Goal: Task Accomplishment & Management: Use online tool/utility

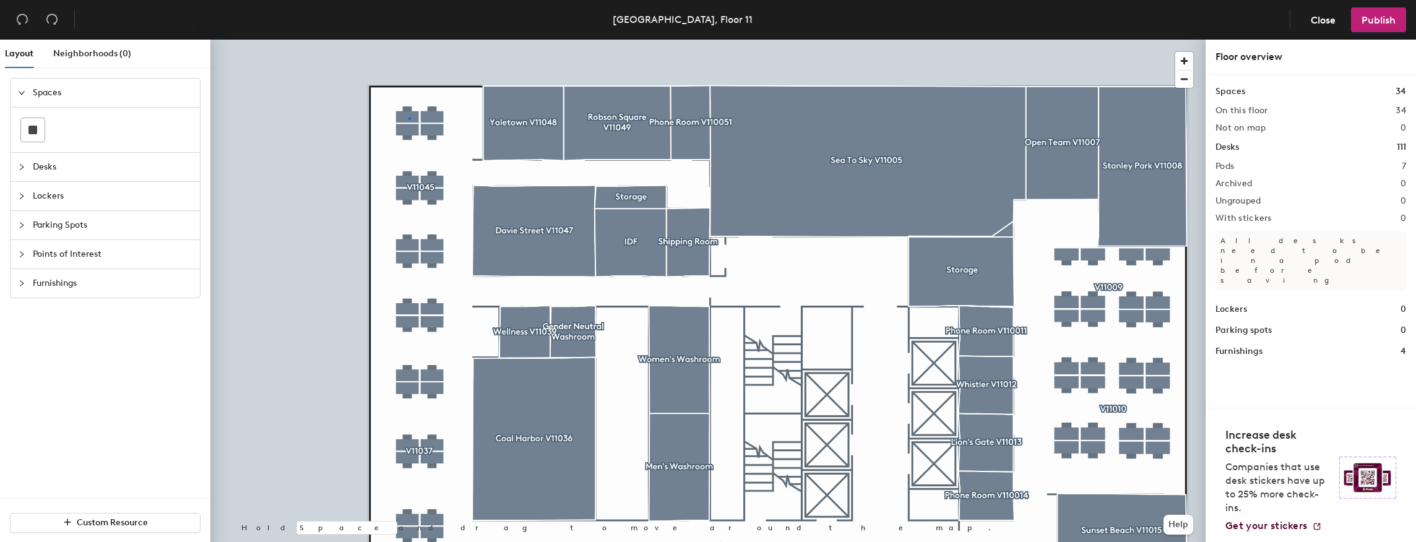
click at [409, 40] on div at bounding box center [707, 40] width 995 height 0
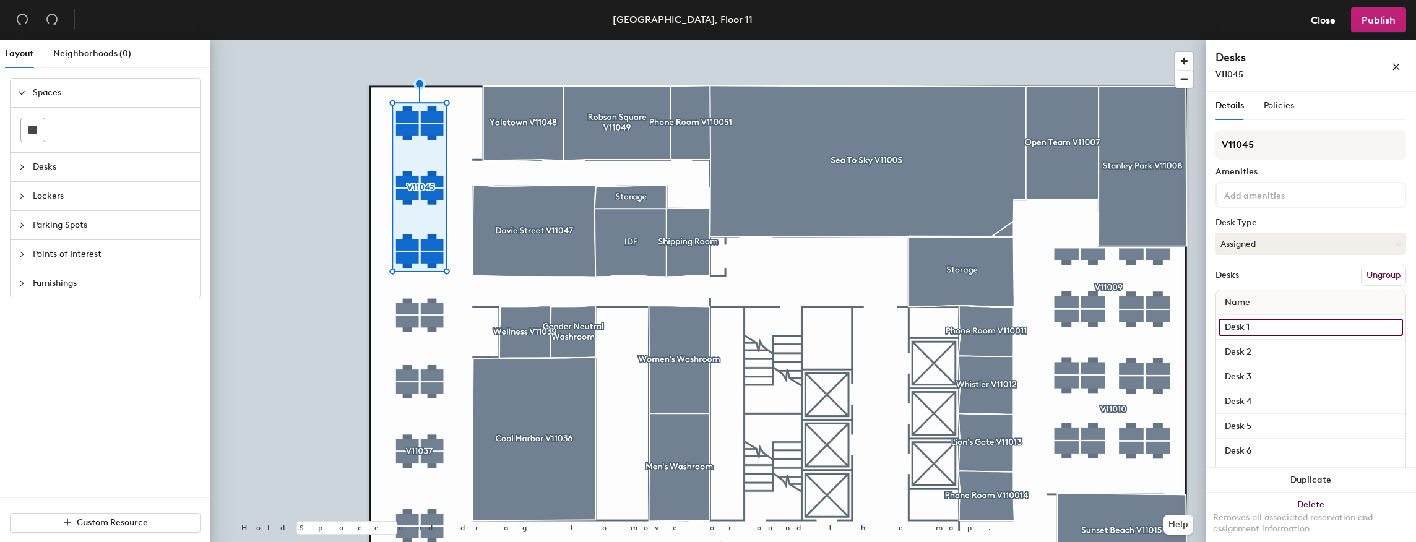
click at [630, 323] on input "Desk 1" at bounding box center [1311, 327] width 184 height 17
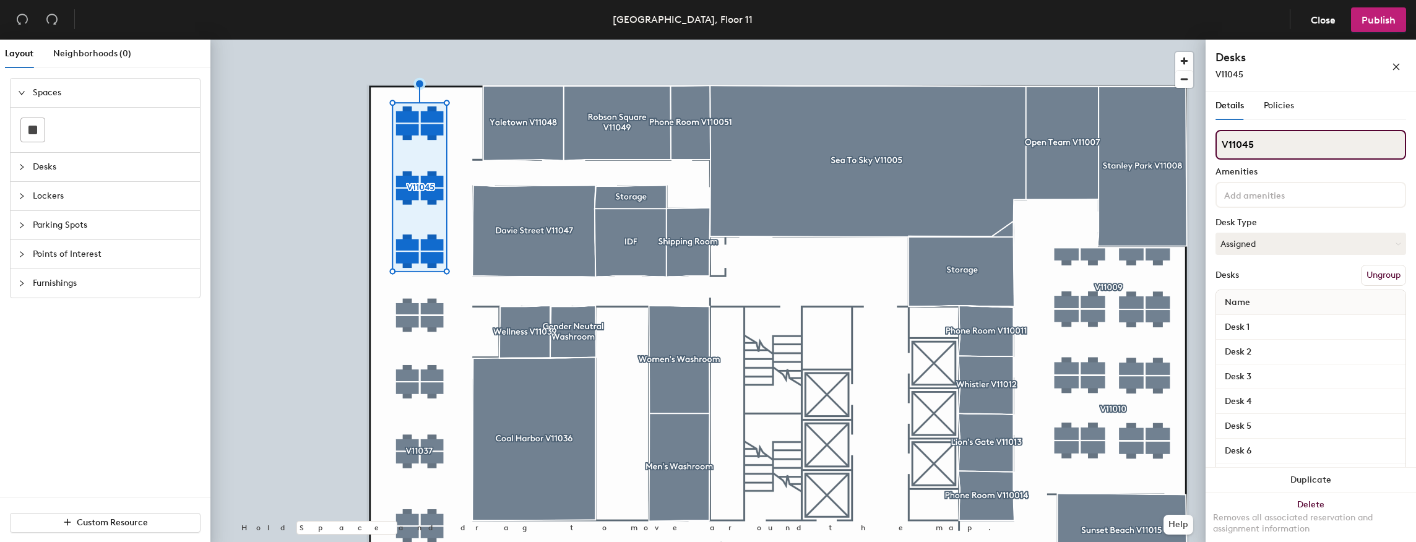
drag, startPoint x: 1264, startPoint y: 144, endPoint x: 1221, endPoint y: 145, distance: 43.3
click at [630, 145] on input "V11045" at bounding box center [1311, 145] width 191 height 30
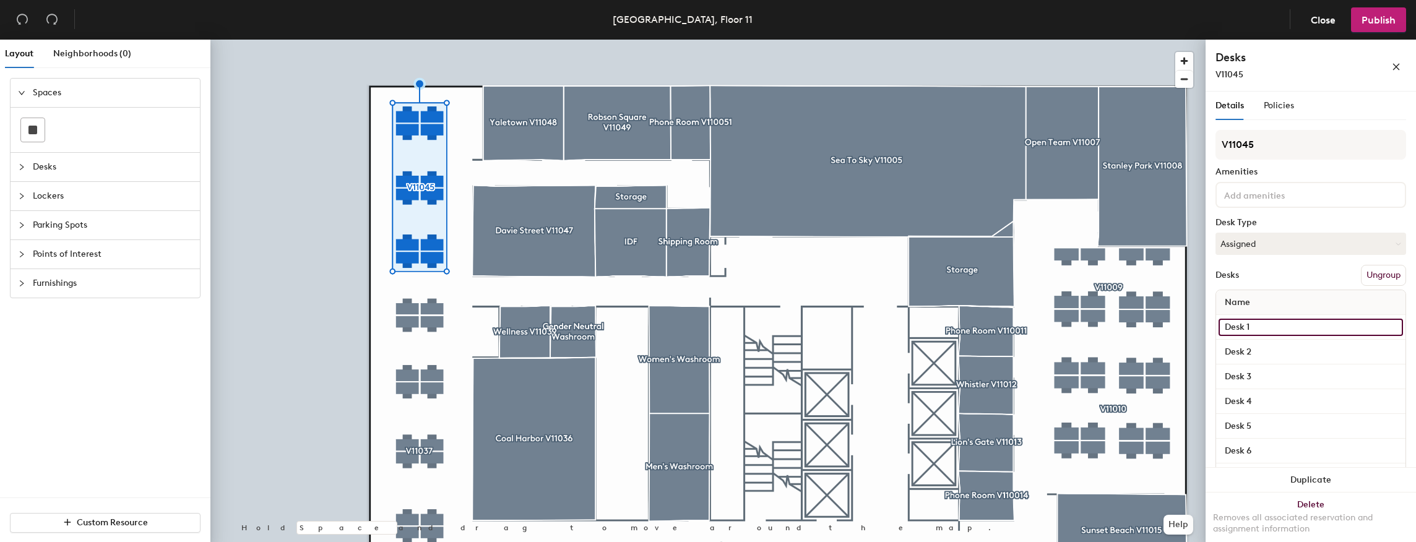
click at [630, 324] on input "Desk 1" at bounding box center [1311, 327] width 184 height 17
paste input "V11045"
type input "V11045K"
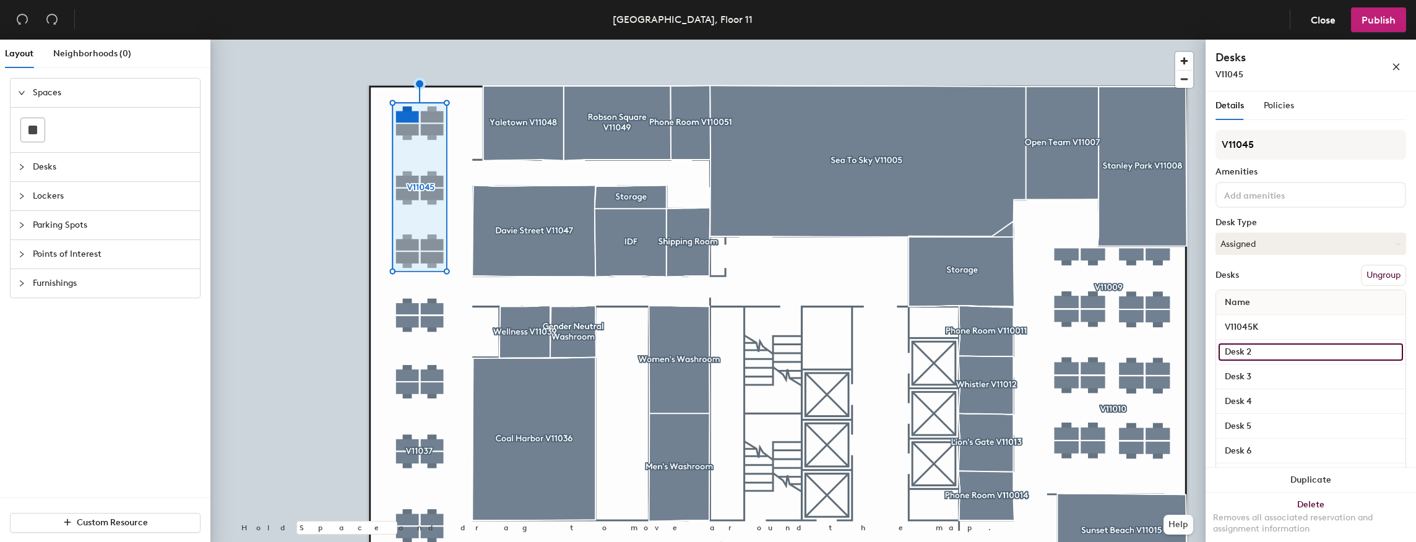
click at [630, 344] on input "Desk 2" at bounding box center [1311, 352] width 184 height 17
type input "="
paste input "V11045"
type input "V11045L"
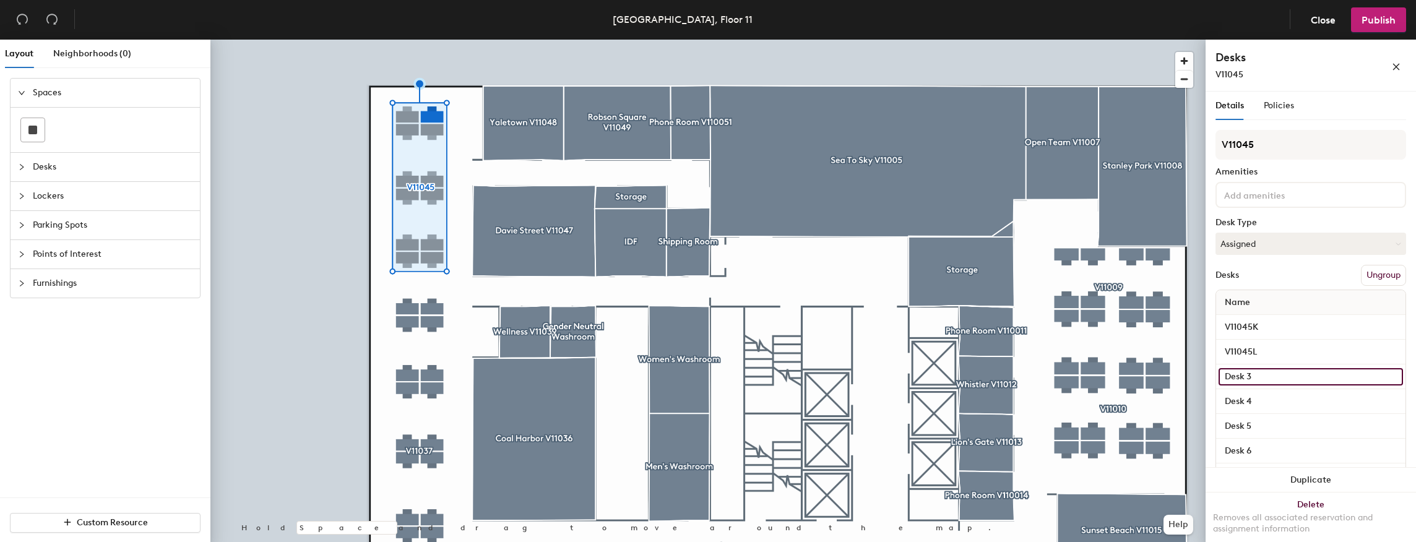
click at [630, 344] on input "Desk 3" at bounding box center [1311, 376] width 184 height 17
paste input "V11045"
type input "V11045I"
click at [630, 344] on input "Desk 4" at bounding box center [1311, 401] width 184 height 17
type input "V11045F"
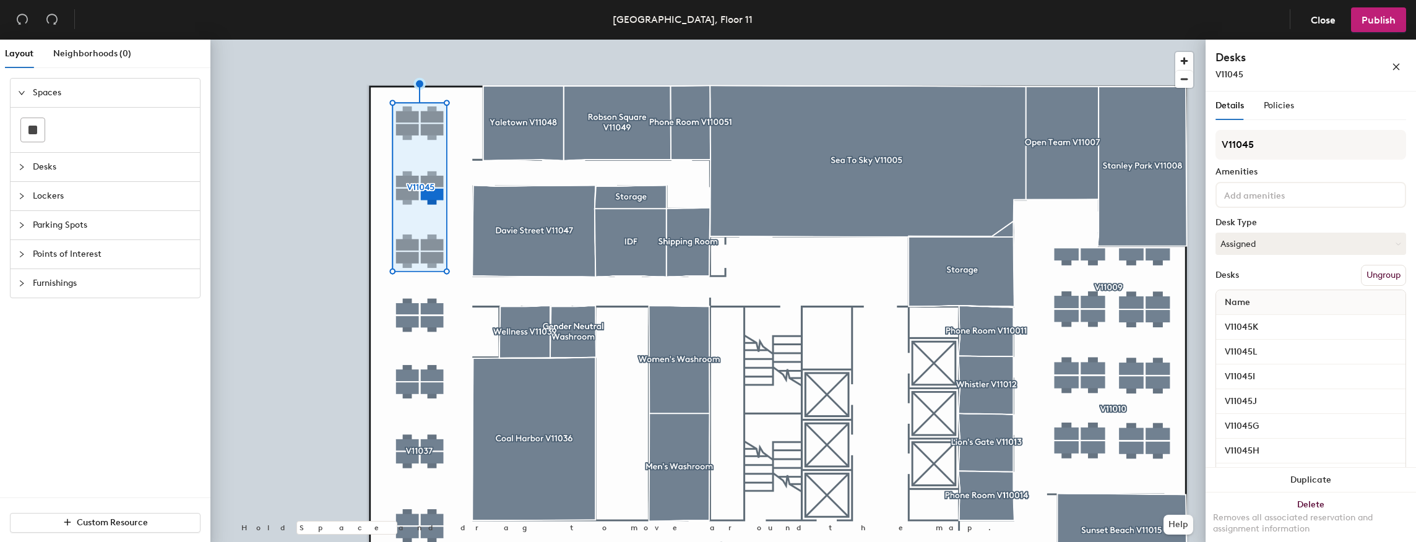
scroll to position [124, 0]
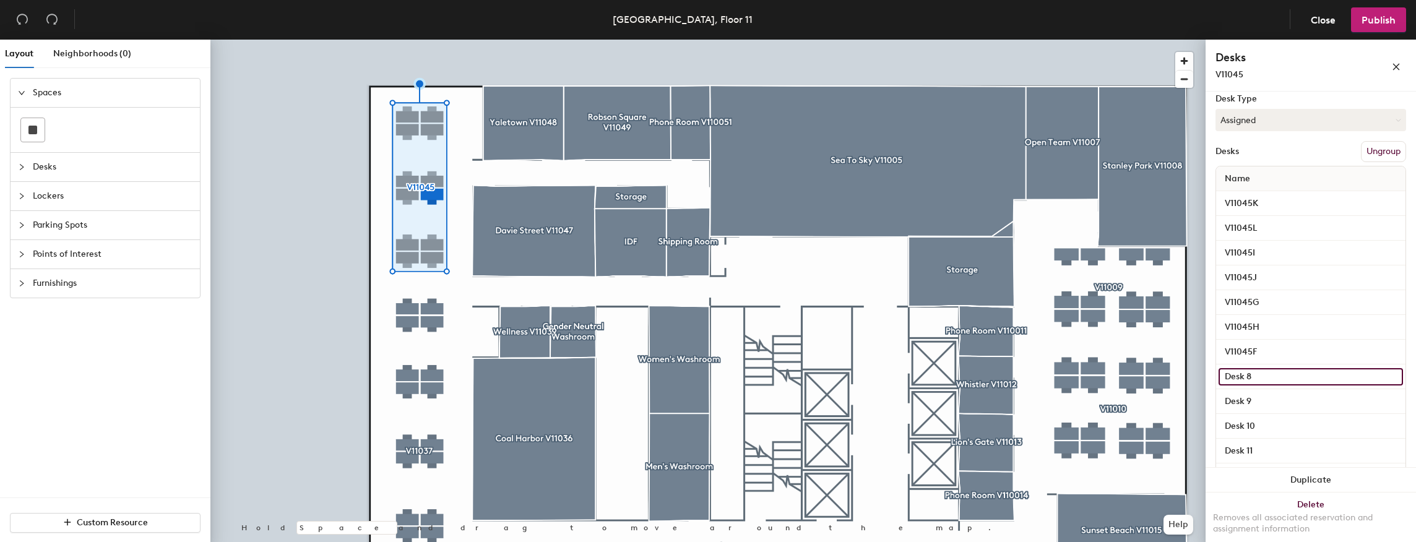
click at [1273, 373] on input "Desk 8" at bounding box center [1311, 376] width 184 height 17
paste input "V11045"
type input "V11045F"
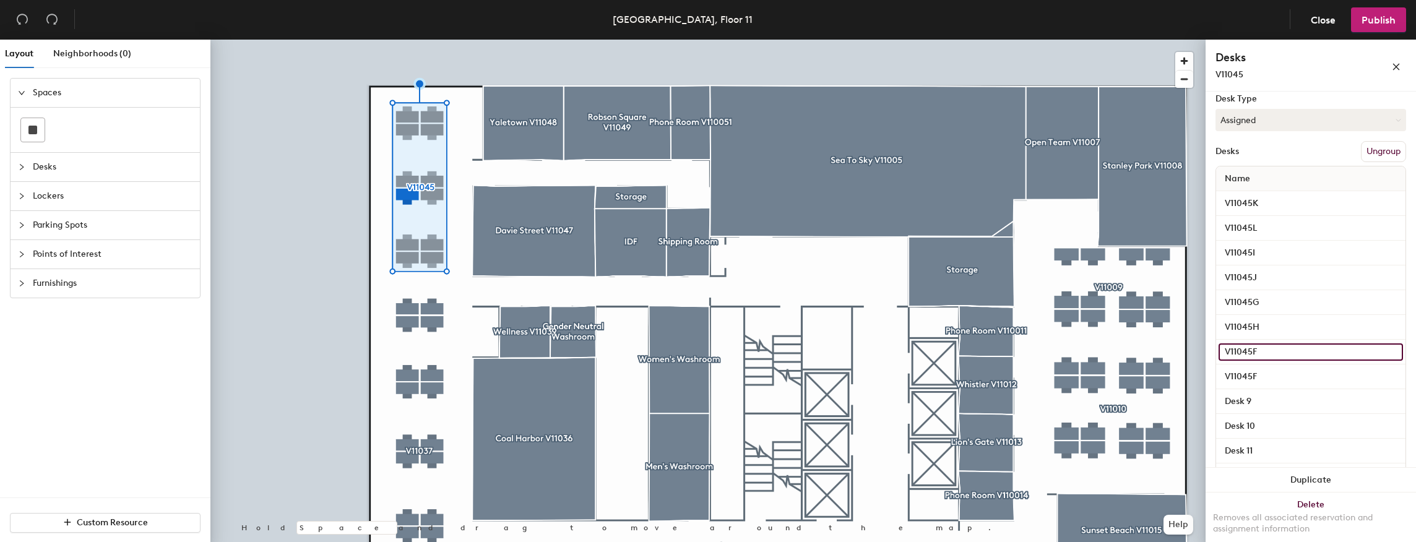
click at [1262, 347] on input "V11045F" at bounding box center [1311, 352] width 184 height 17
click at [1266, 351] on input "V11045F" at bounding box center [1311, 352] width 184 height 17
type input "V11045E"
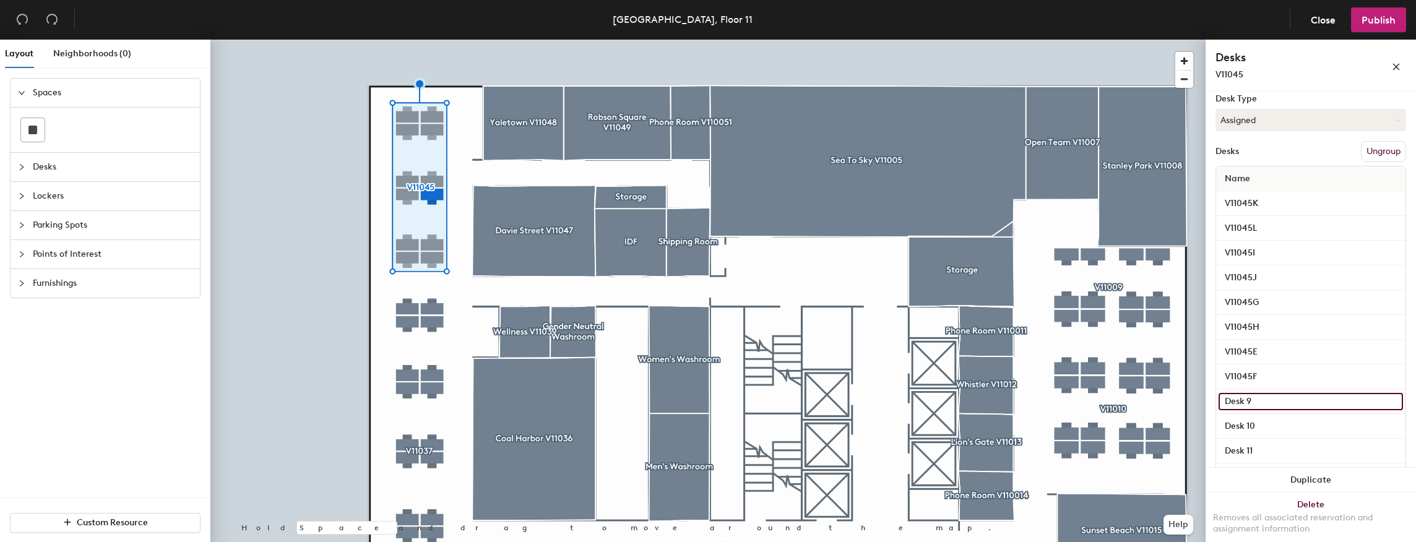
click at [1272, 398] on input "Desk 9" at bounding box center [1311, 401] width 184 height 17
paste input "V11045"
type input "V11045C"
click at [1274, 422] on input "Desk 10" at bounding box center [1311, 426] width 184 height 17
paste input "V11045"
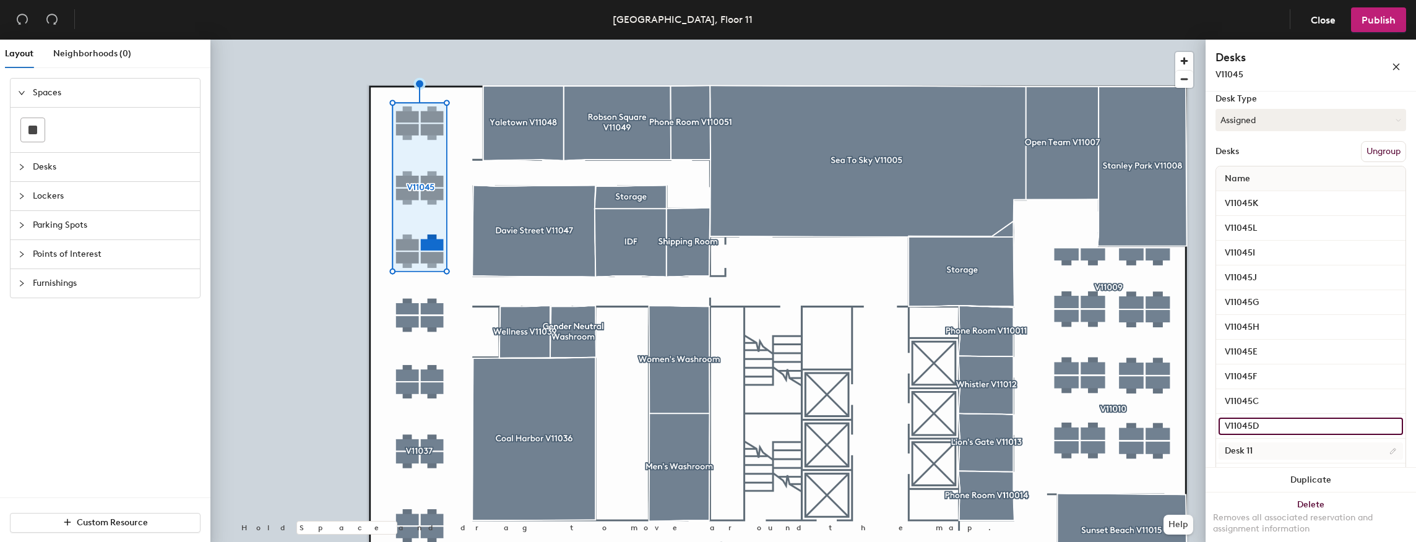
type input "V11045D"
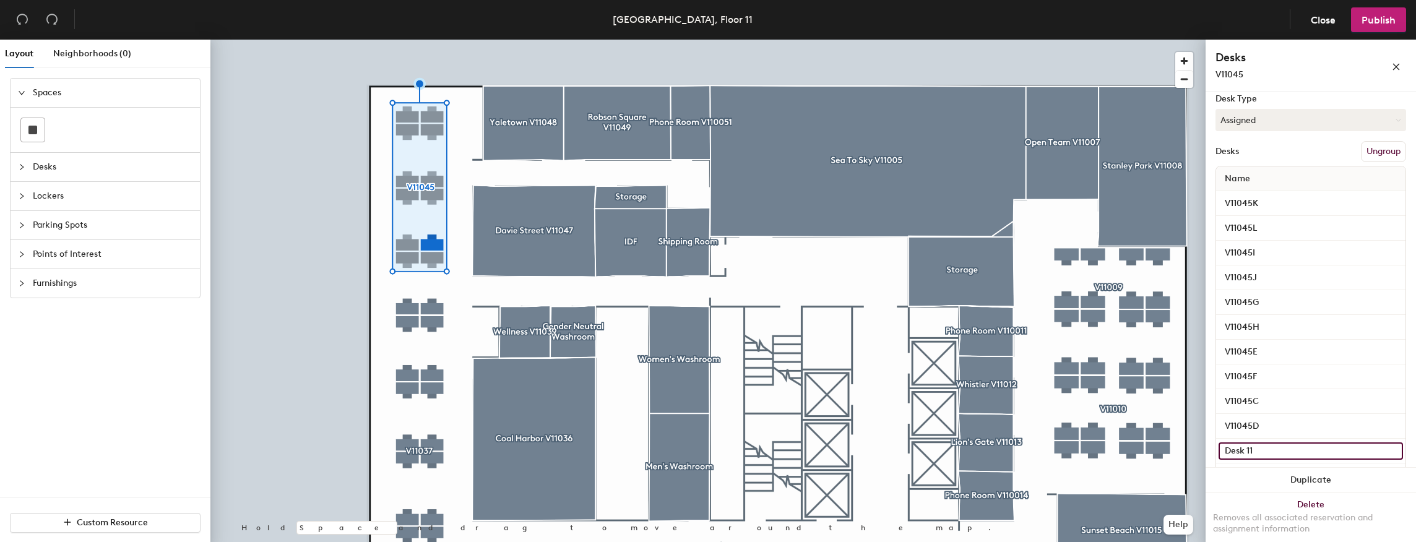
click at [1274, 448] on input "Desk 11" at bounding box center [1311, 451] width 184 height 17
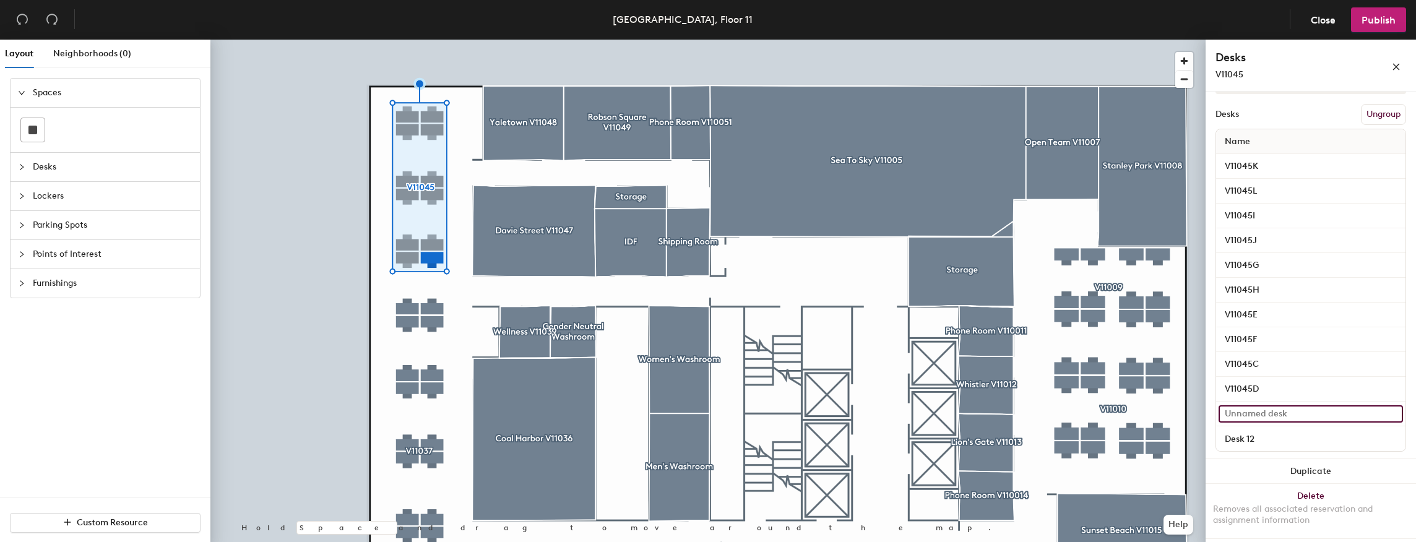
paste input "V11045"
type input "V11045B"
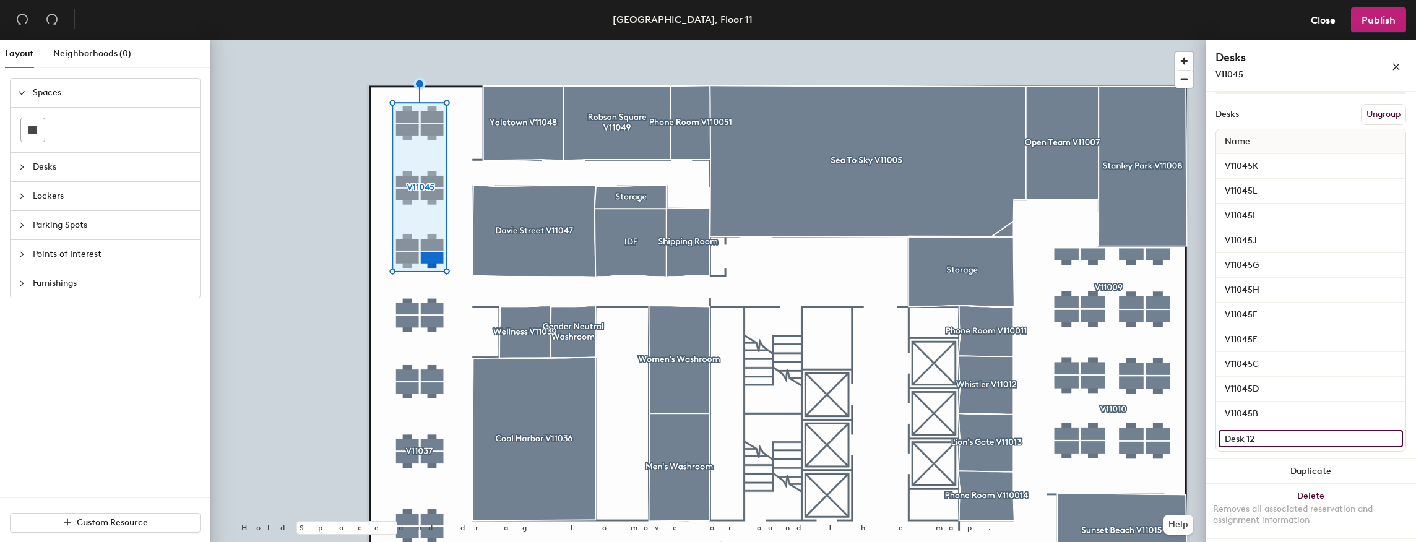
click at [1275, 436] on input "Desk 12" at bounding box center [1311, 438] width 184 height 17
type input "A"
paste input "V11045"
type input "V11045A"
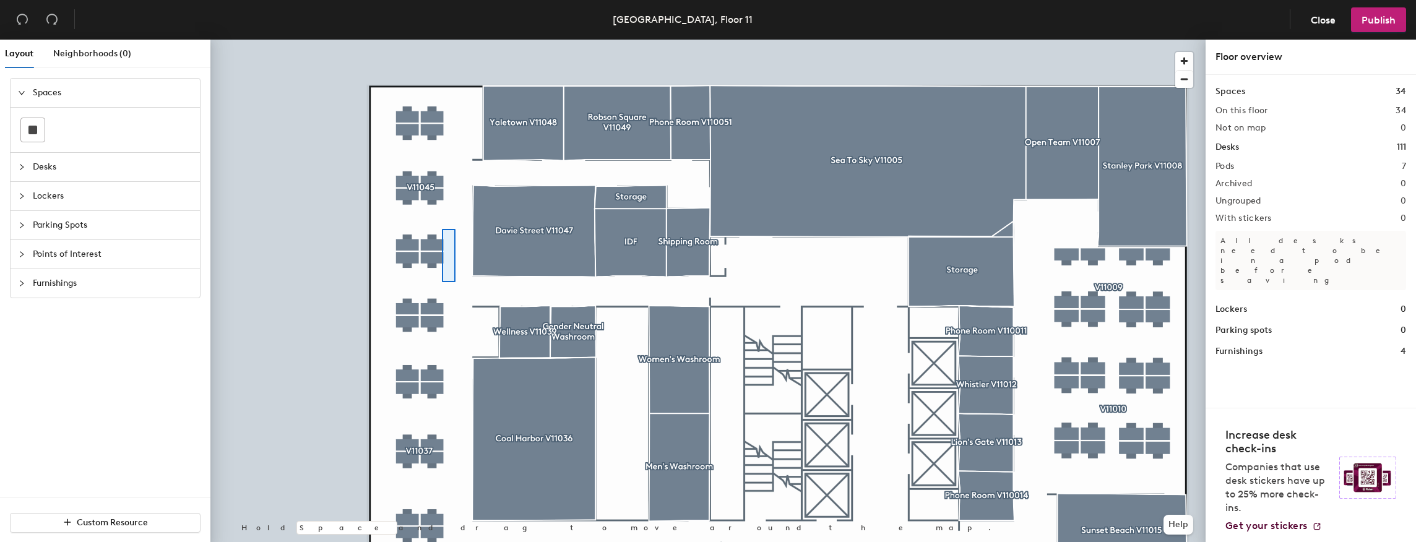
click at [442, 40] on div at bounding box center [707, 40] width 995 height 0
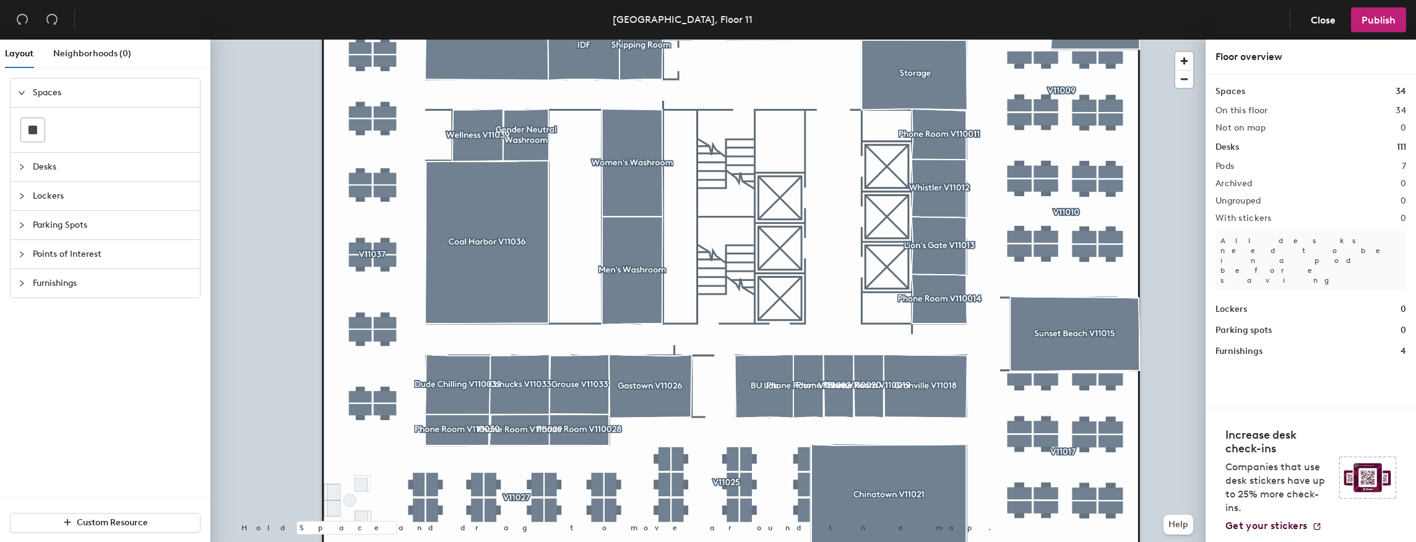
click at [360, 40] on div at bounding box center [707, 40] width 995 height 0
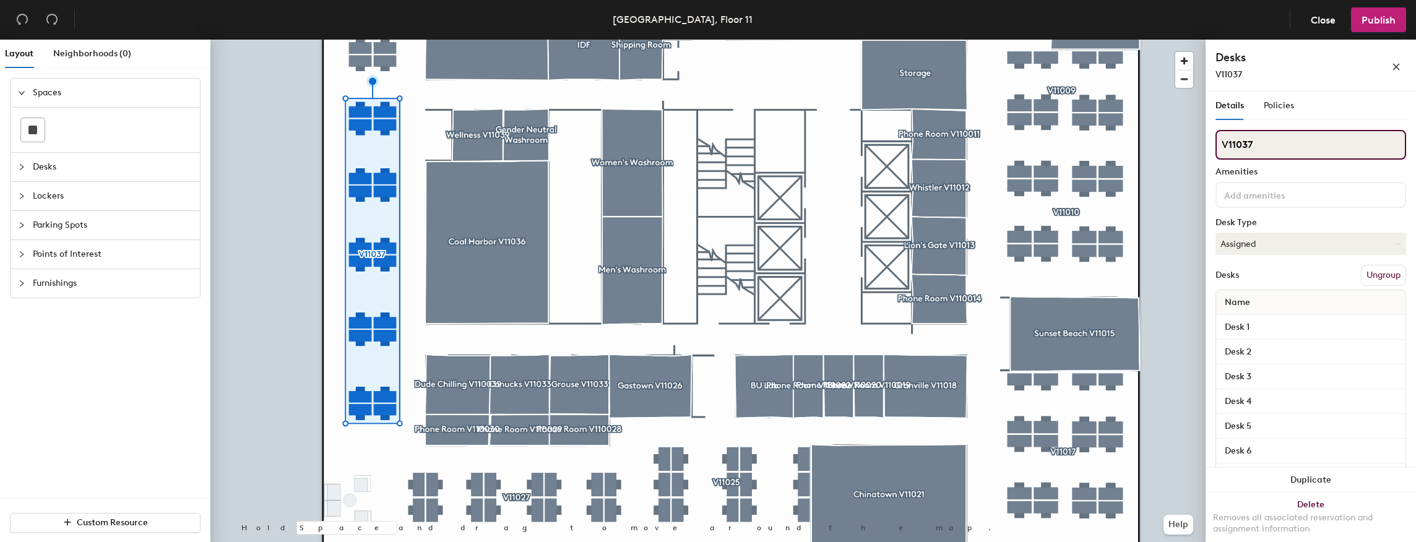
drag, startPoint x: 1256, startPoint y: 143, endPoint x: 1219, endPoint y: 145, distance: 37.2
click at [1219, 145] on input "V11037" at bounding box center [1311, 145] width 191 height 30
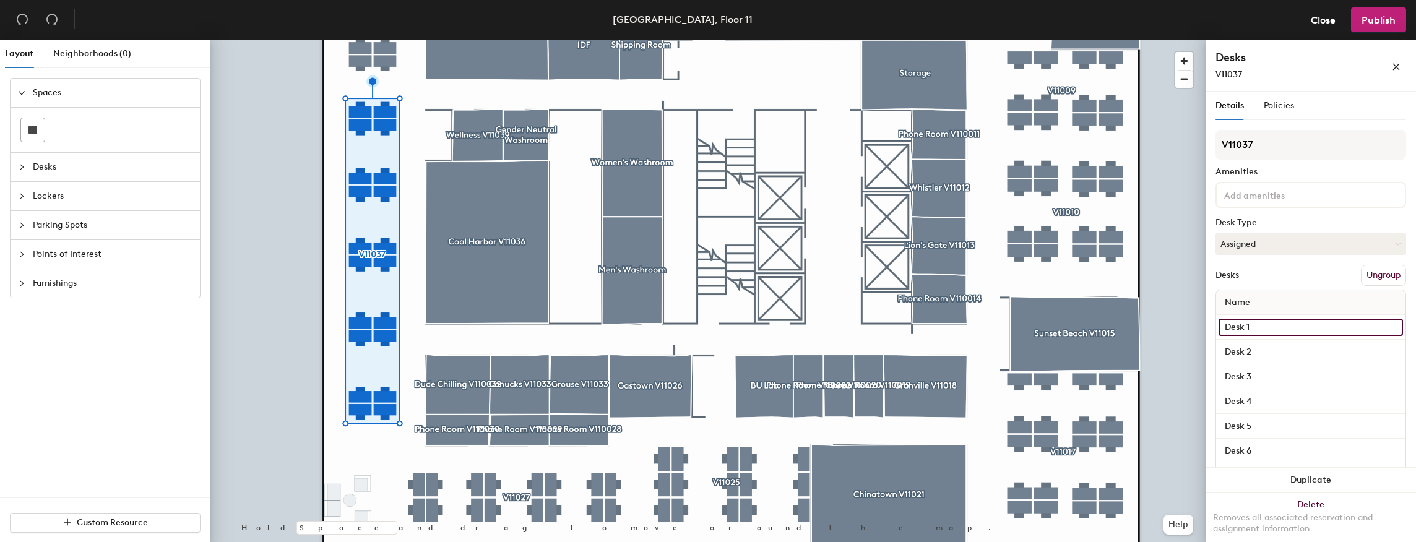
click at [1263, 325] on input "Desk 1" at bounding box center [1311, 327] width 184 height 17
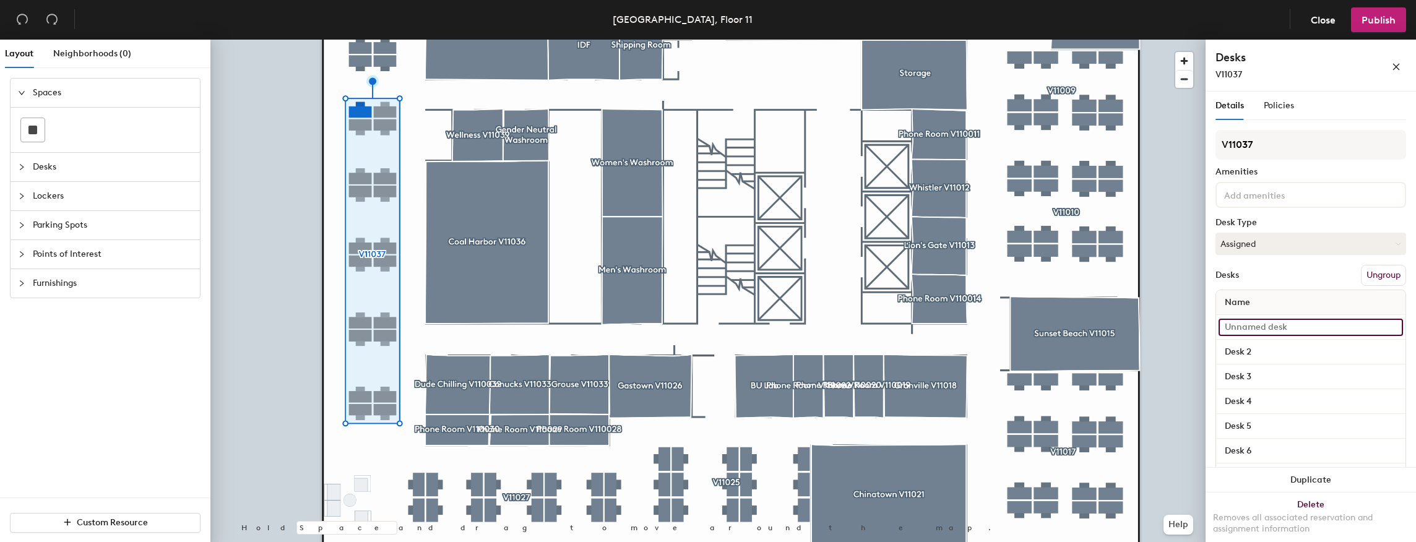
paste input "V11037"
type input "V11037"
type input "V11037S"
click at [1265, 355] on input "Desk 2" at bounding box center [1311, 352] width 184 height 17
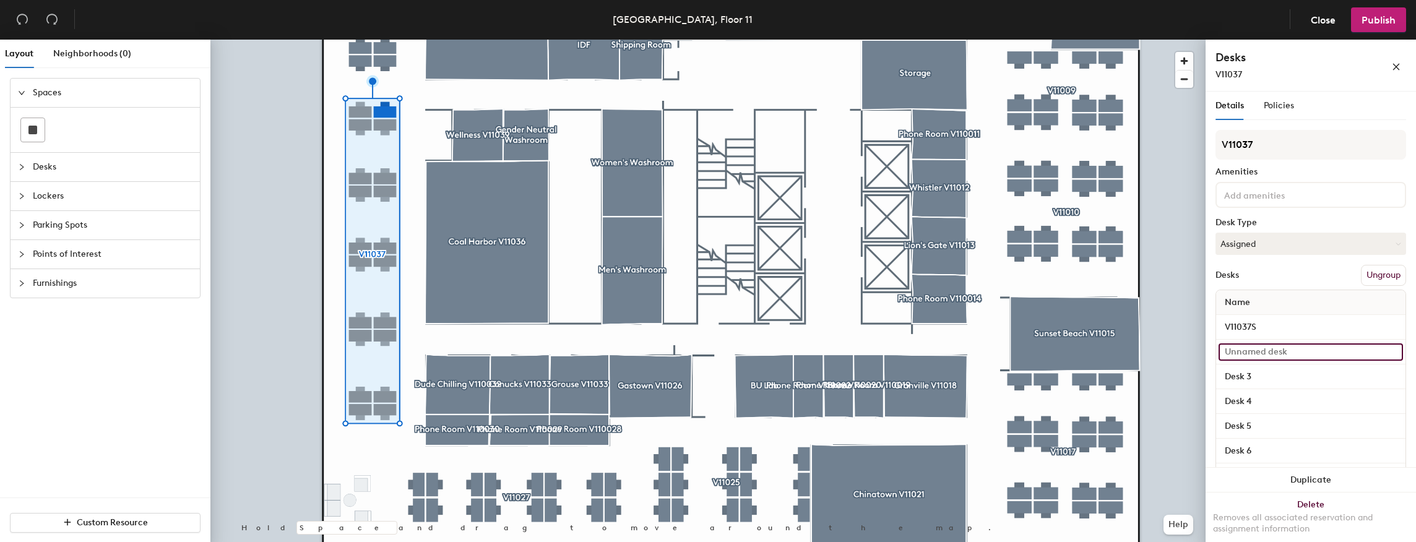
paste input "V11037"
type input "V11037T"
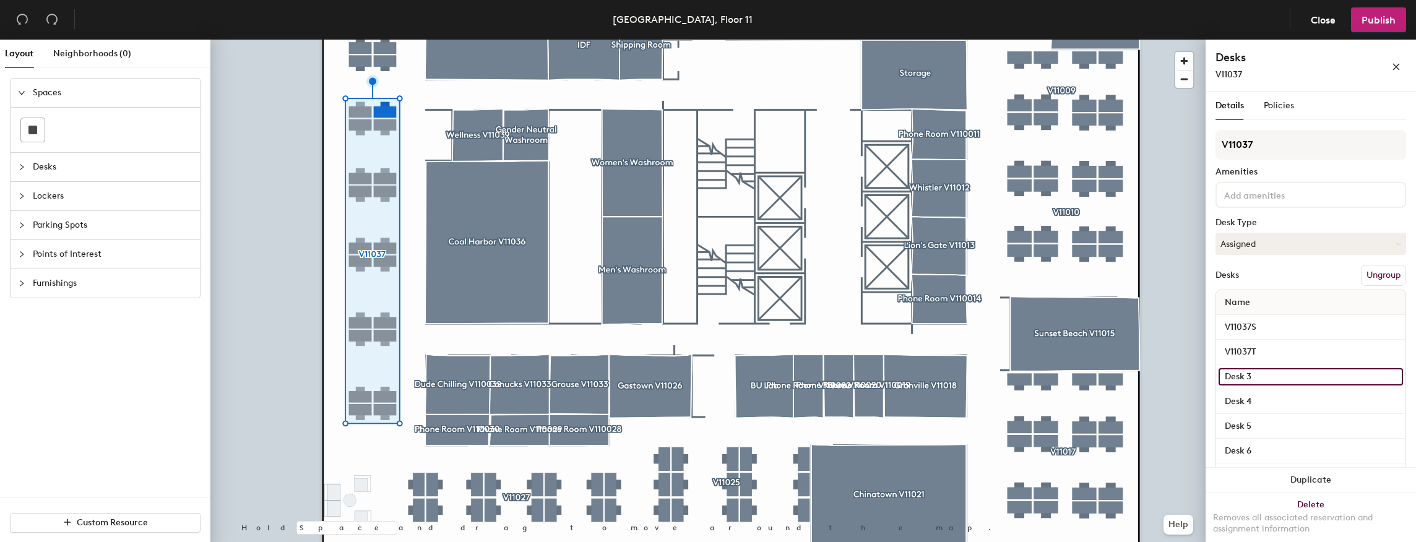
click at [1265, 368] on input "Desk 3" at bounding box center [1311, 376] width 184 height 17
paste input "V11037"
type input "V11037R"
click at [1278, 396] on input "Desk 4" at bounding box center [1311, 401] width 184 height 17
paste input "V11037"
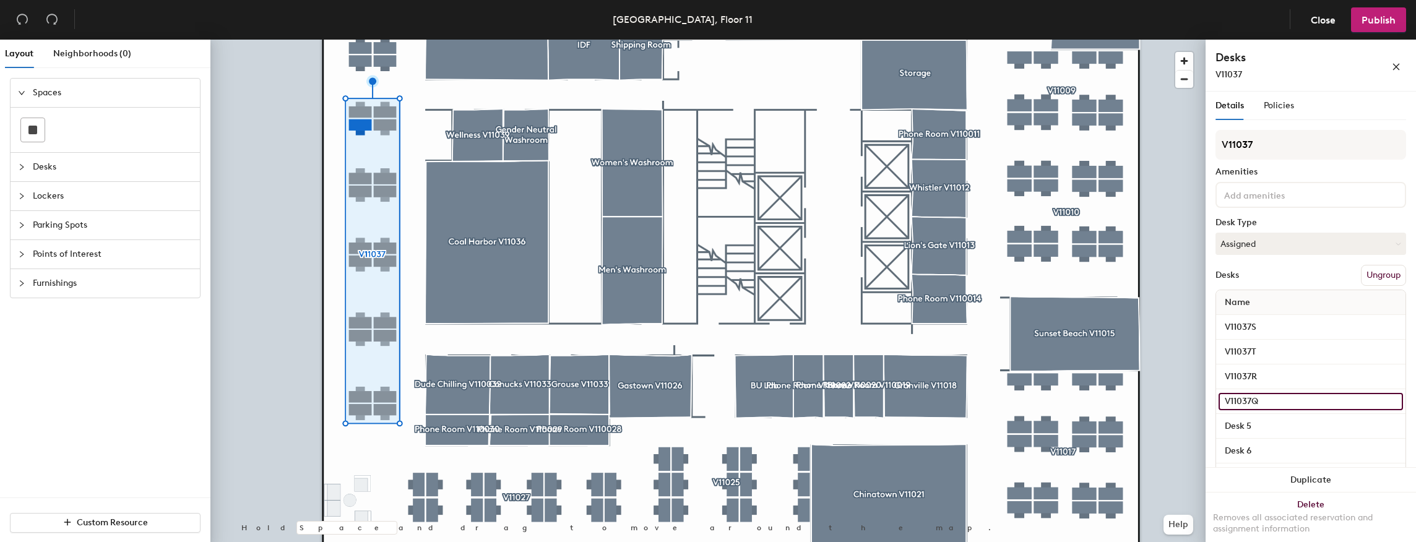
type input "V11037Q"
click at [1208, 410] on div "Details Policies V11037 Amenities Desk Type Assigned Desks Ungroup Name V11037S…" at bounding box center [1311, 320] width 210 height 456
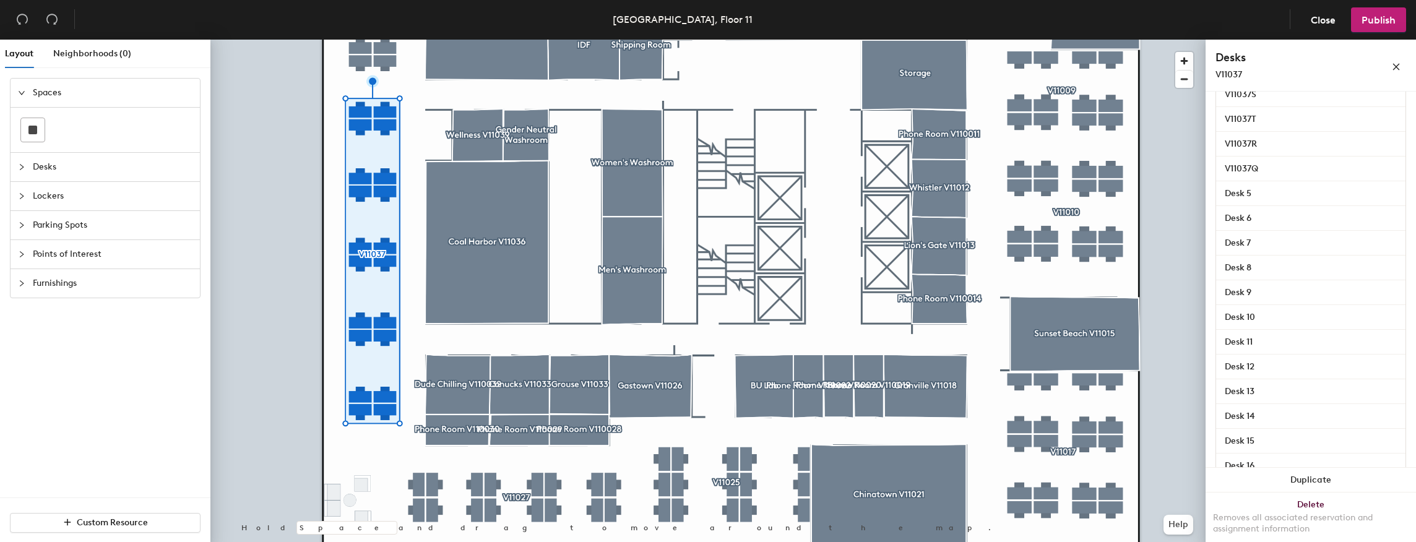
scroll to position [248, 0]
click at [1290, 175] on input "Desk 5" at bounding box center [1311, 178] width 184 height 17
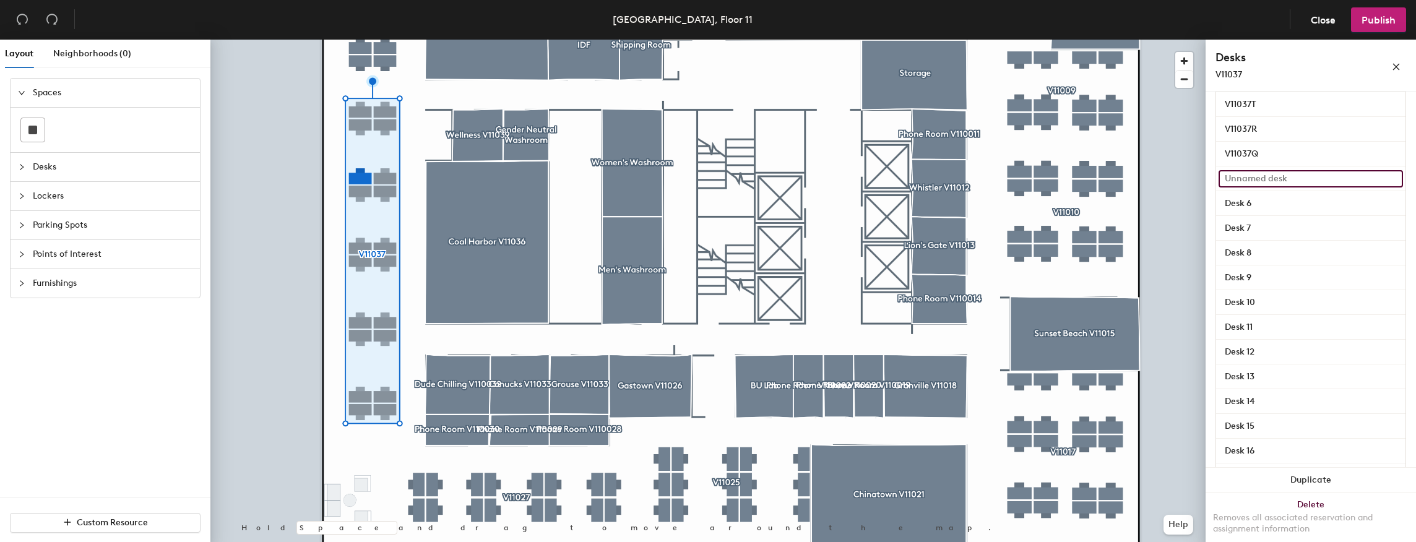
paste input "V11037"
type input "V11037O"
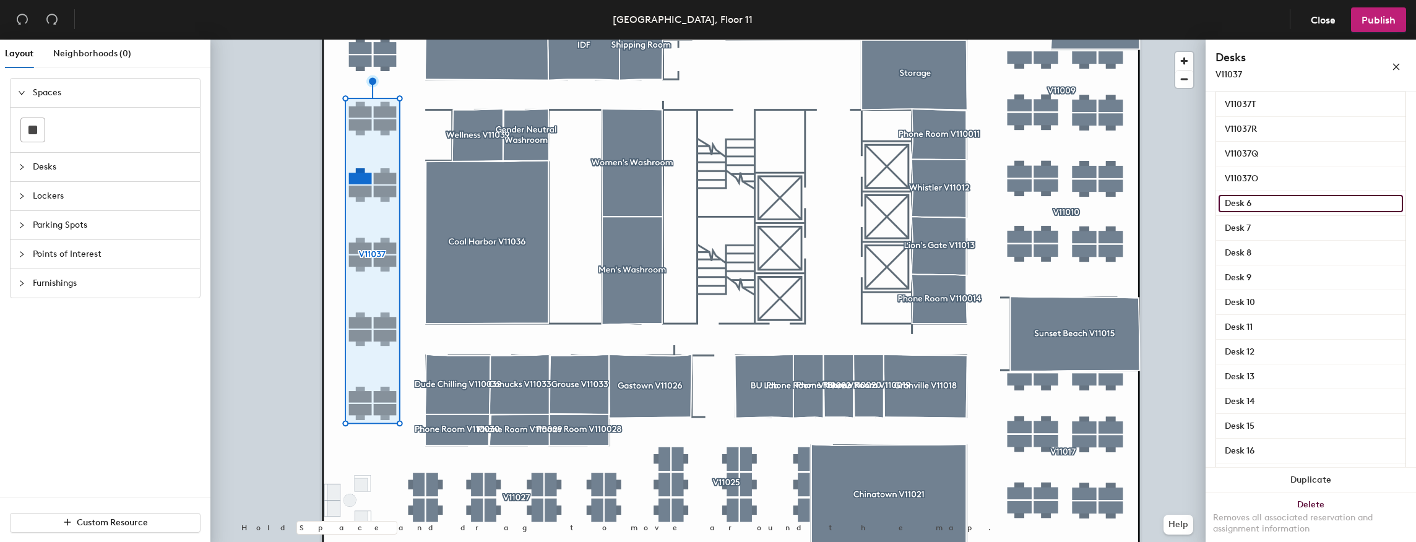
click at [1290, 196] on input "Desk 6" at bounding box center [1311, 203] width 184 height 17
paste input "V11037"
type input "V11037P"
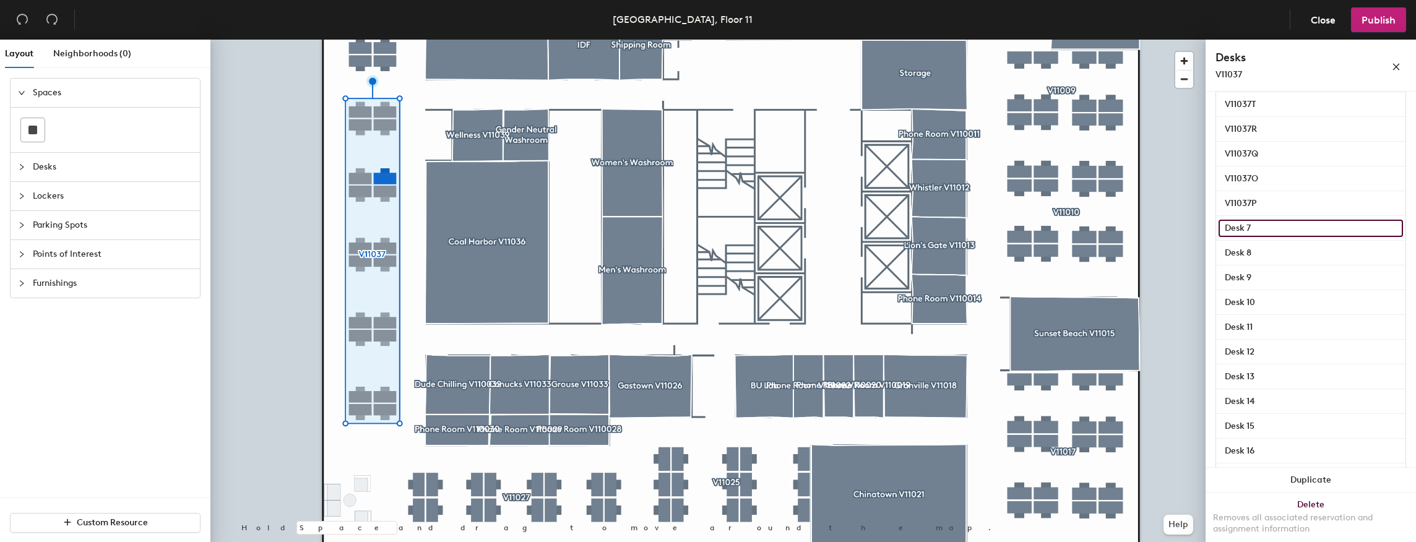
click at [1261, 232] on input "Desk 7" at bounding box center [1311, 228] width 184 height 17
paste input "V11037"
type input "V11037N"
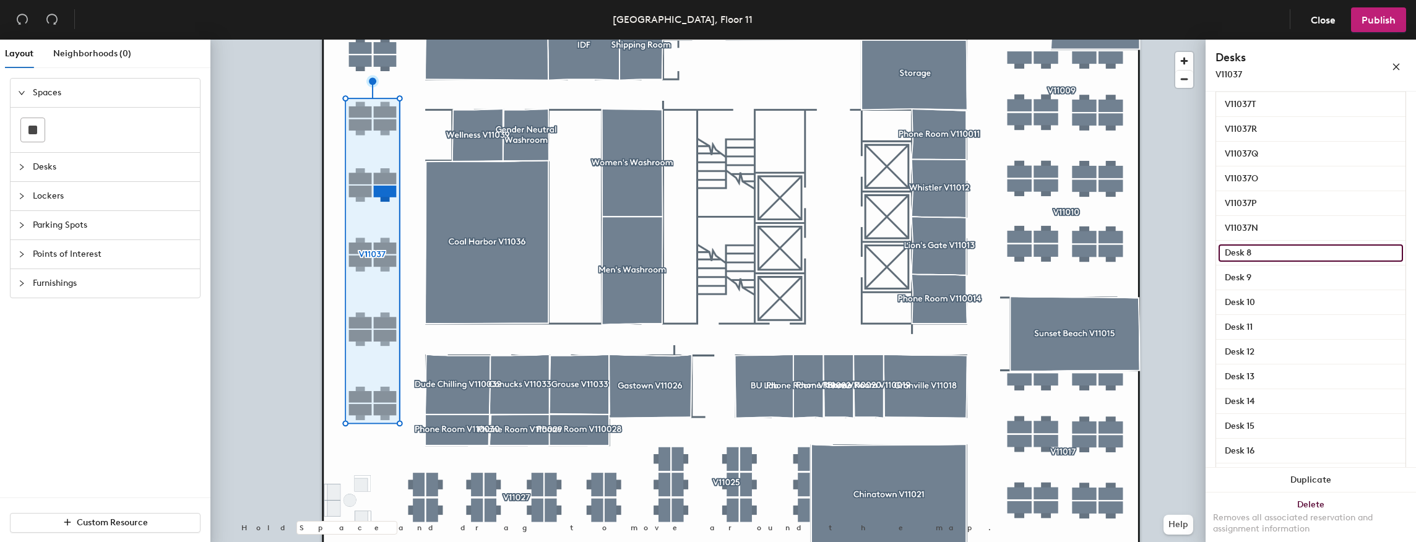
click at [1263, 253] on input "Desk 8" at bounding box center [1311, 253] width 184 height 17
paste input "V11037"
type input "V11037M"
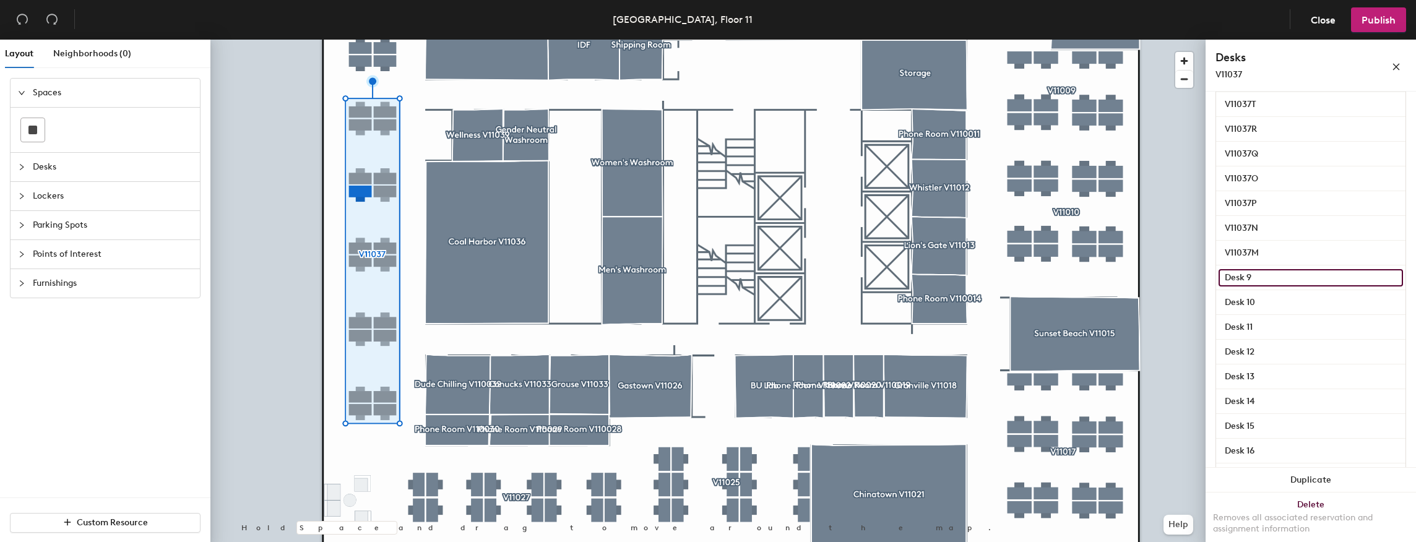
click at [1265, 274] on input "Desk 9" at bounding box center [1311, 277] width 184 height 17
paste input "V11037"
type input "V11037K"
click at [1271, 313] on div "Desk 10" at bounding box center [1310, 302] width 189 height 25
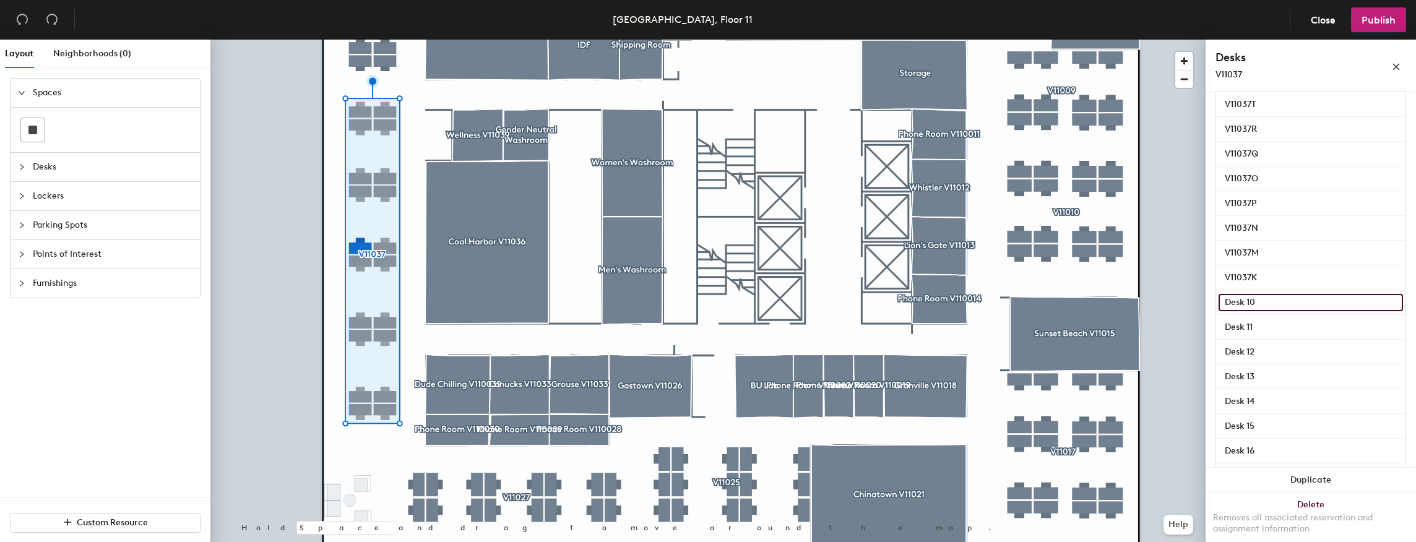
click at [1272, 303] on input "Desk 10" at bounding box center [1311, 302] width 184 height 17
paste input "V11037"
type input "V11037L"
click at [1278, 324] on input "Desk 11" at bounding box center [1311, 327] width 184 height 17
paste input "V11037"
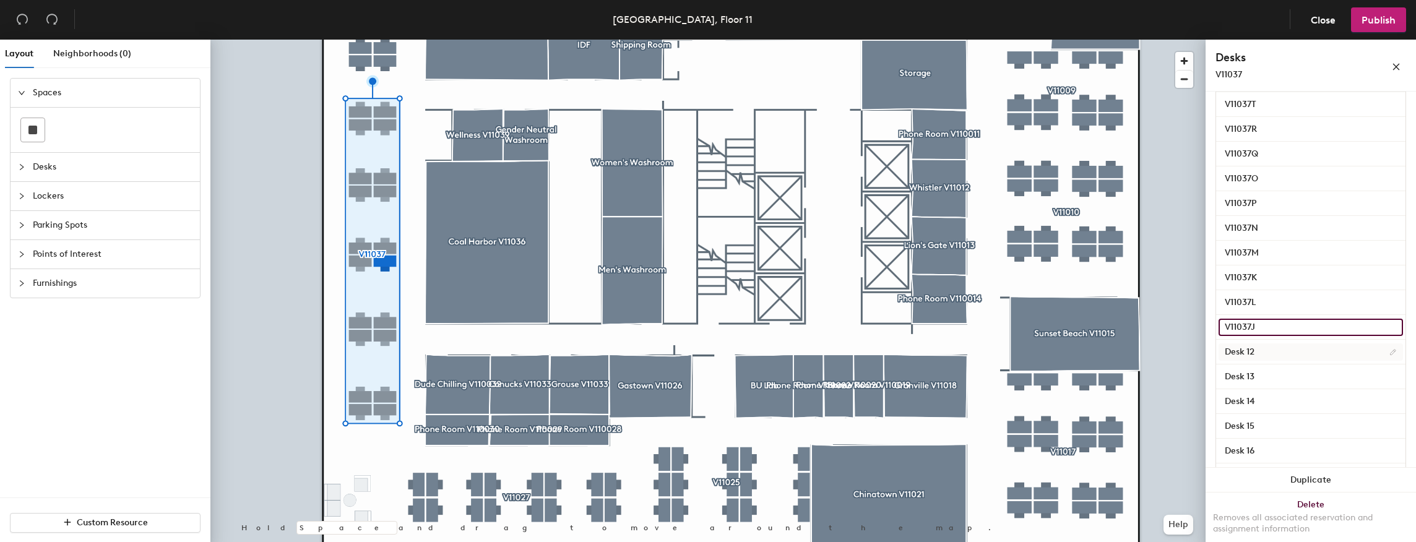
type input "V11037J"
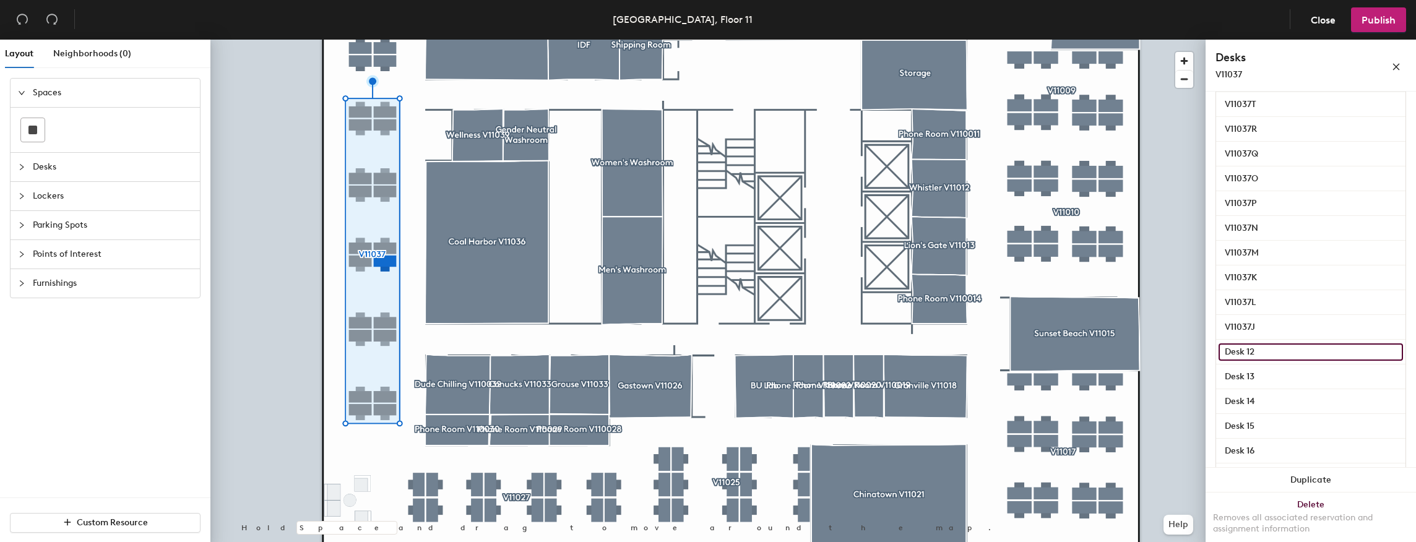
click at [1285, 345] on input "Desk 12" at bounding box center [1311, 352] width 184 height 17
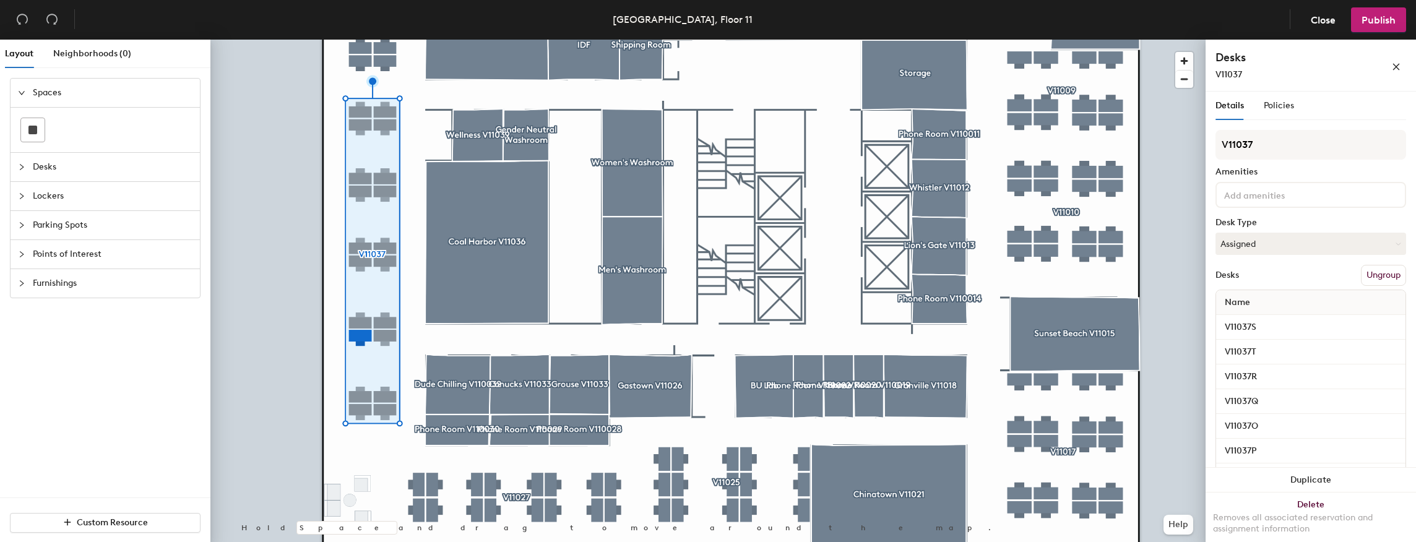
scroll to position [248, 0]
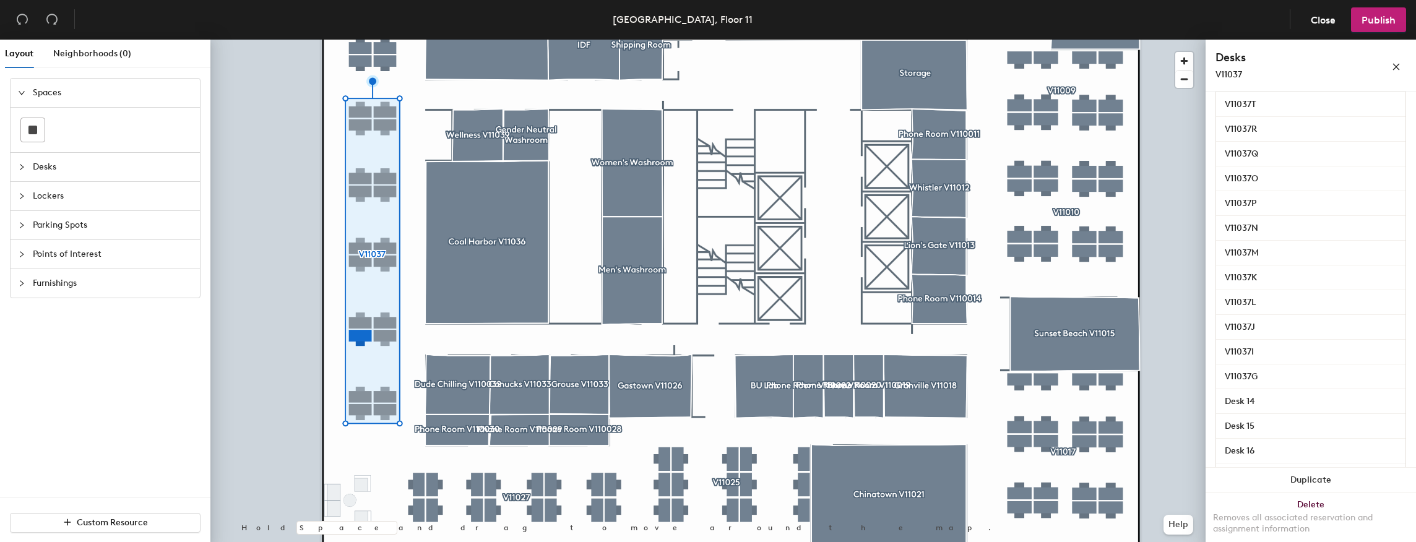
type input "V11037G"
click at [1268, 402] on input "Desk 14" at bounding box center [1311, 401] width 184 height 17
type input "v"
paste input "V11037"
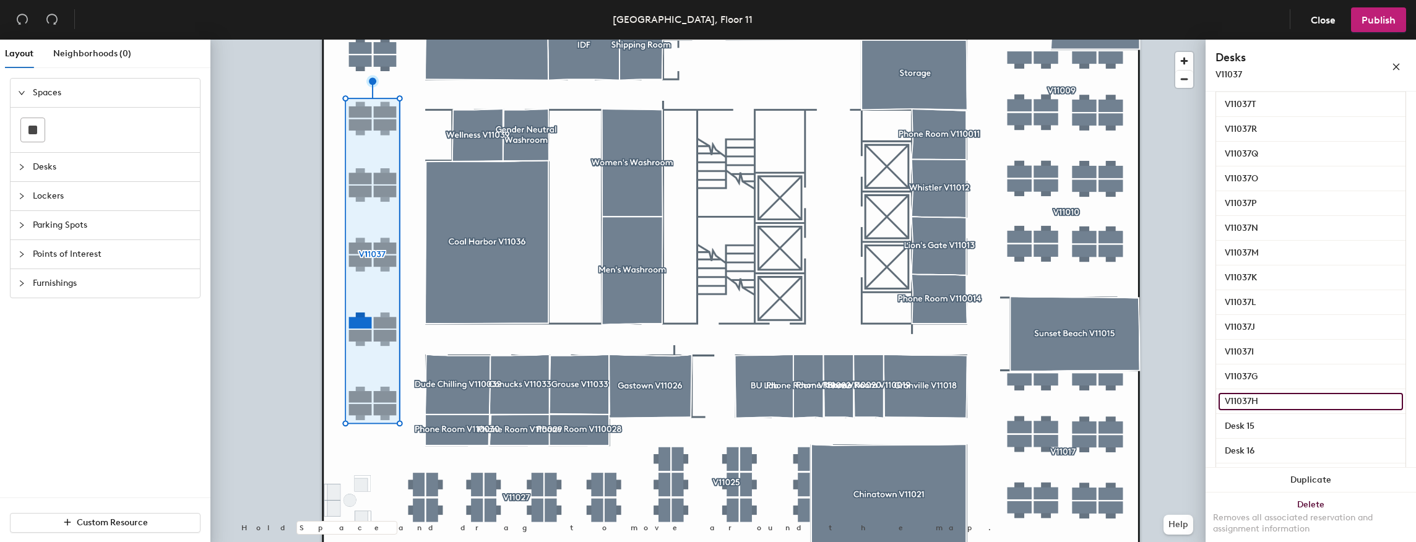
type input "V11037H"
click at [1210, 357] on div "Details Policies V11037 Amenities Desk Type Assigned Desks Ungroup Name V11037S…" at bounding box center [1311, 320] width 210 height 456
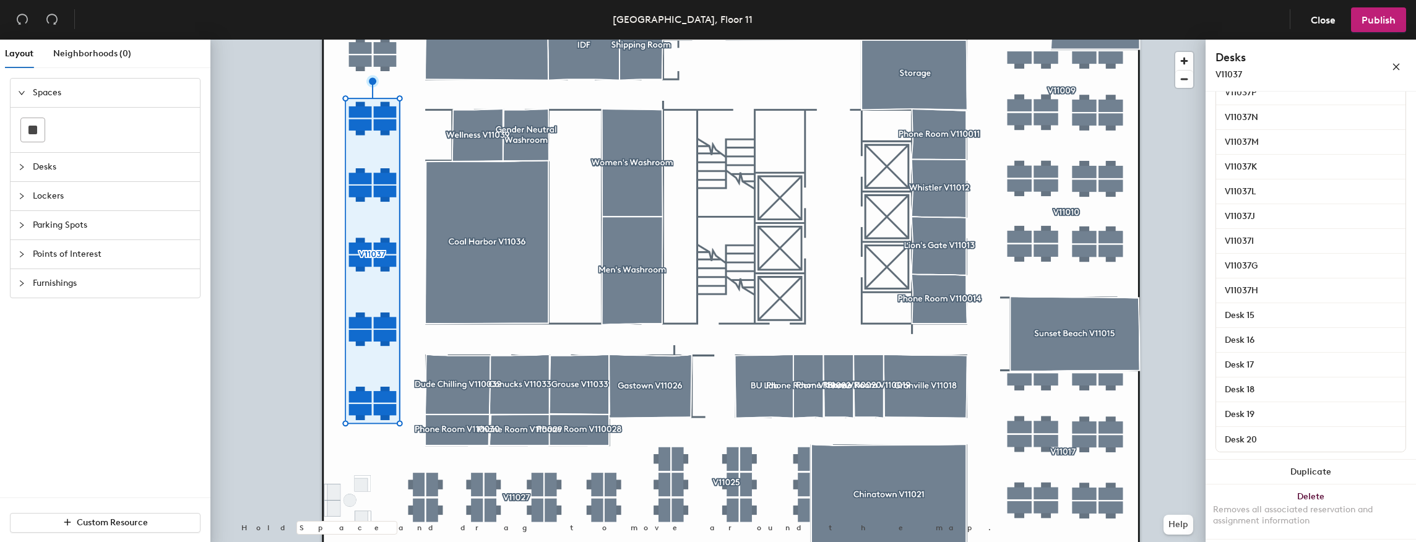
scroll to position [359, 0]
click at [1276, 311] on input "Desk 15" at bounding box center [1311, 314] width 184 height 17
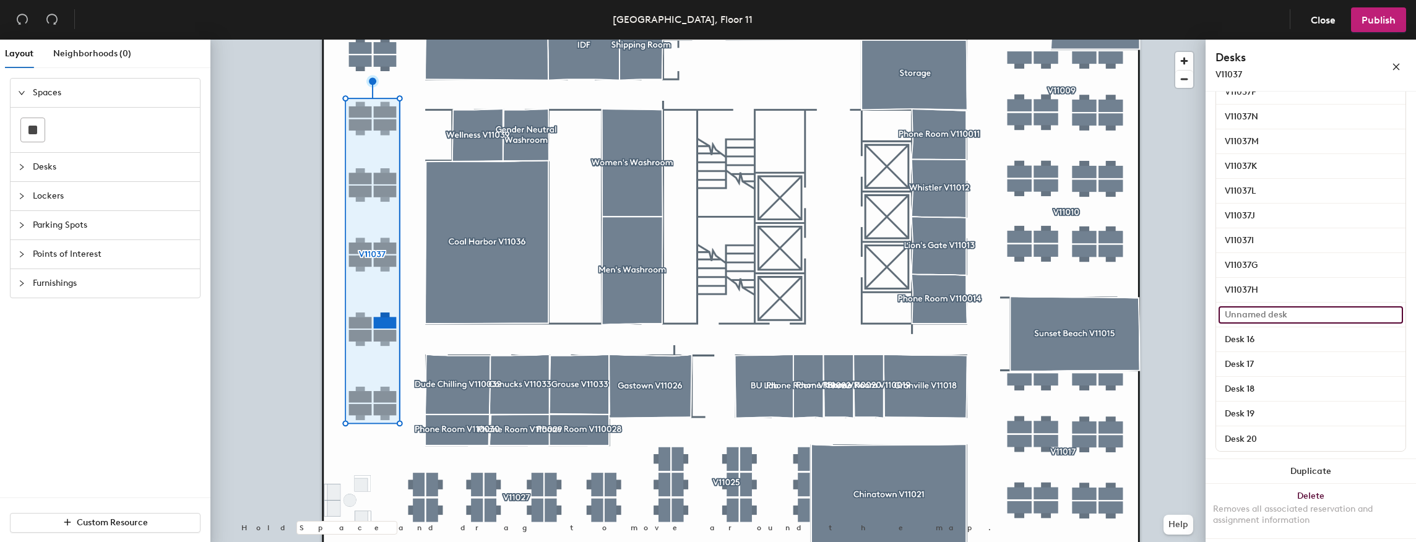
paste input "V11037"
type input "V11037F"
click at [1264, 332] on input "Desk 16" at bounding box center [1311, 339] width 184 height 17
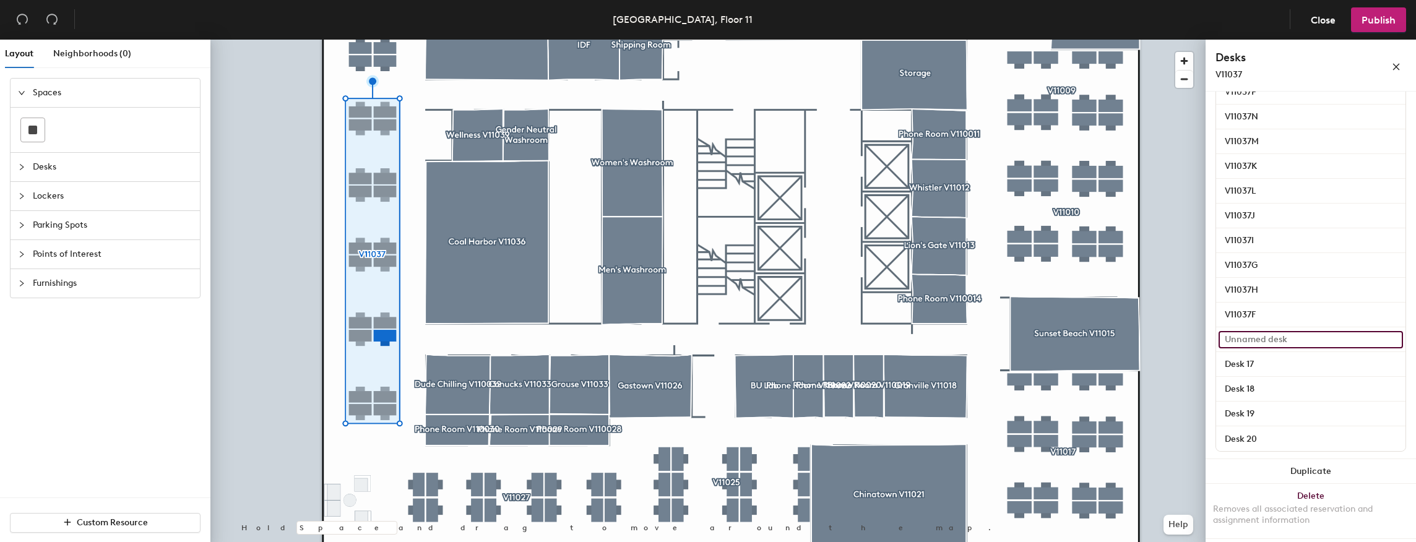
paste input "V11037"
type input "V11037E"
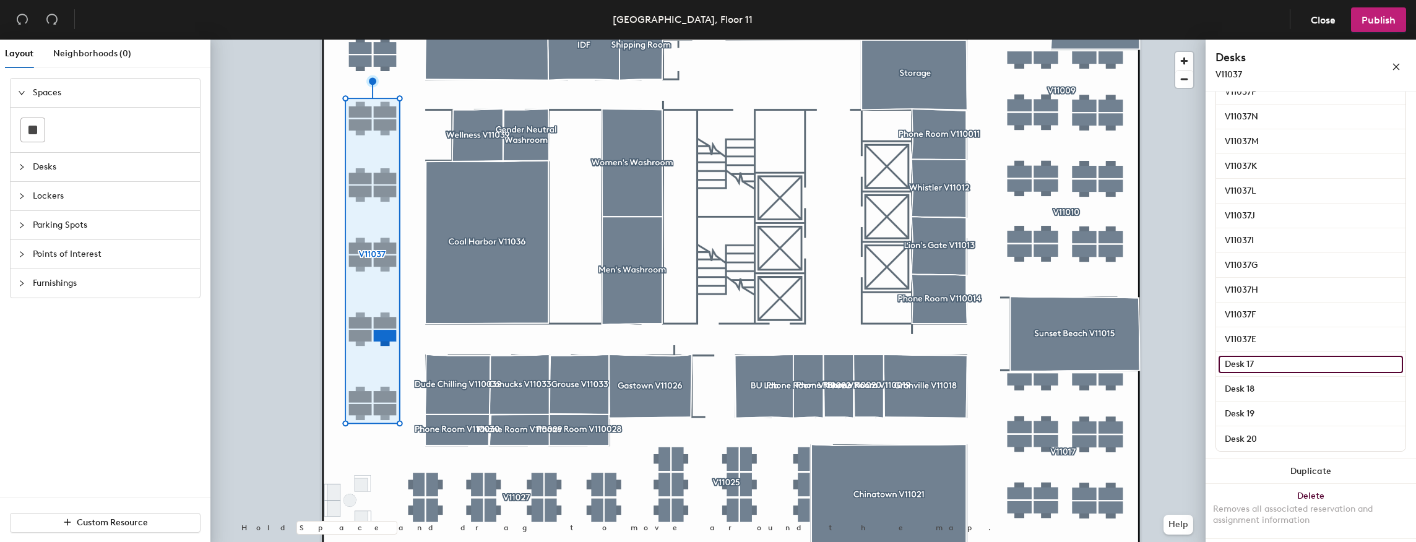
click at [1272, 357] on input "Desk 17" at bounding box center [1311, 364] width 184 height 17
paste input "V11037"
type input "V11037C"
click at [1280, 389] on input "Desk 18" at bounding box center [1311, 389] width 184 height 17
paste input "V11037"
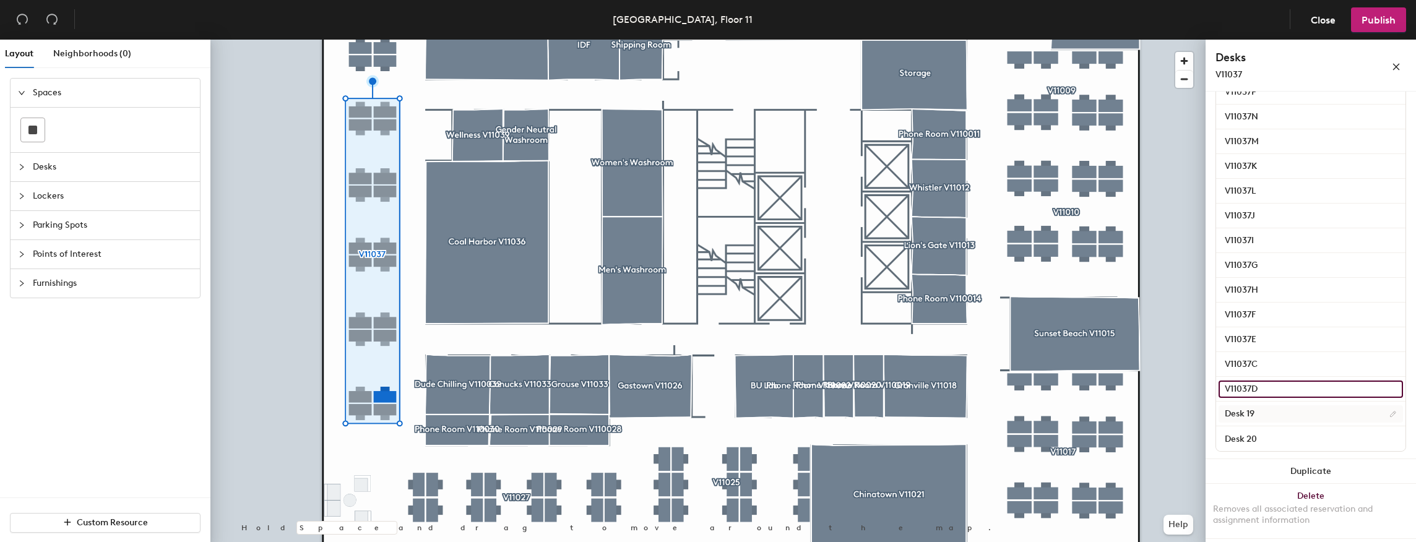
type input "V11037D"
click at [1278, 409] on input "Desk 19" at bounding box center [1311, 413] width 184 height 17
paste input "V11037"
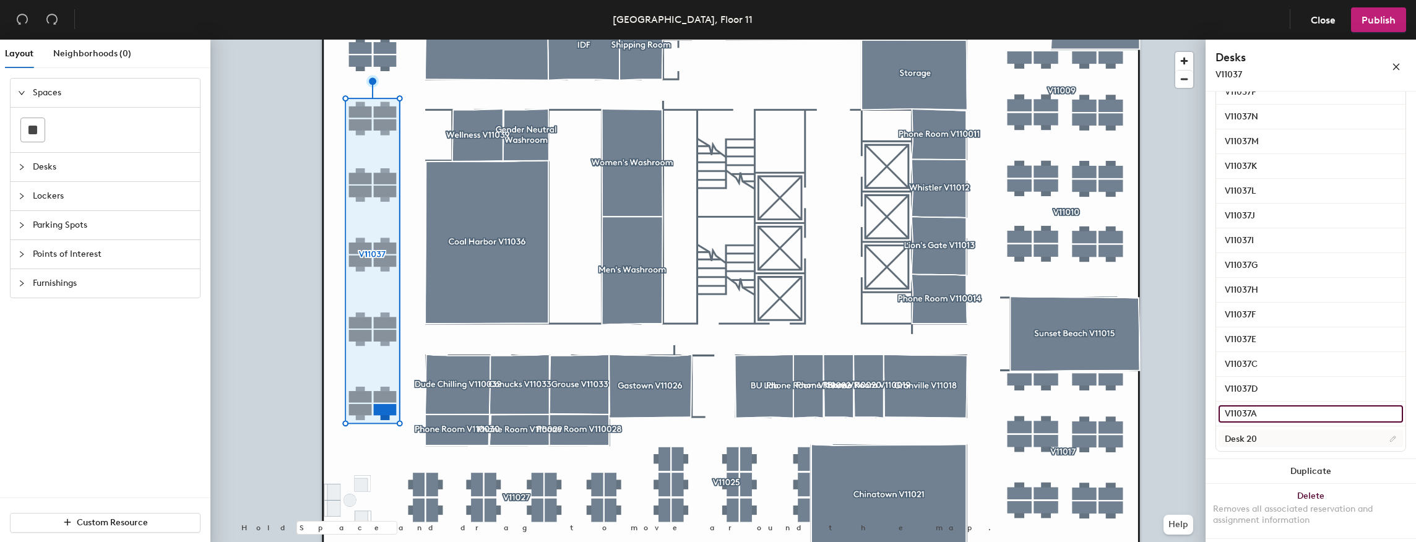
type input "V11037A"
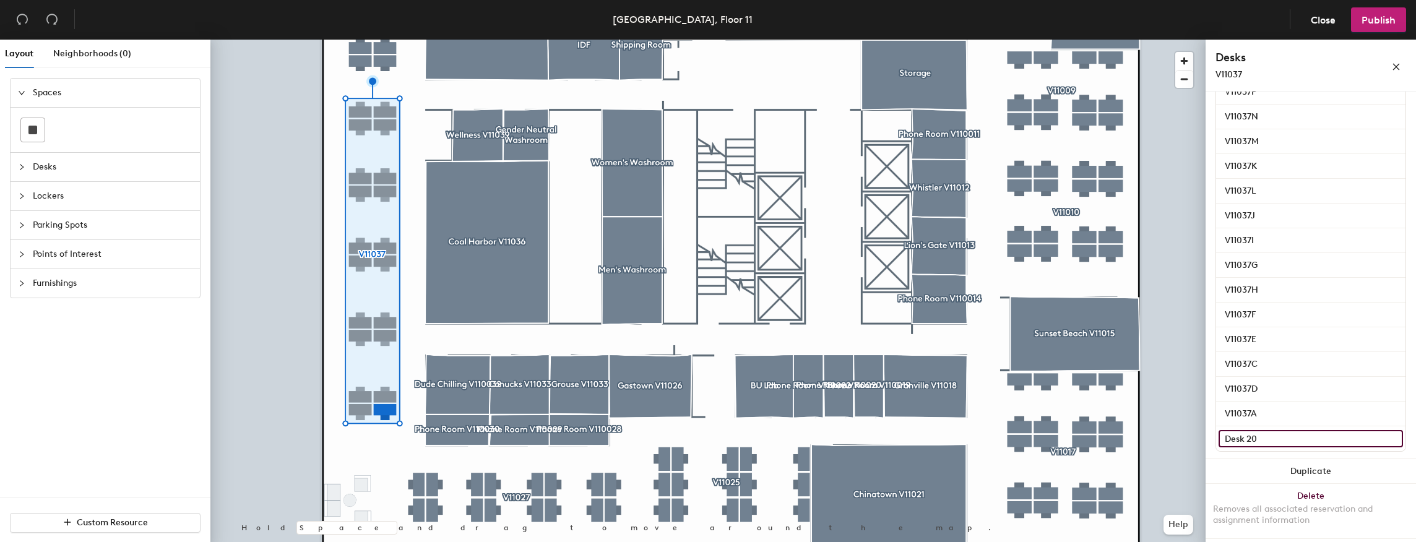
click at [1274, 435] on input "Desk 20" at bounding box center [1311, 438] width 184 height 17
paste input "V11037"
type input "V11037B"
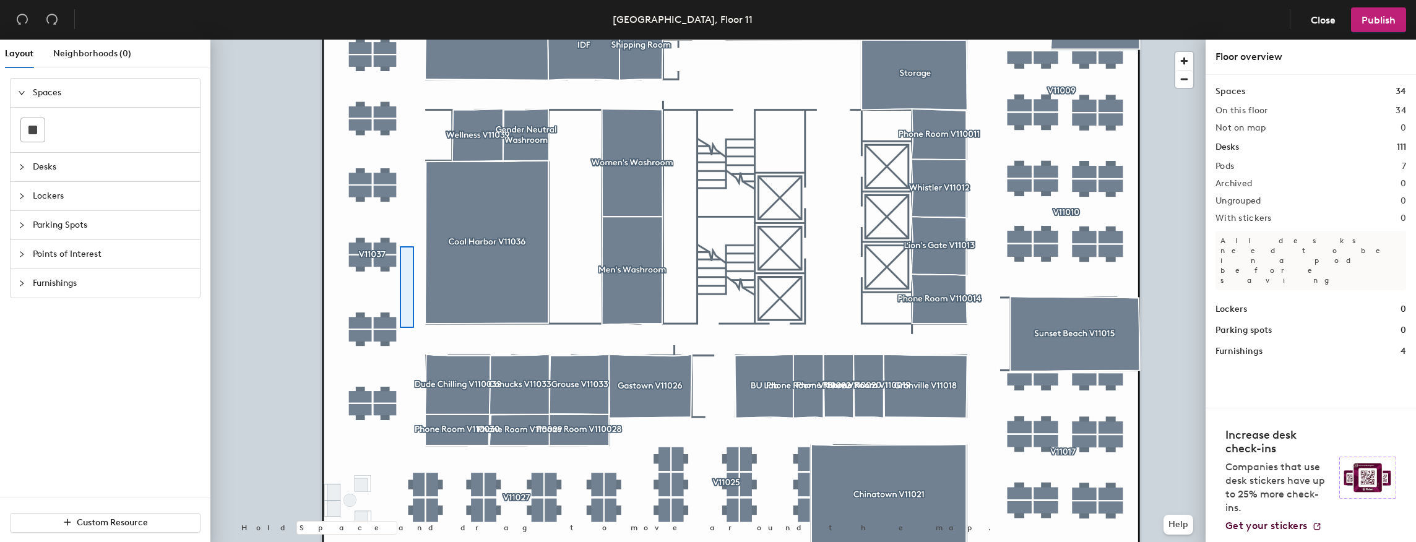
click at [400, 40] on div at bounding box center [707, 40] width 995 height 0
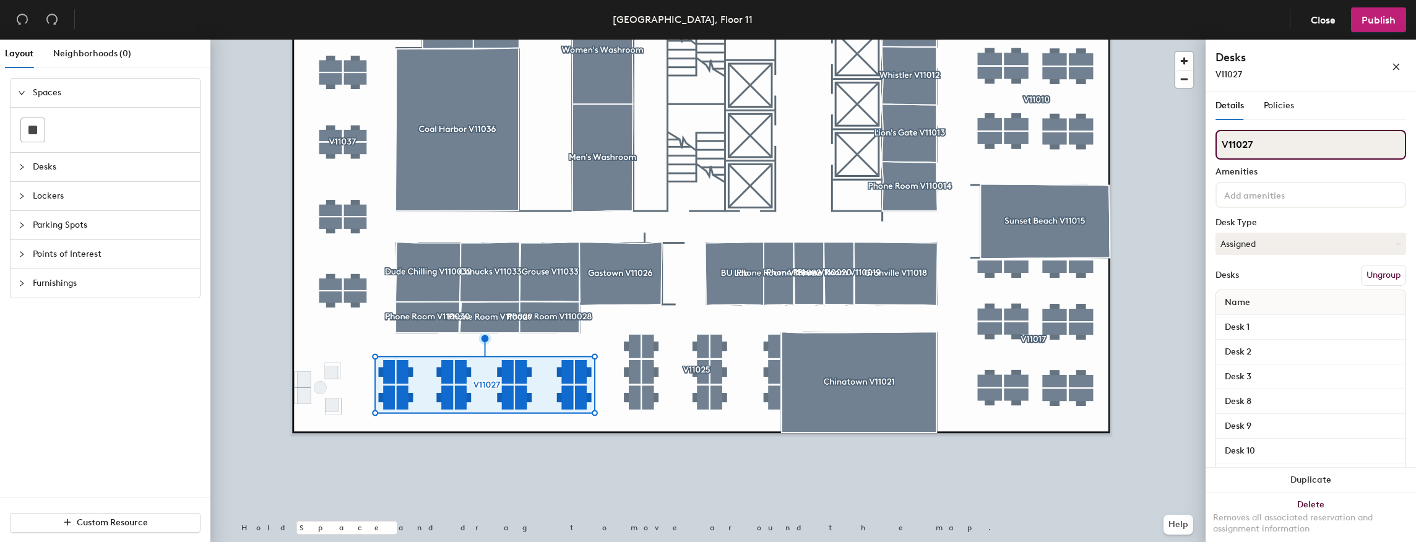
drag, startPoint x: 1260, startPoint y: 144, endPoint x: 1207, endPoint y: 144, distance: 52.6
click at [1207, 144] on div "Details Policies V11027 Amenities Desk Type Assigned Desks Ungroup Name Desk 1 …" at bounding box center [1311, 320] width 210 height 456
click at [1213, 321] on div "Details Policies V11027 Amenities Desk Type Assigned Desks Ungroup Name Desk 1 …" at bounding box center [1311, 320] width 210 height 456
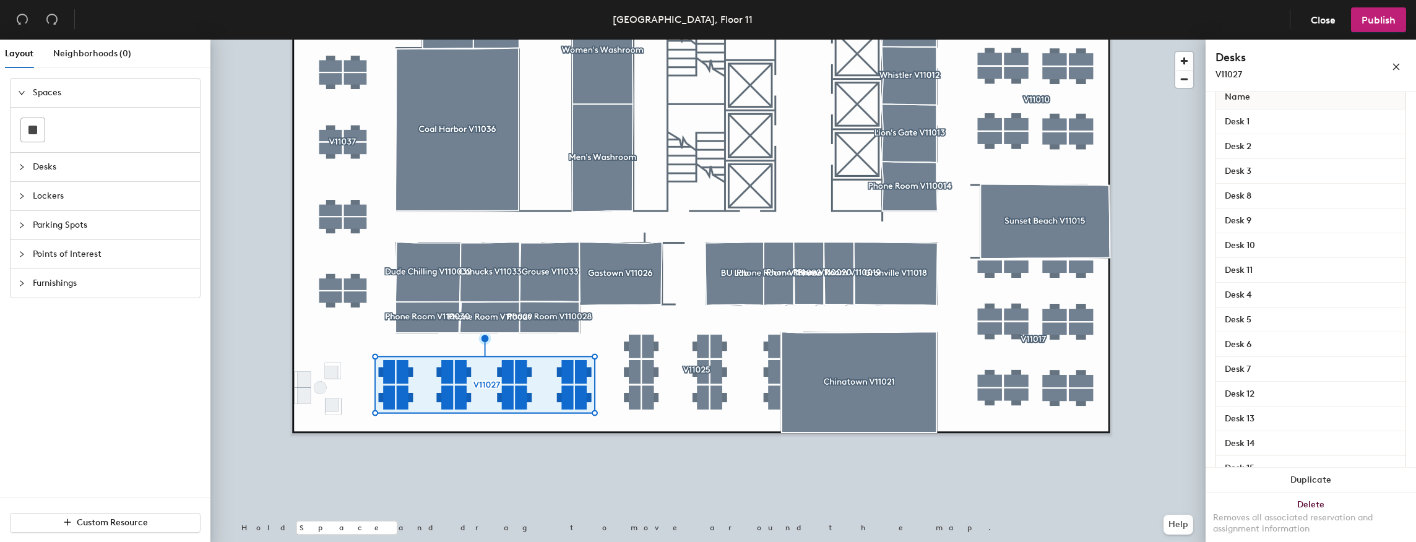
scroll to position [206, 0]
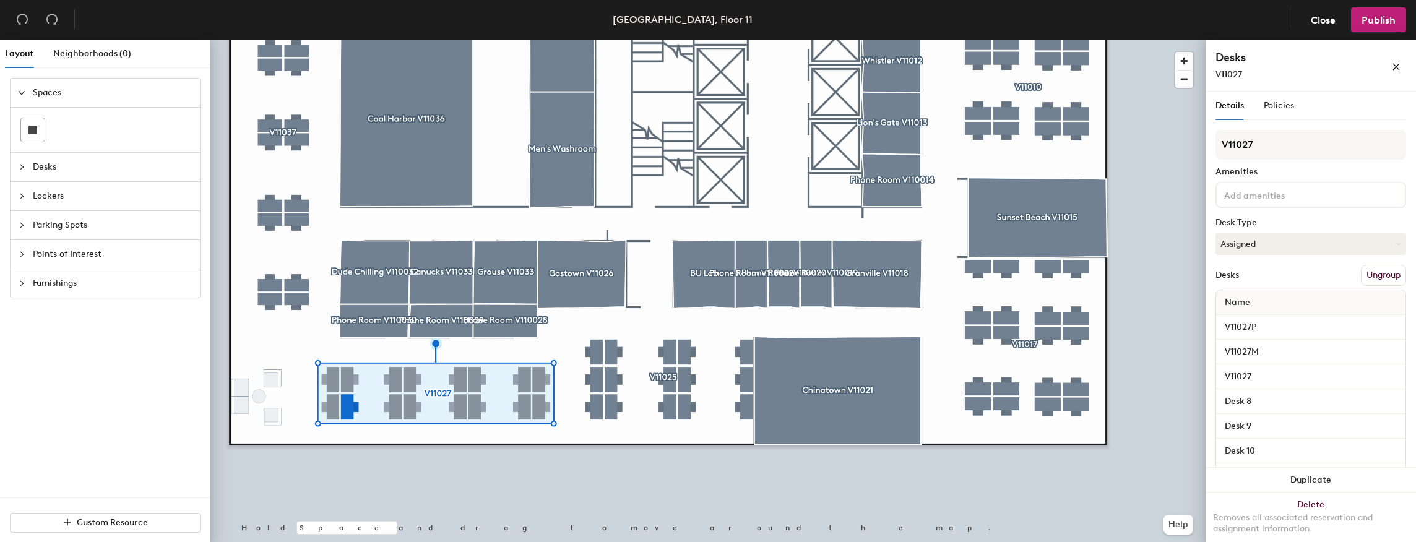
scroll to position [219, 0]
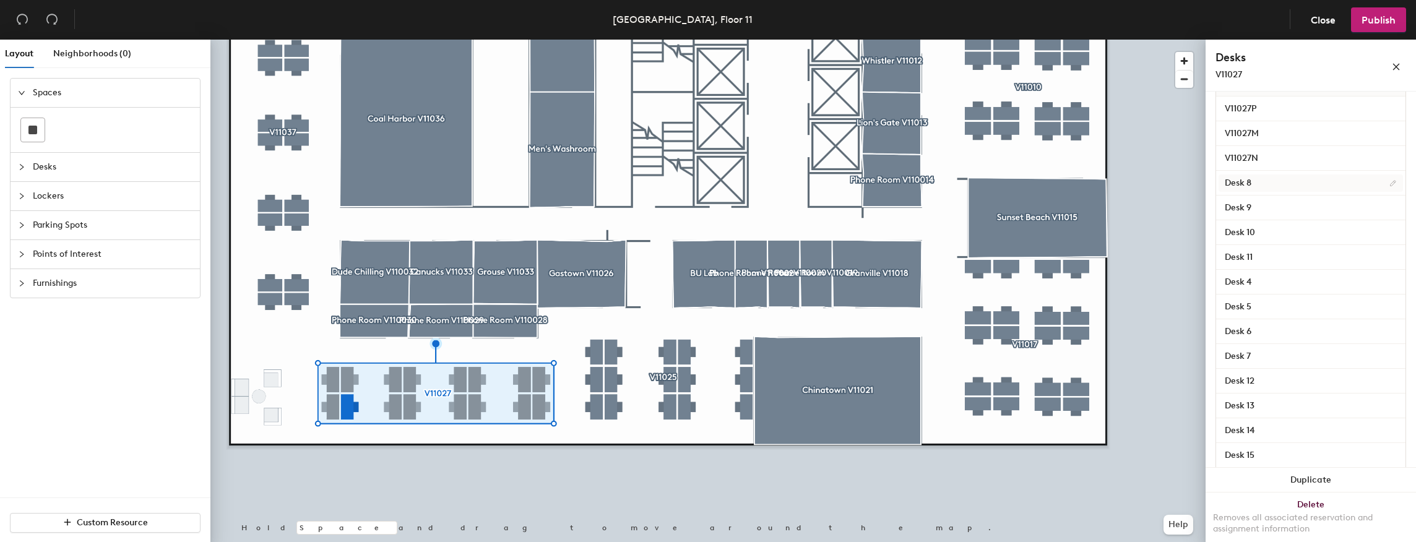
type input "V11027N"
click at [1278, 178] on input "Desk 8" at bounding box center [1311, 183] width 184 height 17
paste input "V11027"
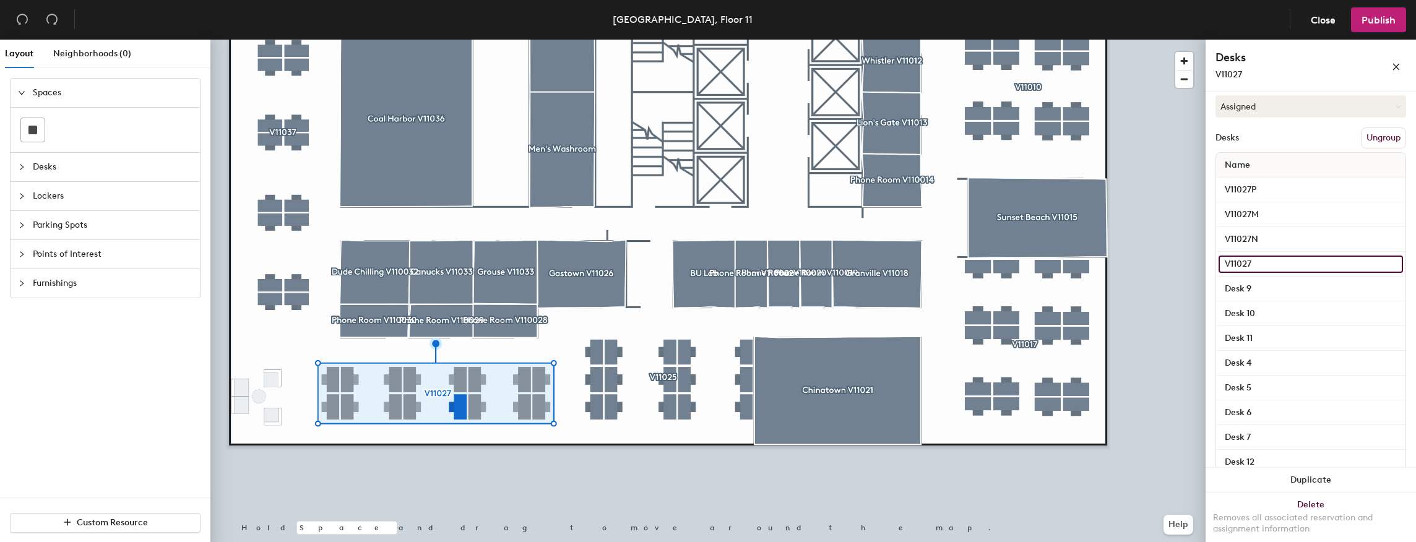
scroll to position [136, 0]
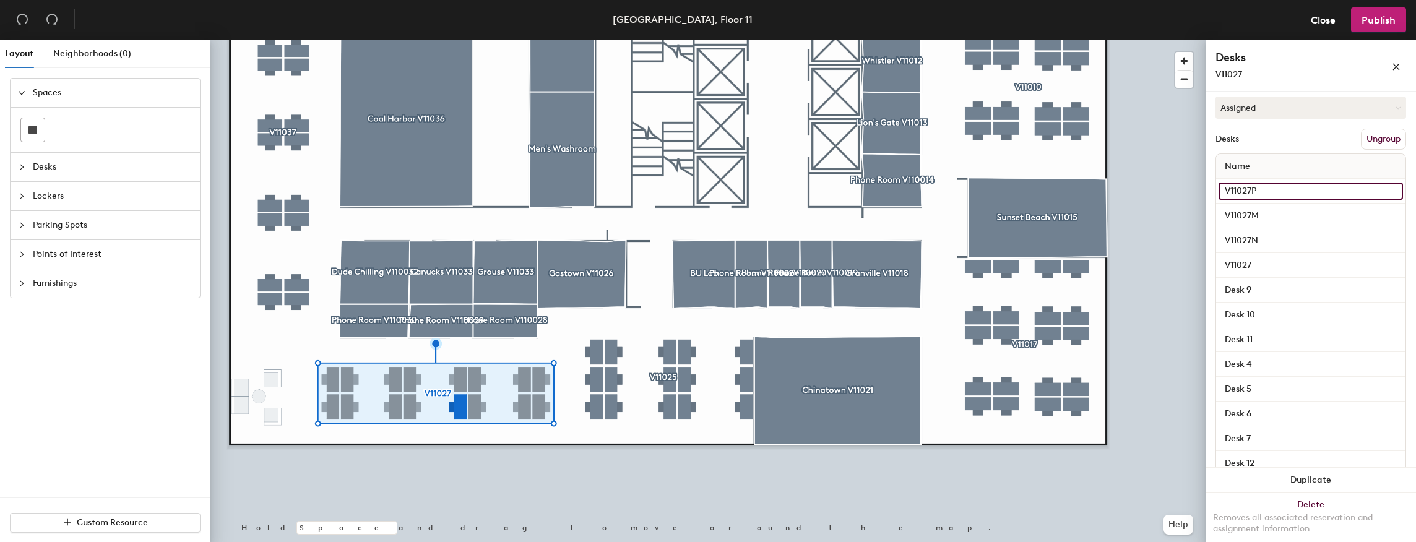
click at [1273, 193] on input "V11027P" at bounding box center [1311, 191] width 184 height 17
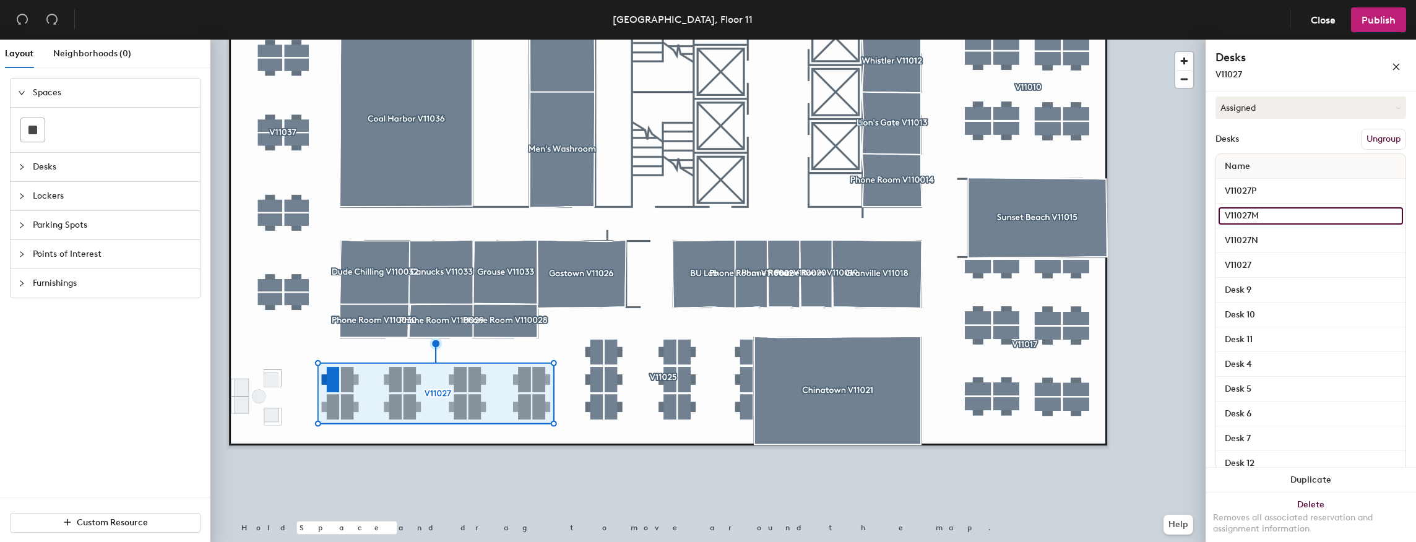
click at [1268, 214] on input "V11027M" at bounding box center [1311, 215] width 184 height 17
click at [1266, 233] on input "V11027N" at bounding box center [1311, 240] width 184 height 17
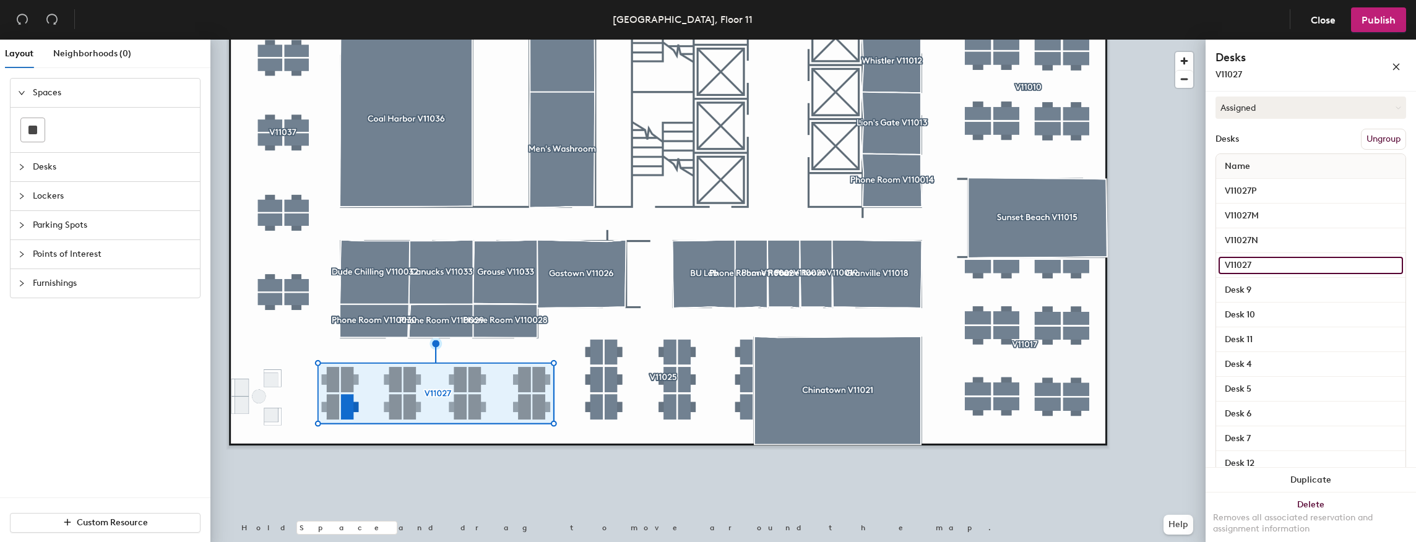
click at [1265, 262] on input "V11027" at bounding box center [1311, 265] width 184 height 17
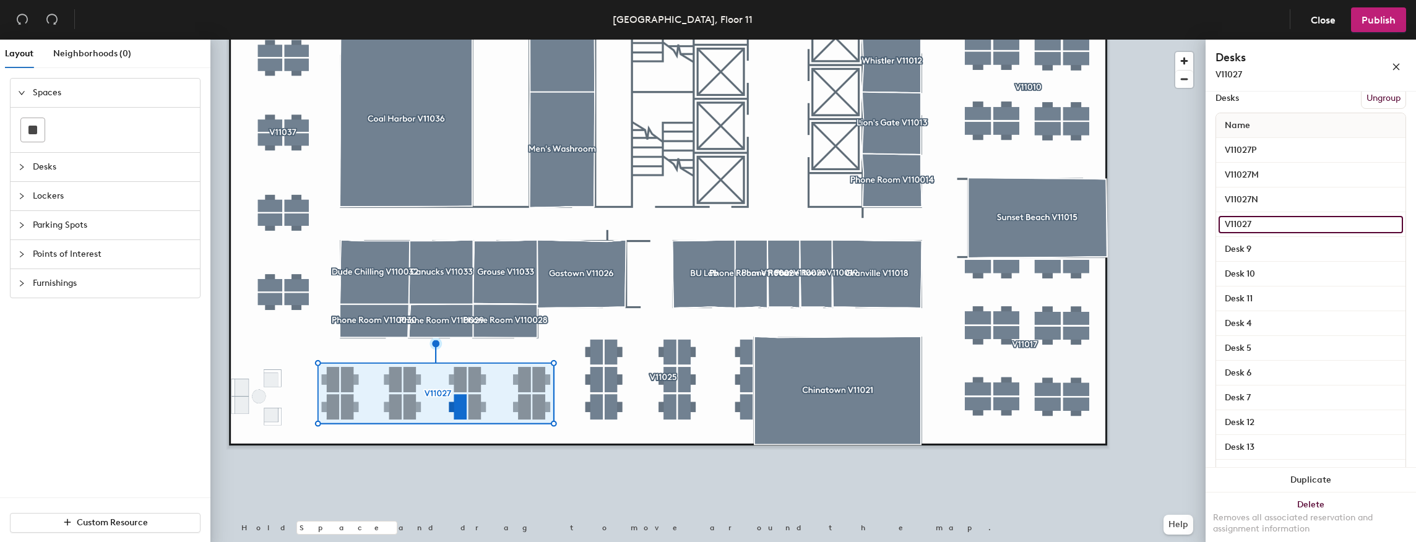
click at [1264, 228] on input "V11027" at bounding box center [1311, 224] width 184 height 17
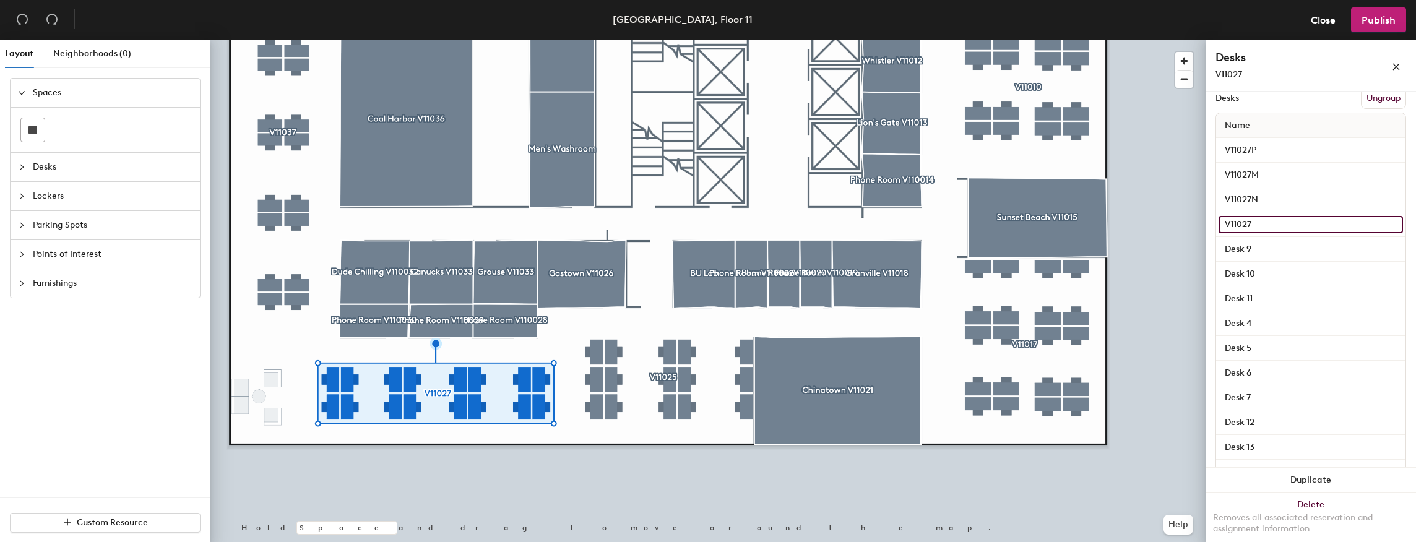
click at [1266, 222] on input "V11027" at bounding box center [1311, 224] width 184 height 17
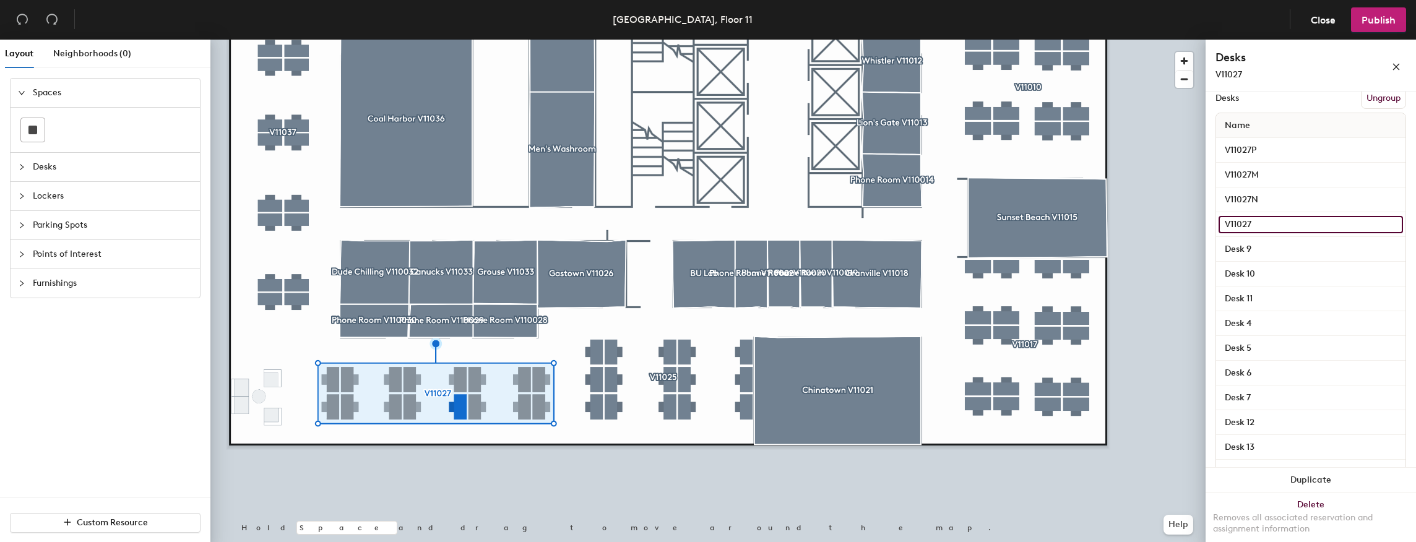
click at [1266, 222] on input "V11027" at bounding box center [1311, 224] width 184 height 17
type input "V11027G"
click at [1265, 241] on input "Desk 9" at bounding box center [1311, 249] width 184 height 17
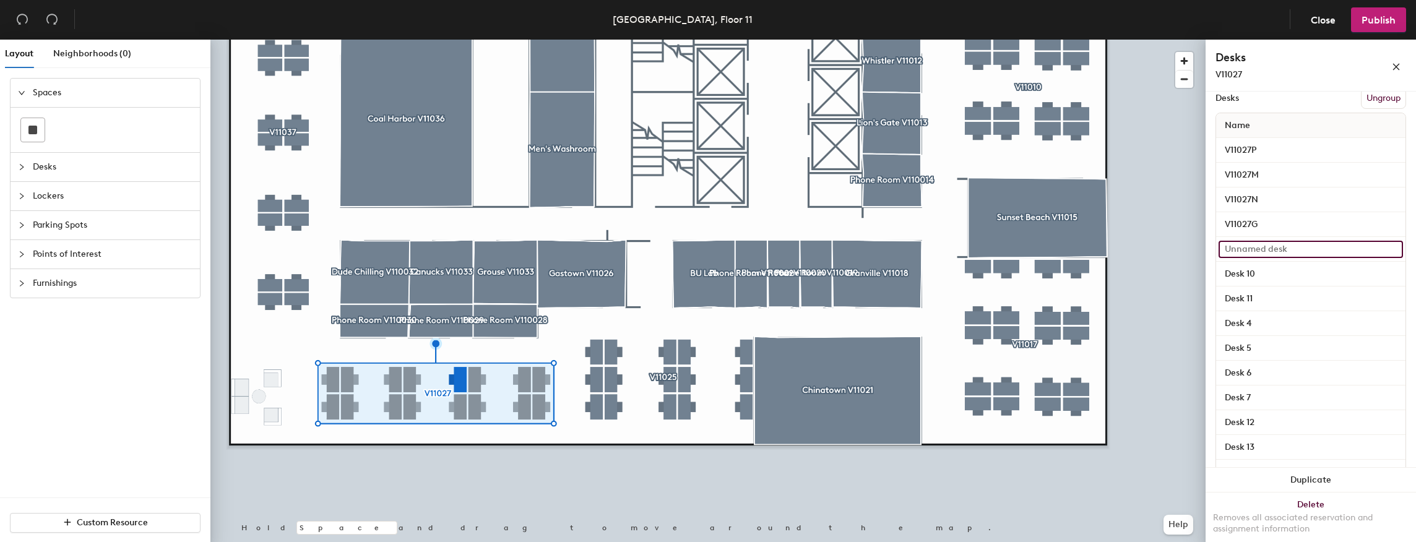
paste input "V11027"
type input "V11027H"
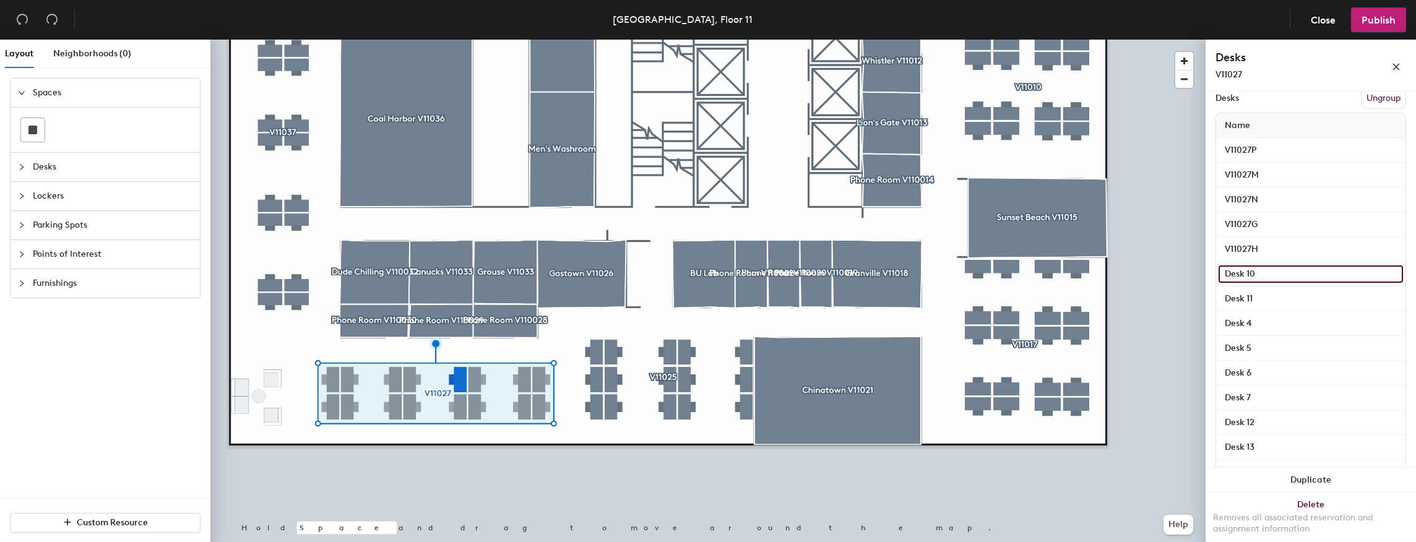
click at [1271, 271] on input "Desk 10" at bounding box center [1311, 274] width 184 height 17
paste input "V11027"
type input "V11027I"
click at [1276, 290] on input "Desk 11" at bounding box center [1311, 298] width 184 height 17
paste input "V11027"
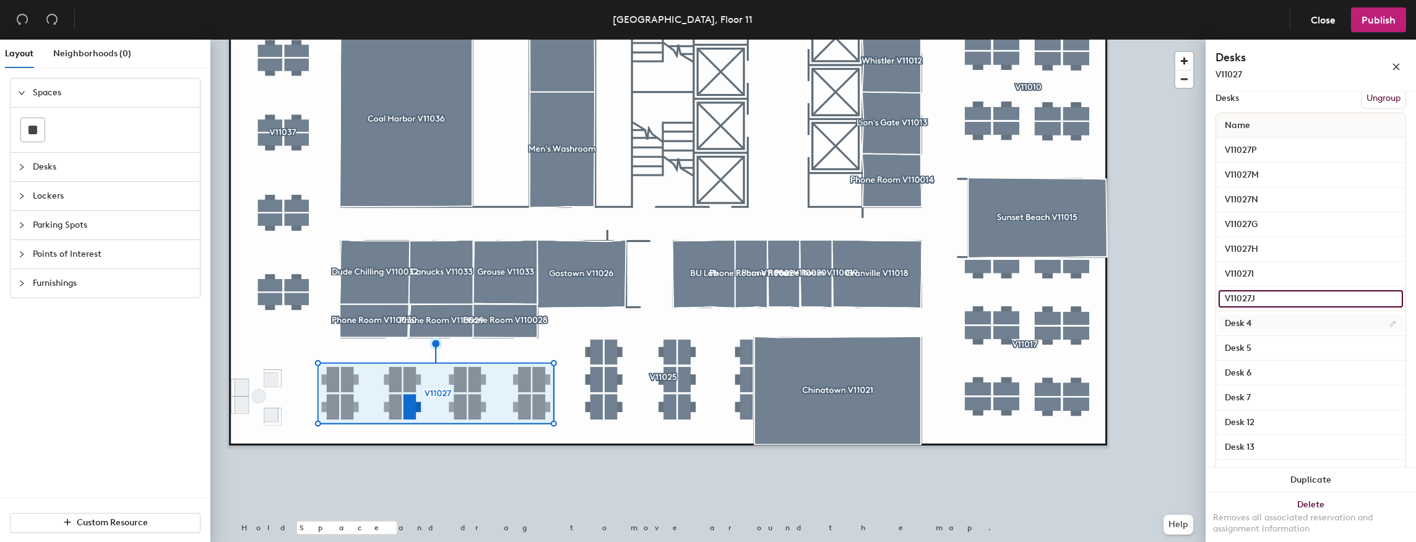
type input "V11027J"
click at [1277, 321] on input "Desk 4" at bounding box center [1311, 323] width 184 height 17
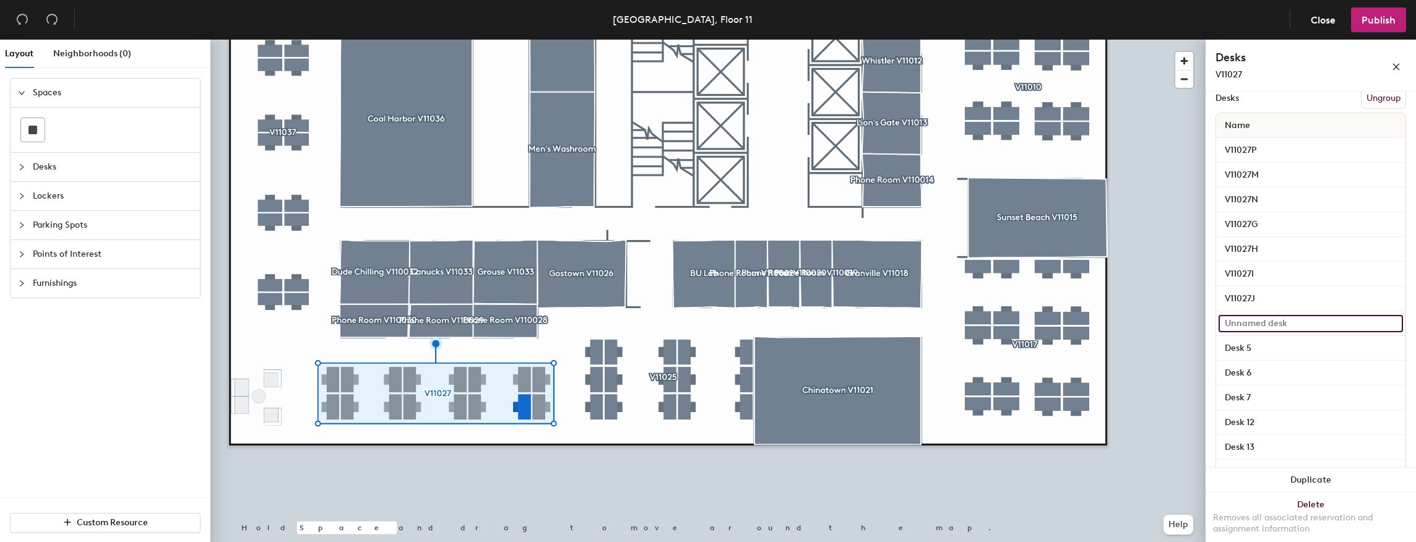
paste input "V11027"
type input "V11027C"
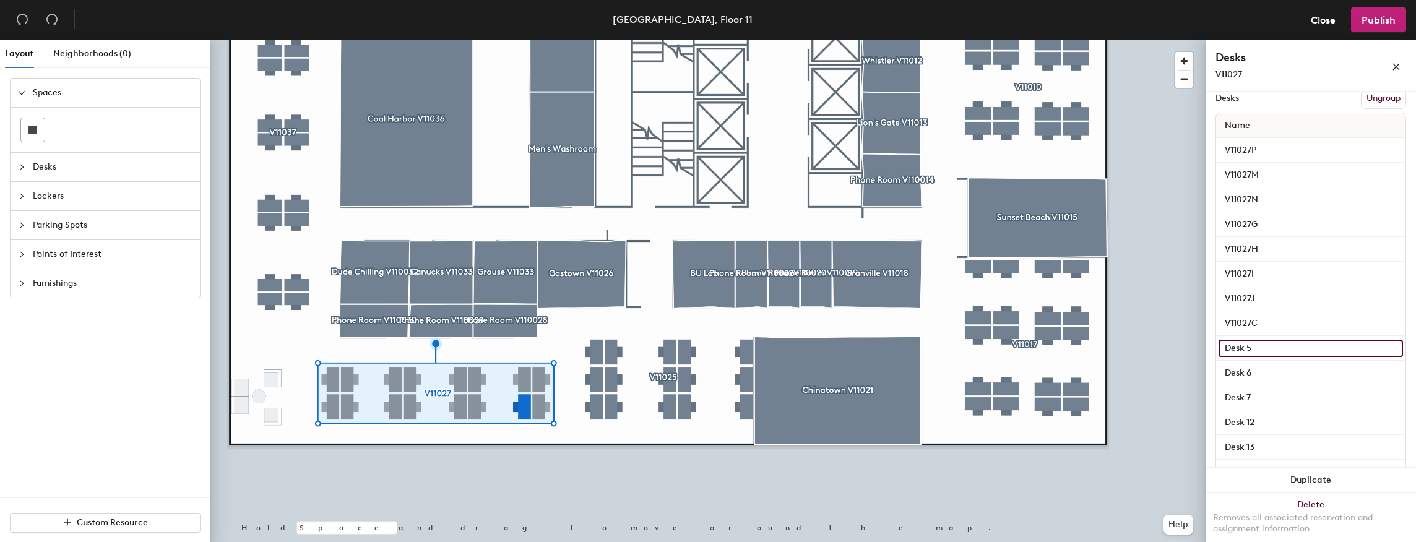
click at [1279, 345] on input "Desk 5" at bounding box center [1311, 348] width 184 height 17
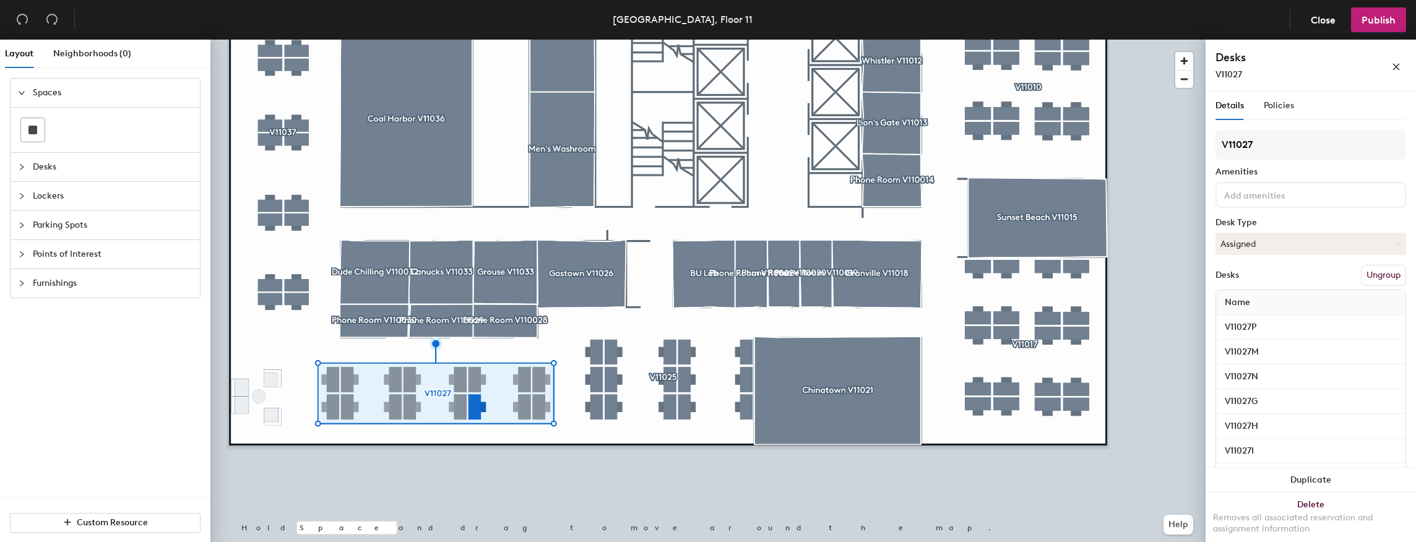
scroll to position [177, 0]
type input "V11027F"
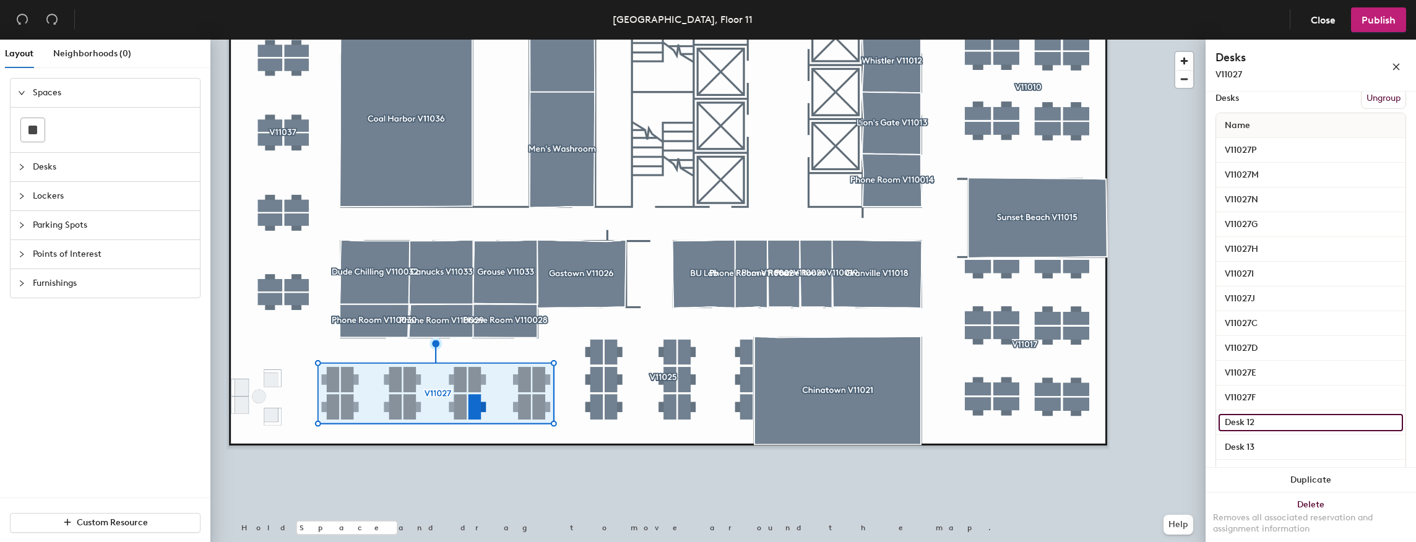
click at [1266, 420] on input "Desk 12" at bounding box center [1311, 422] width 184 height 17
paste input "V11027"
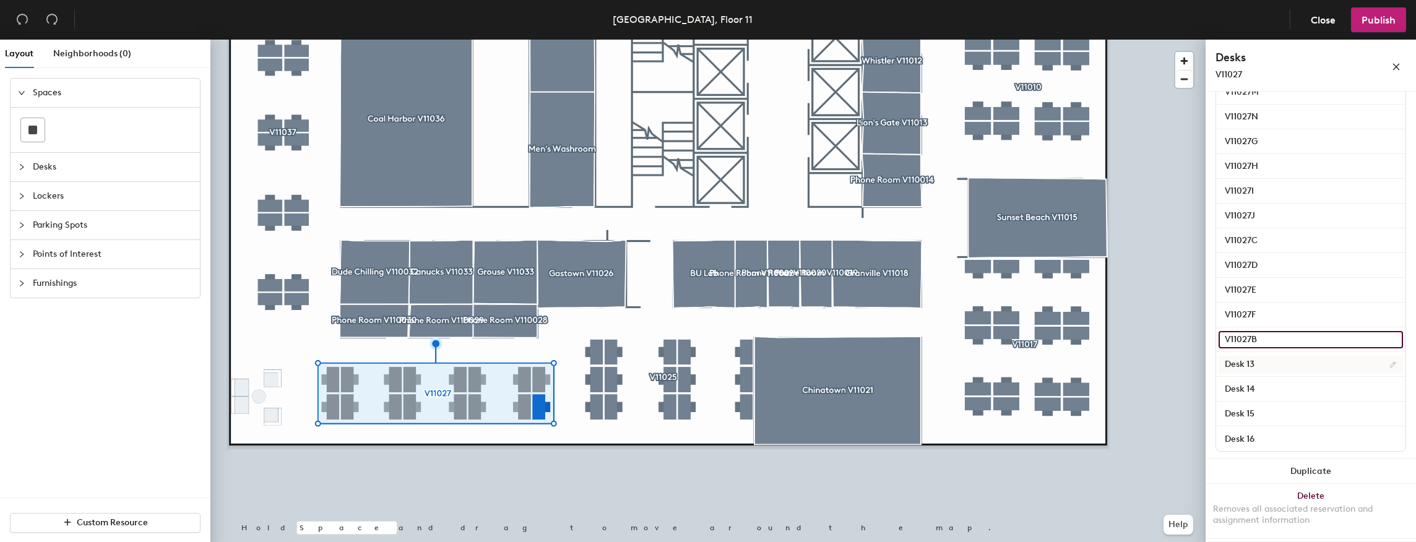
type input "V11027B"
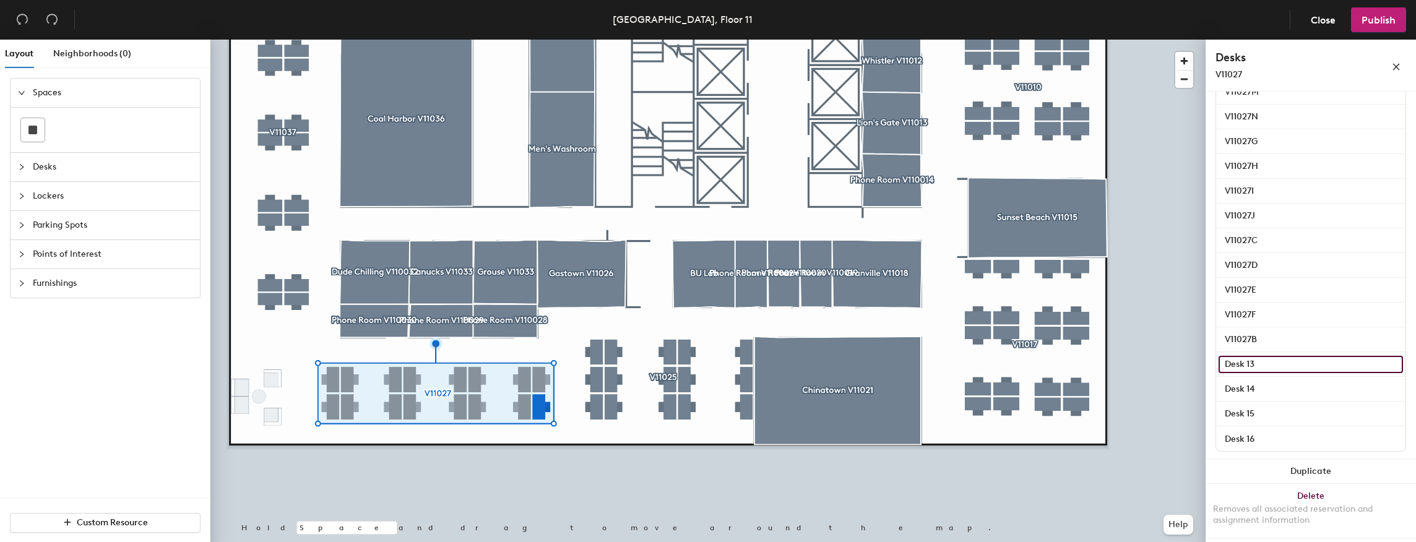
click at [1269, 361] on input "Desk 13" at bounding box center [1311, 364] width 184 height 17
paste input "V11027"
type input "V11027K"
click at [1265, 384] on input "Desk 14" at bounding box center [1311, 389] width 184 height 17
paste input "V11027"
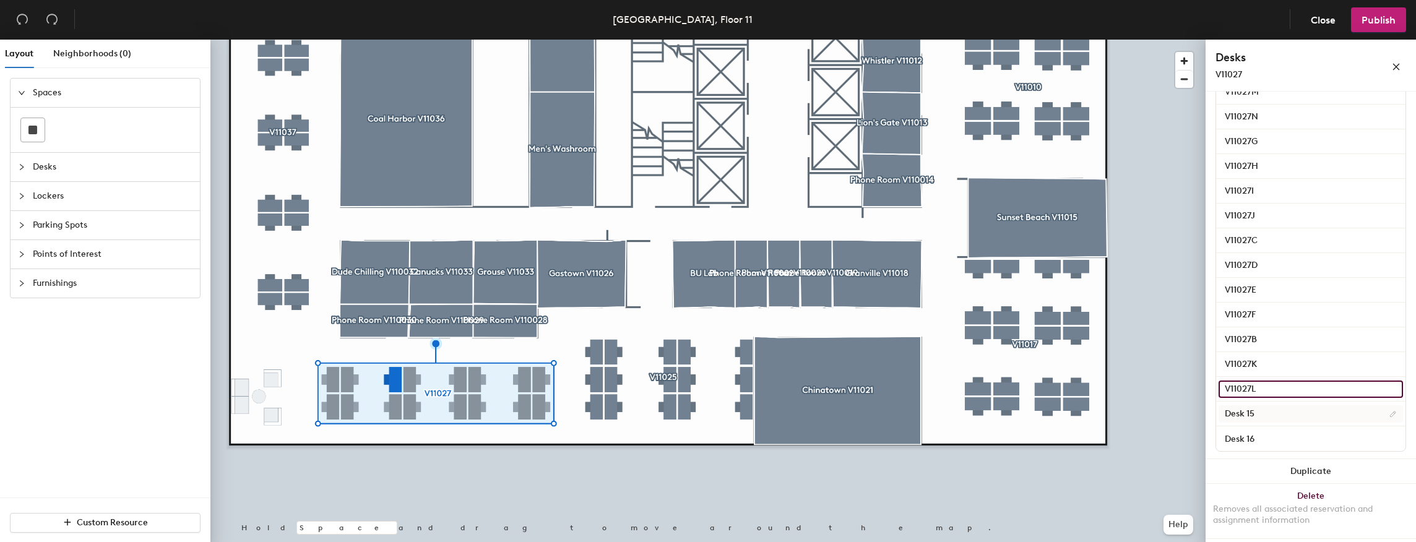
type input "V11027L"
click at [1265, 411] on input "Desk 15" at bounding box center [1311, 413] width 184 height 17
paste input "V11027"
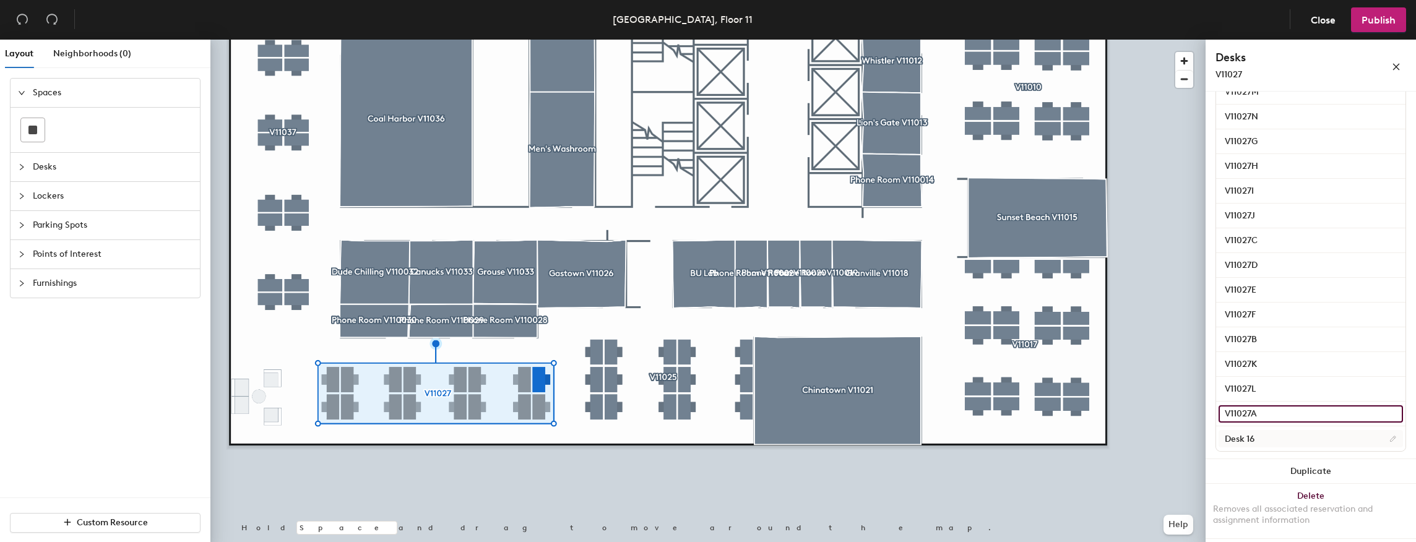
type input "V11027A"
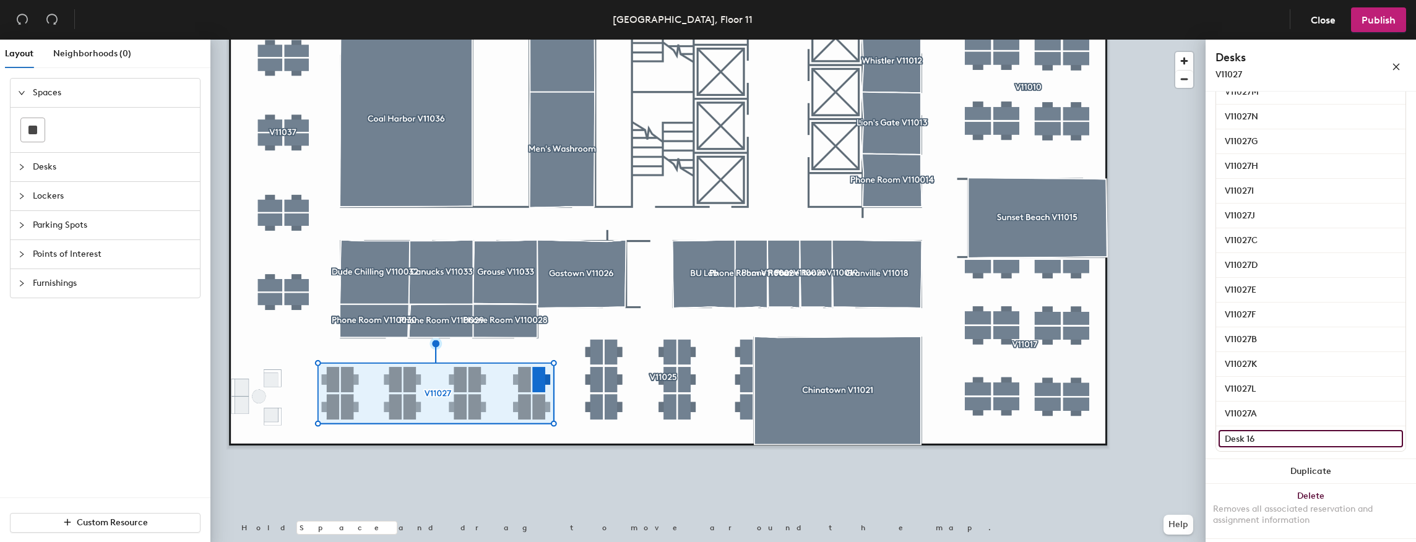
click at [1260, 444] on input "Desk 16" at bounding box center [1311, 438] width 184 height 17
type input "O"
paste input "V11027"
type input "V11027O"
click at [1174, 40] on div at bounding box center [707, 40] width 995 height 0
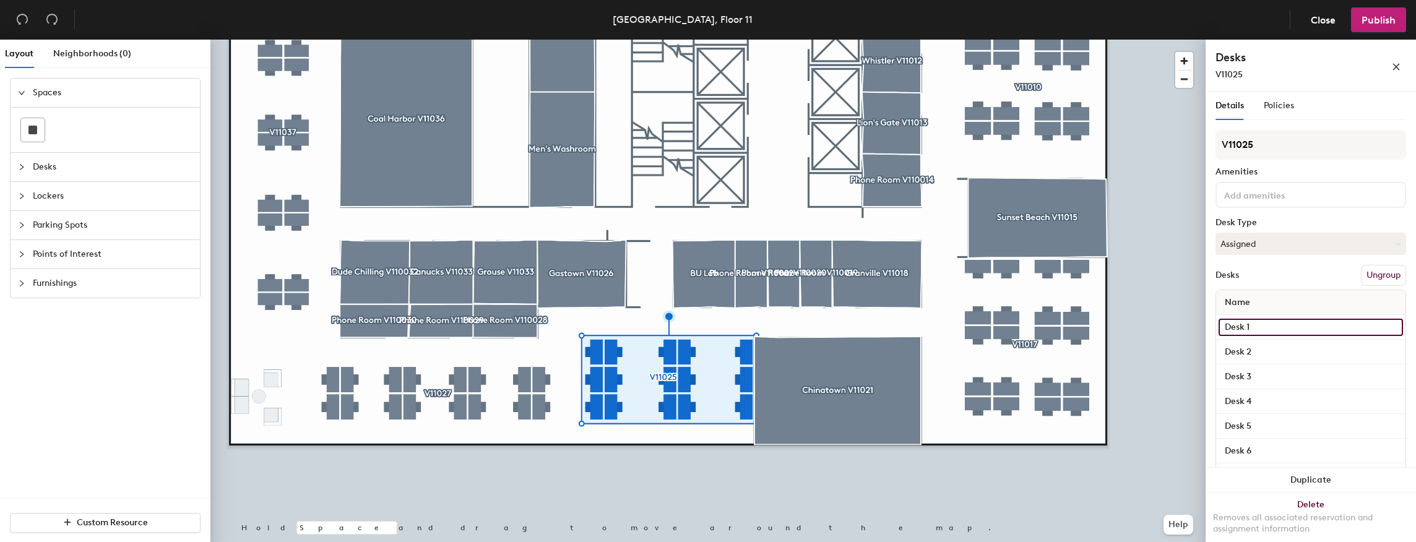
click at [1255, 324] on input "Desk 1" at bounding box center [1311, 327] width 184 height 17
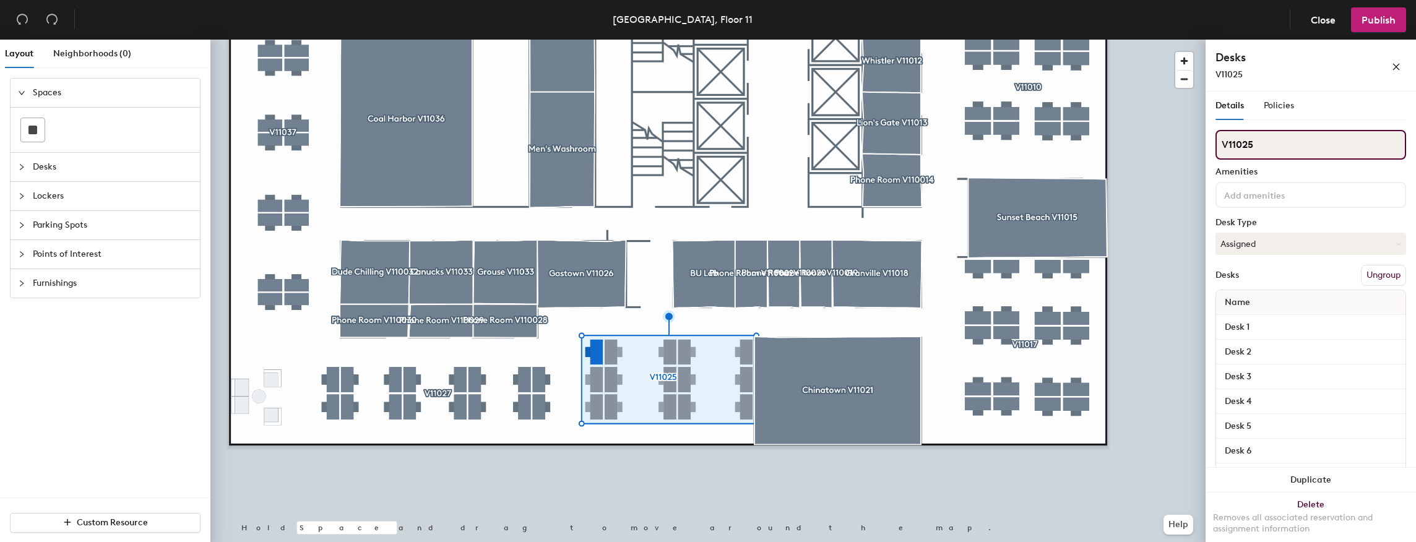
click at [1266, 145] on input "V11025" at bounding box center [1311, 145] width 191 height 30
click at [1198, 139] on div "Layout Neighborhoods (0) Spaces Desks Lockers Parking Spots Points of Interest …" at bounding box center [708, 294] width 1416 height 508
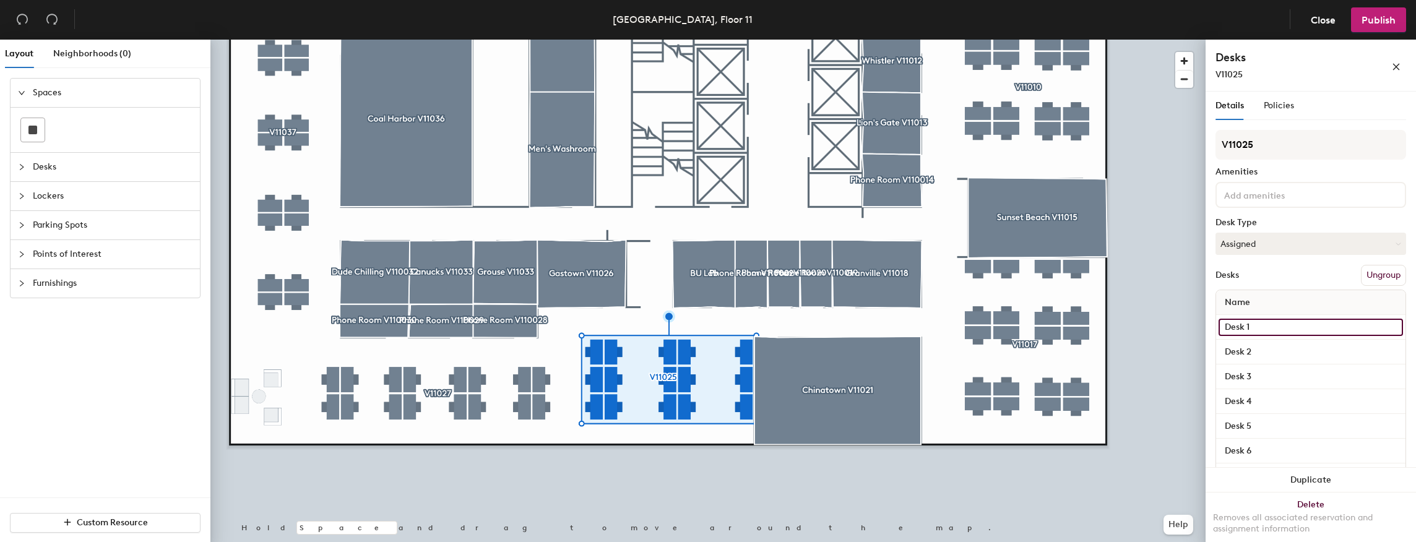
click at [1278, 320] on input "Desk 1" at bounding box center [1311, 327] width 184 height 17
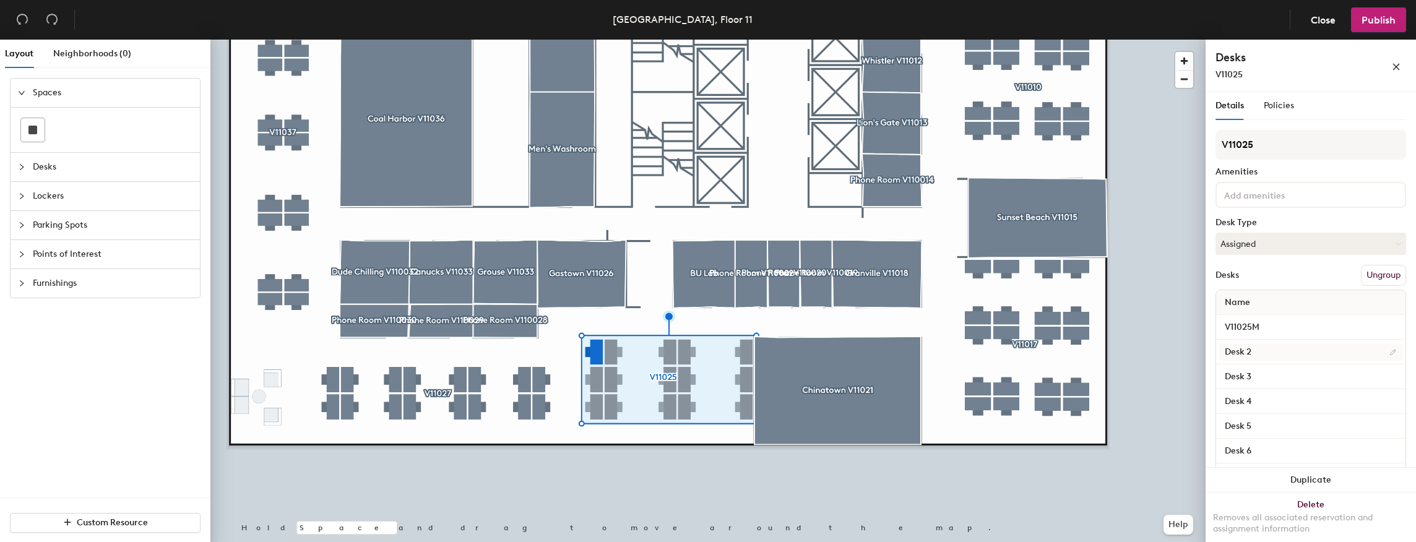
type input "V11025M"
click at [1283, 345] on input "Desk 2" at bounding box center [1311, 352] width 184 height 17
paste input "V11025"
type input "V11025L"
click at [1279, 373] on input "Desk 3" at bounding box center [1311, 376] width 184 height 17
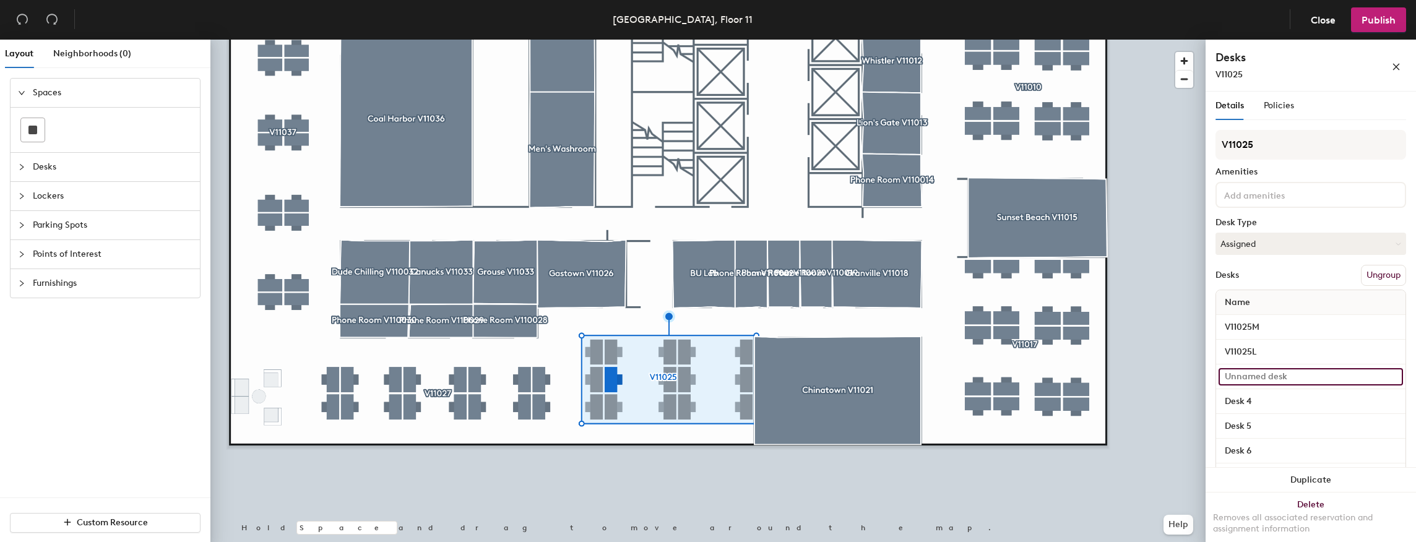
paste input "V11025"
type input "V11025K"
click at [1268, 405] on input "Desk 4" at bounding box center [1311, 401] width 184 height 17
paste input "V11025"
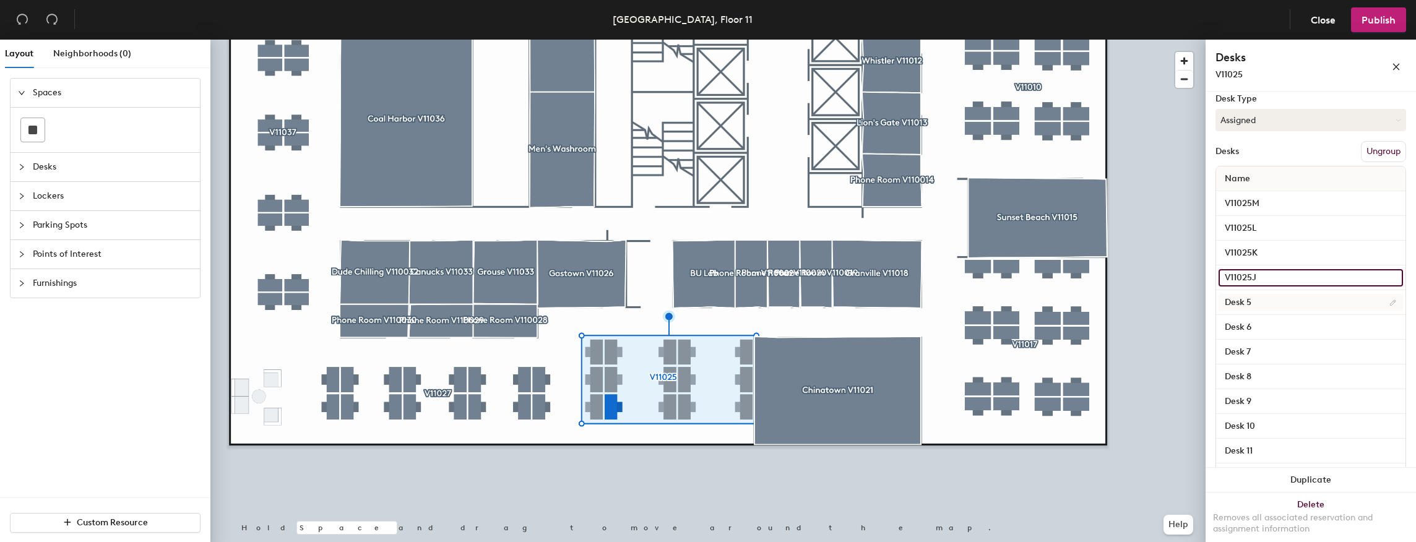
type input "V11025J"
click at [1271, 297] on input "Desk 5" at bounding box center [1311, 302] width 184 height 17
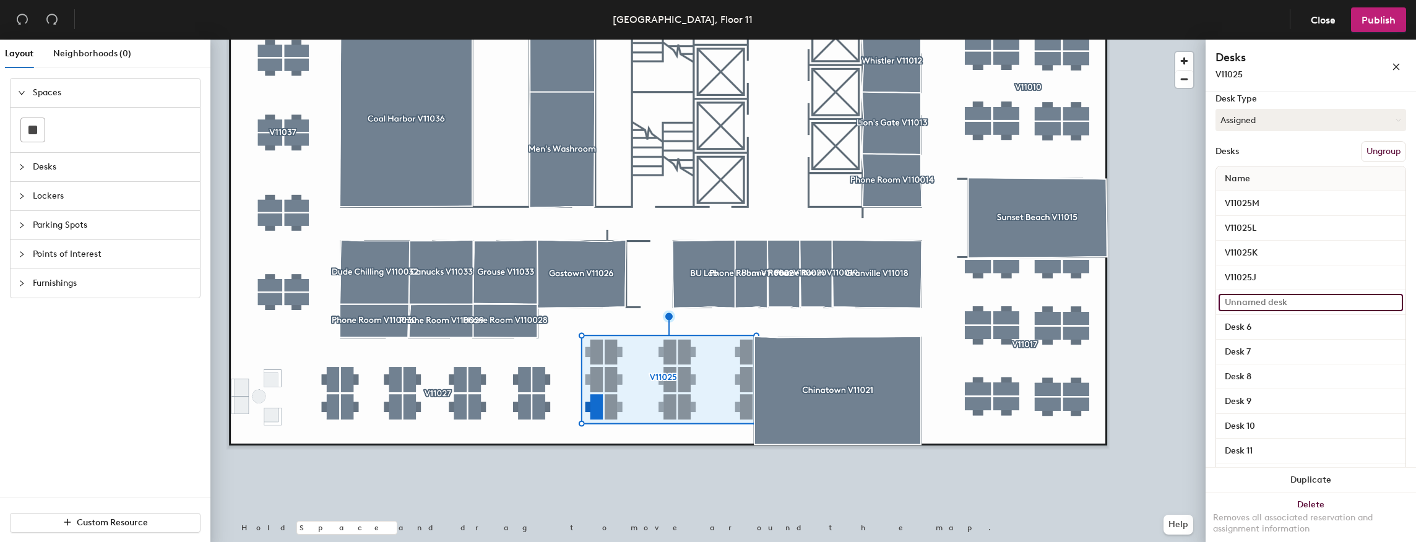
paste input "V11025"
type input "V11025O"
click at [1270, 326] on input "Desk 6" at bounding box center [1311, 327] width 184 height 17
paste input "V11025"
type input "V11025N"
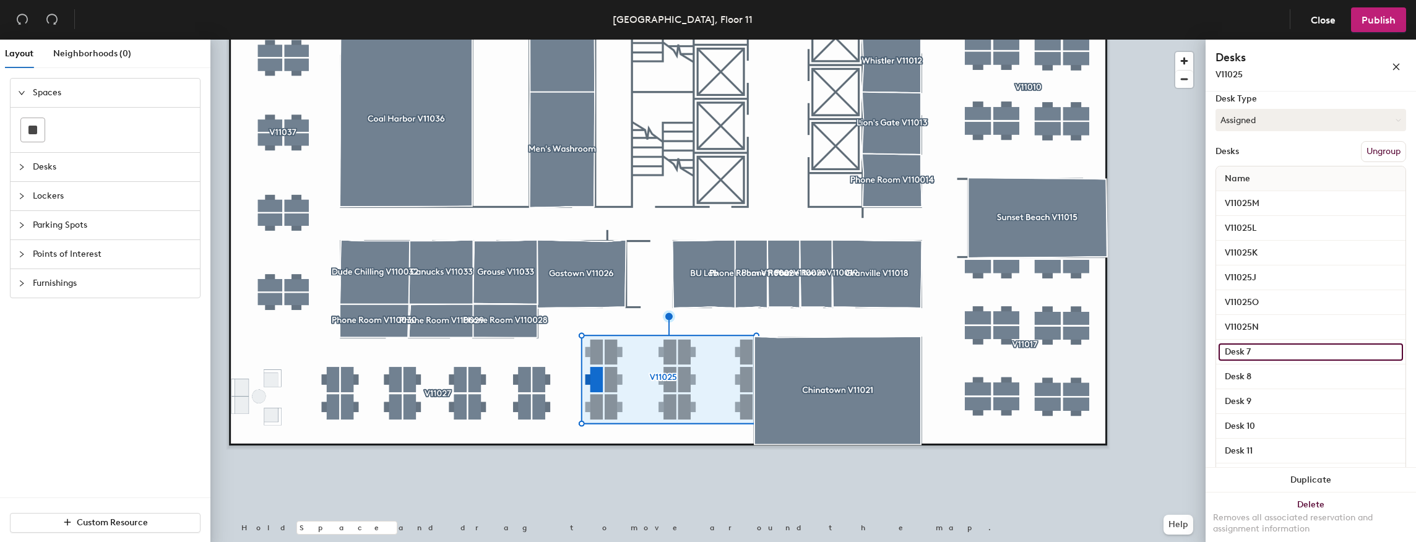
click at [1263, 345] on input "Desk 7" at bounding box center [1311, 352] width 184 height 17
paste input "V11025"
type input "V11025H"
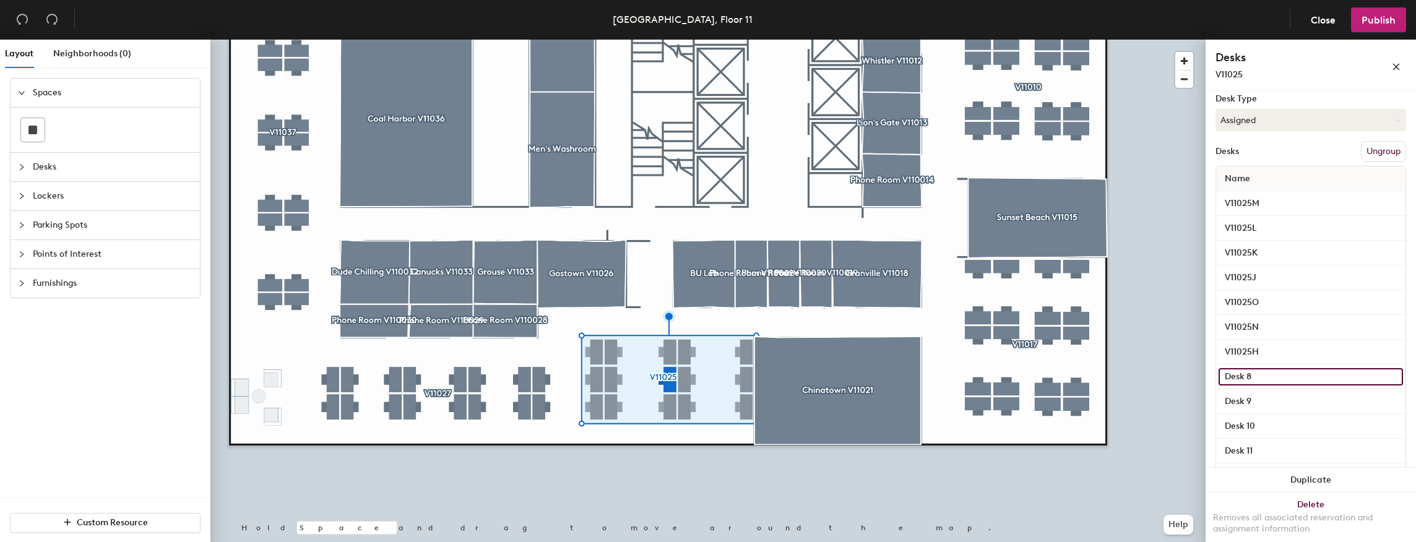
click at [1266, 374] on input "Desk 8" at bounding box center [1311, 376] width 184 height 17
paste input "V11025"
type input "V11025G"
click at [1257, 398] on input "Desk 9" at bounding box center [1311, 401] width 184 height 17
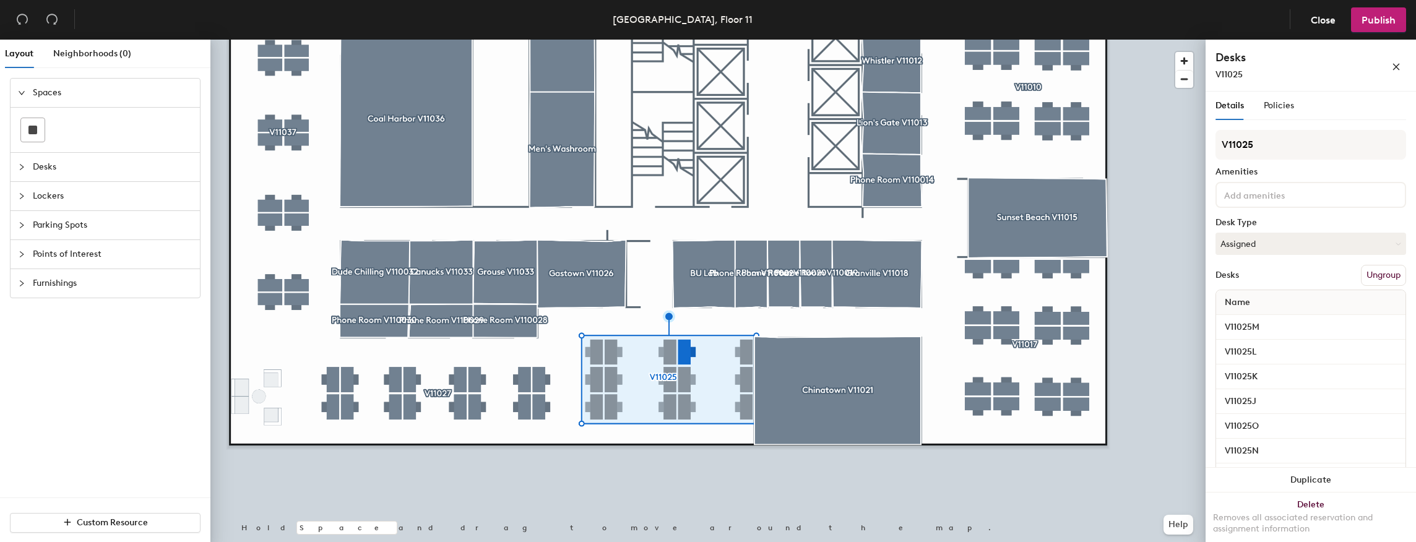
scroll to position [124, 0]
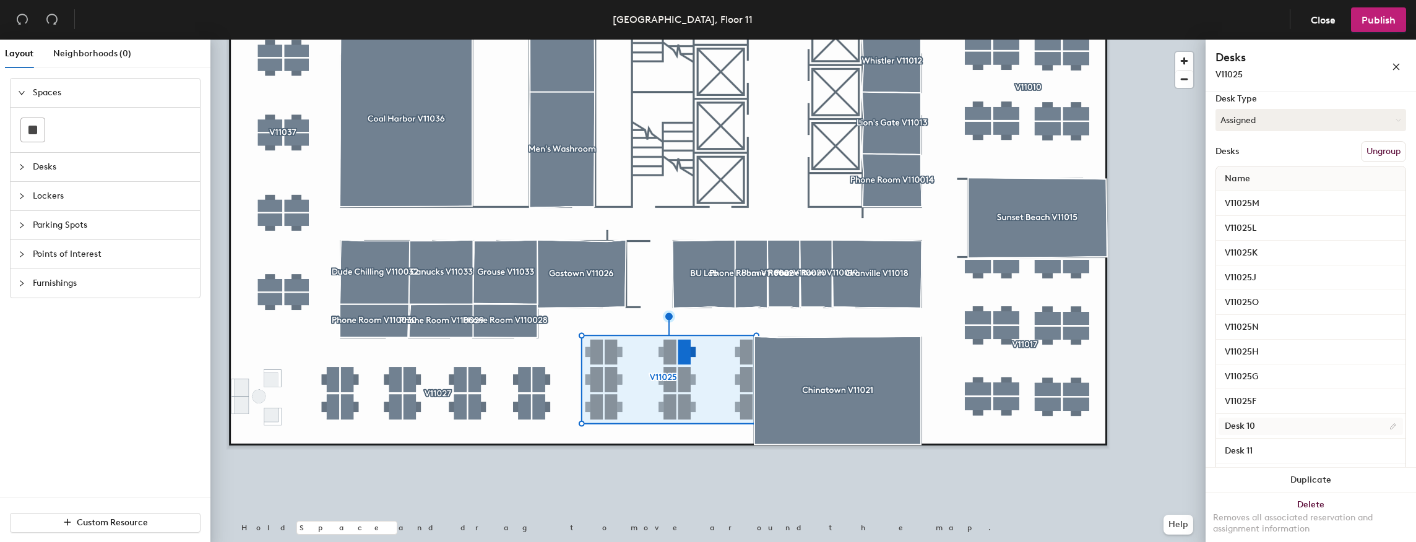
type input "V11025F"
click at [1260, 422] on input "Desk 10" at bounding box center [1311, 426] width 184 height 17
paste input "V11025"
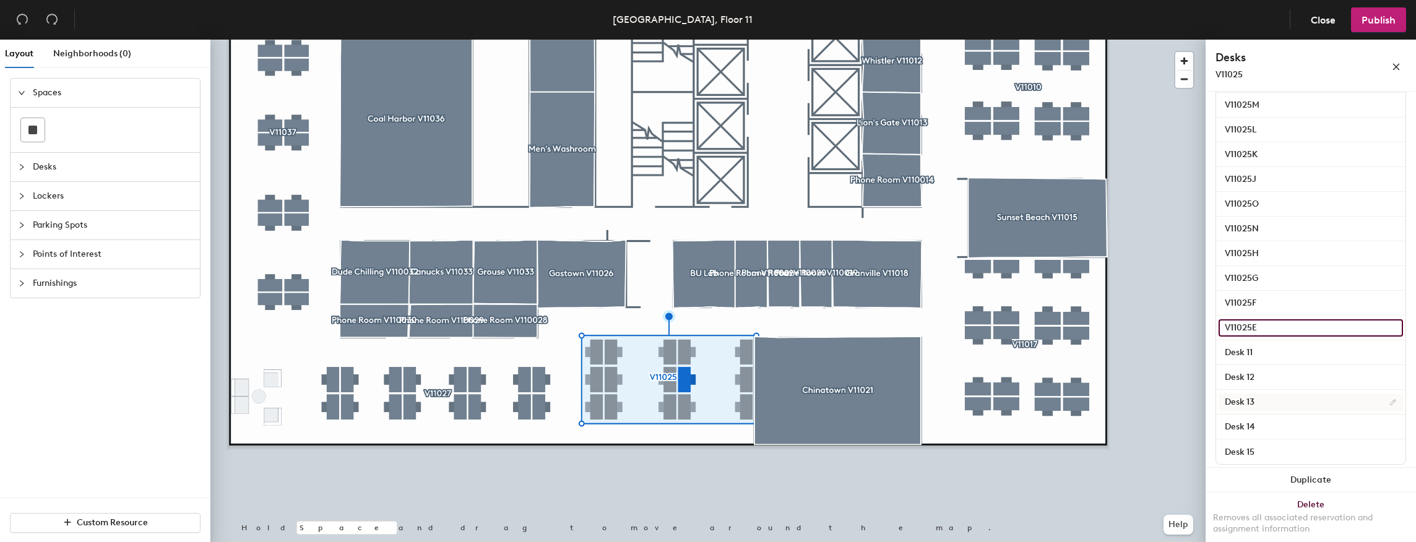
scroll to position [235, 0]
type input "V11025E"
click at [1263, 333] on input "Desk 11" at bounding box center [1311, 339] width 184 height 17
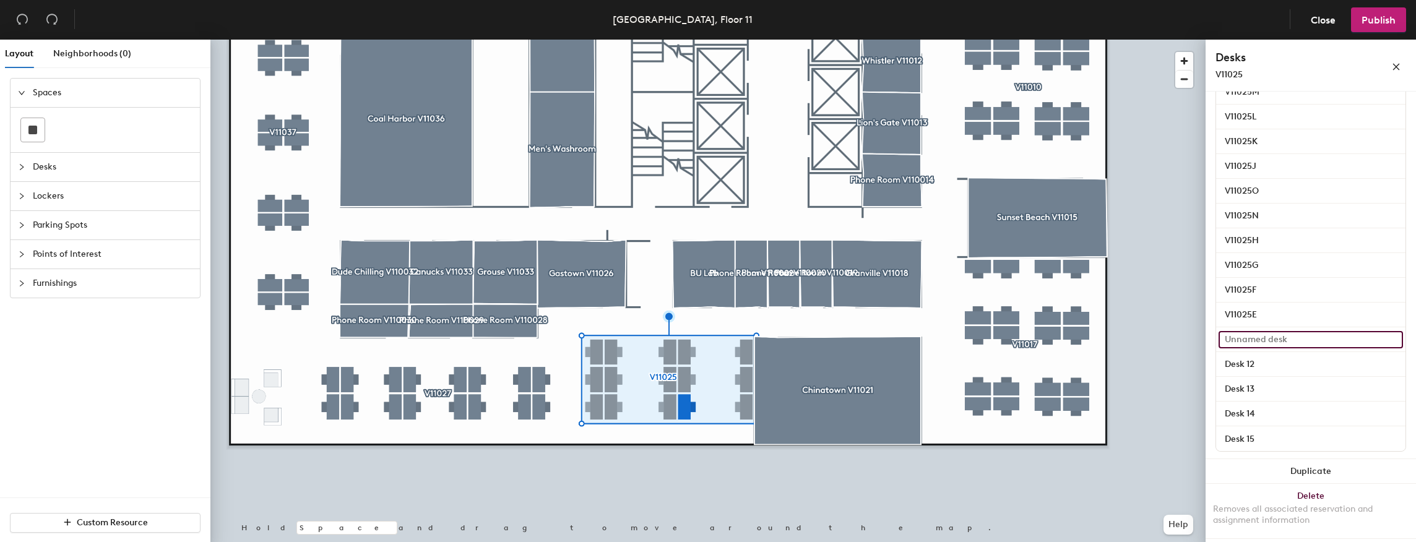
paste input "V11025"
type input "V11025D"
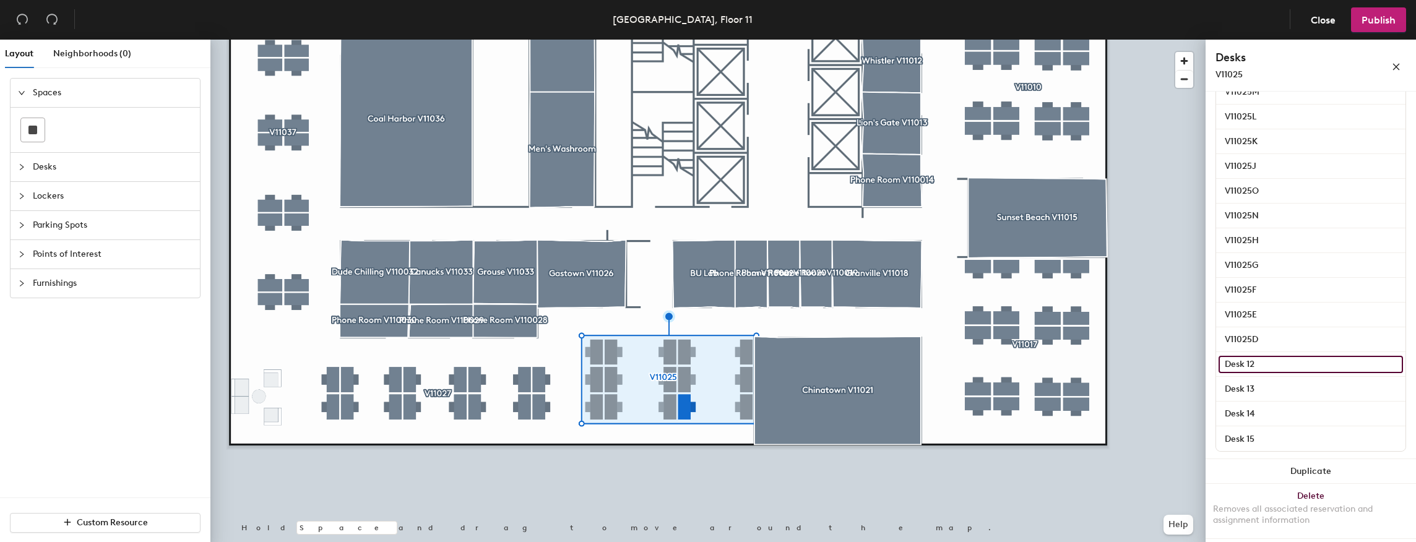
click at [1275, 361] on input "Desk 12" at bounding box center [1311, 364] width 184 height 17
paste input "V11025"
type input "V11025I"
click at [1266, 383] on input "Desk 13" at bounding box center [1311, 389] width 184 height 17
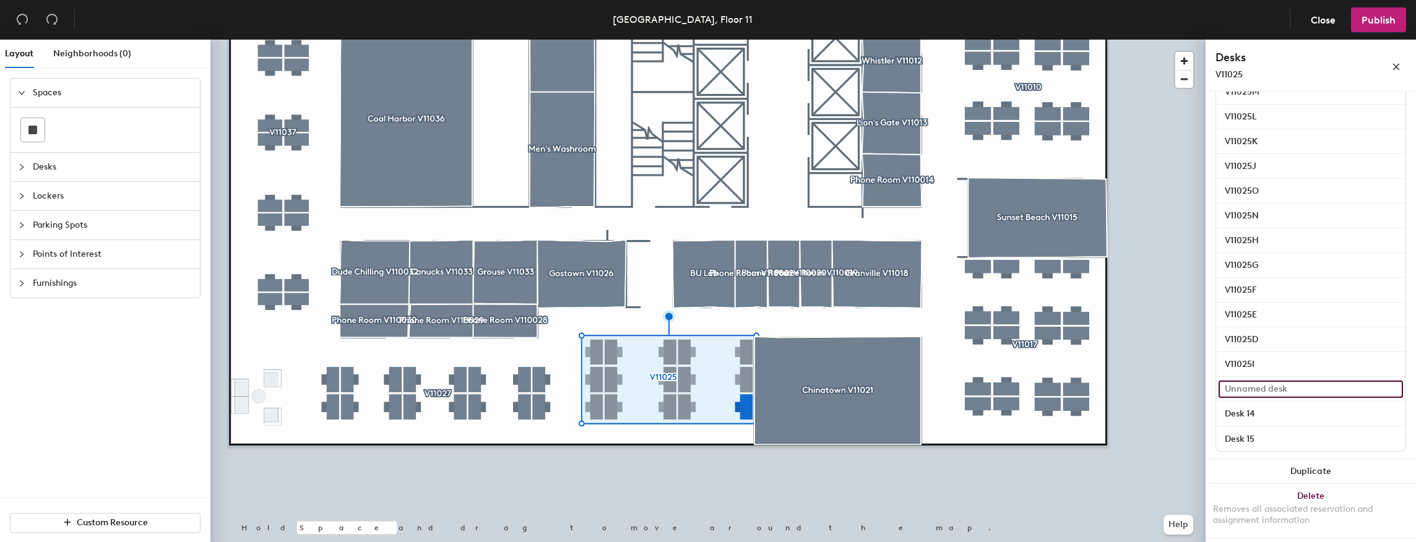
paste input "V11025"
type input "V11025C"
click at [1255, 412] on input "Desk 14" at bounding box center [1311, 413] width 184 height 17
paste input "V11025"
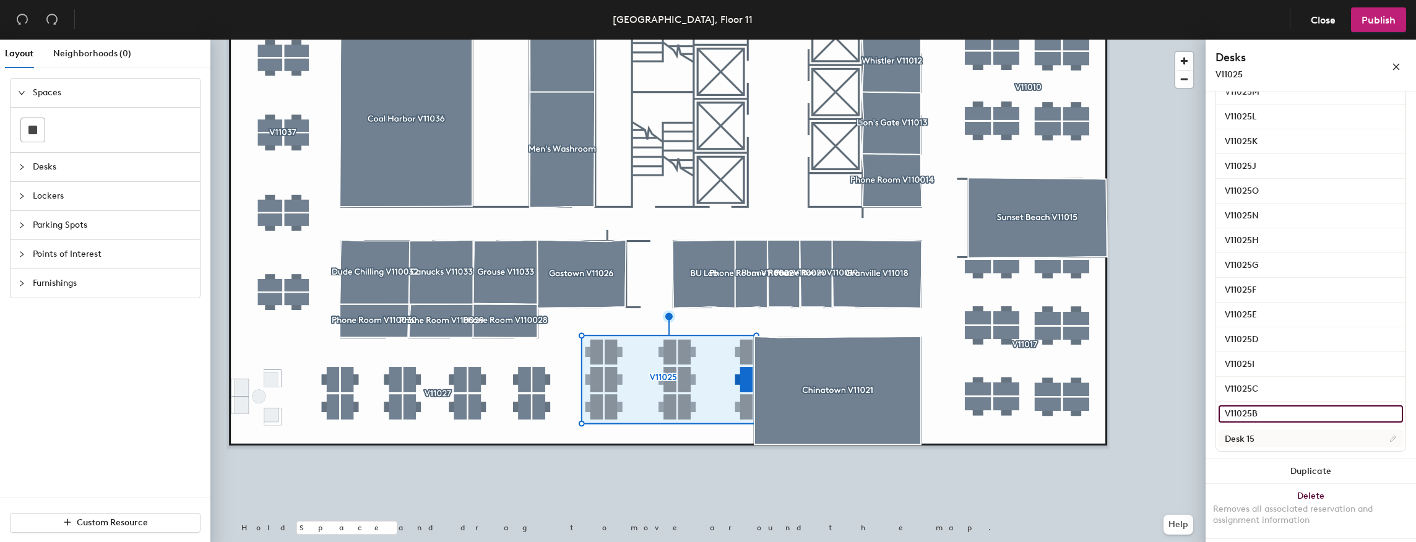
type input "V11025B"
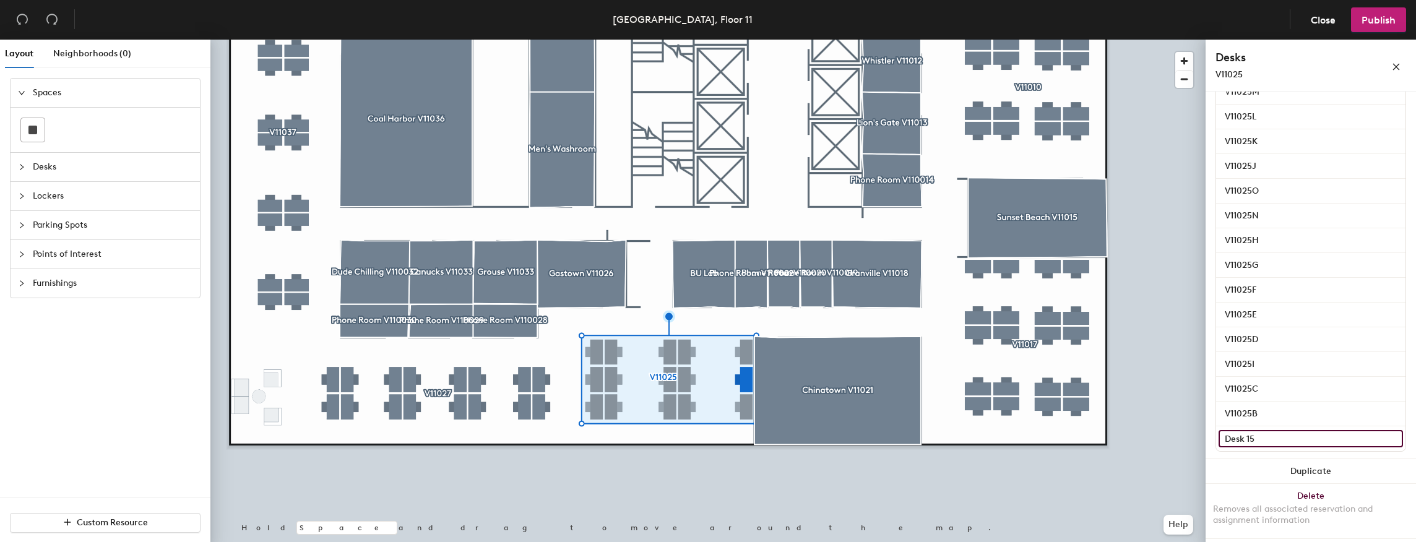
click at [1258, 439] on input "Desk 15" at bounding box center [1311, 438] width 184 height 17
paste input "V11025"
type input "V11025A"
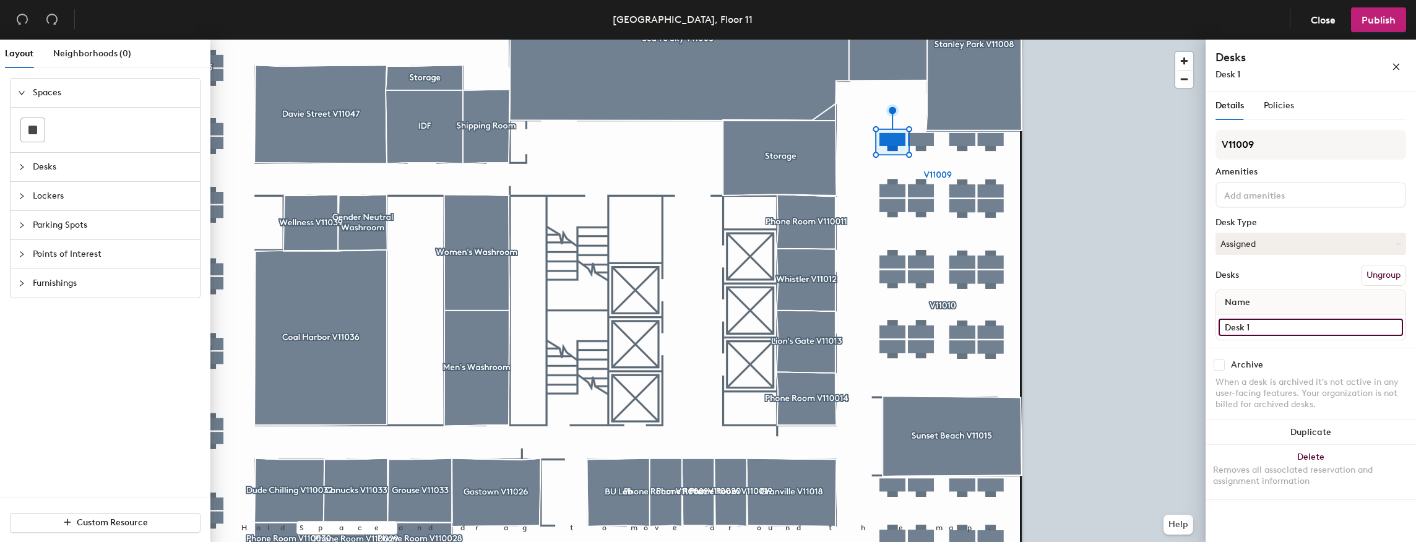
click at [1276, 323] on input "Desk 1" at bounding box center [1311, 327] width 184 height 17
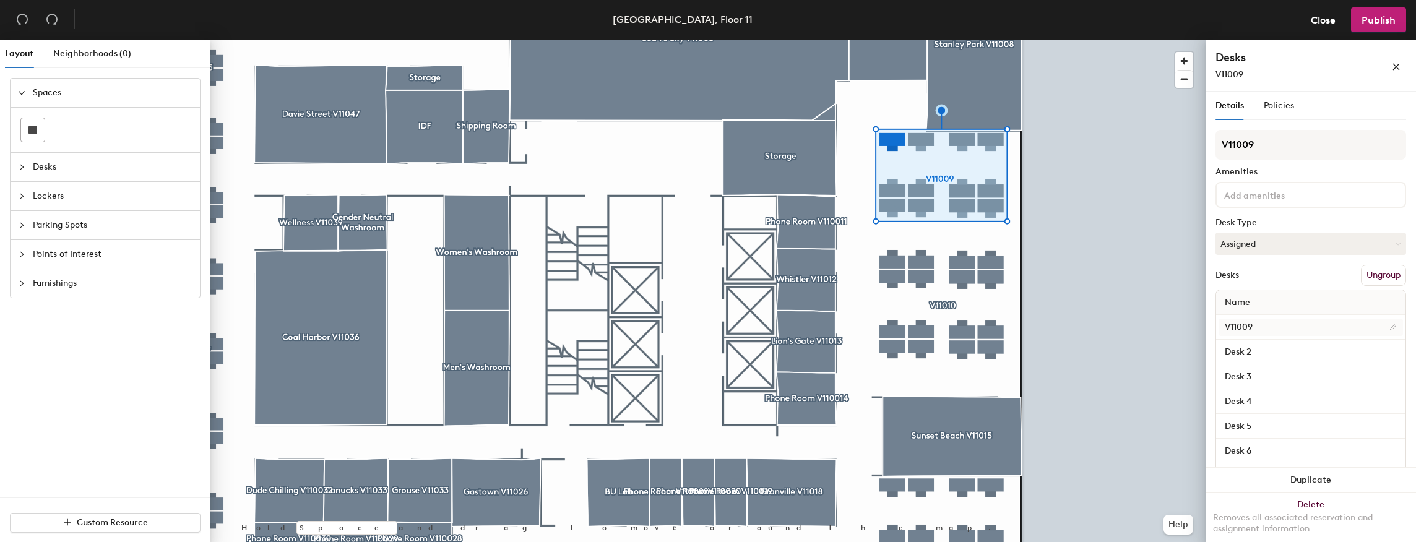
click at [1291, 325] on input "V11009" at bounding box center [1311, 327] width 184 height 17
type input "A"
type input "V11009A"
click at [1306, 348] on input "Desk 2" at bounding box center [1311, 352] width 184 height 17
paste input "V11009"
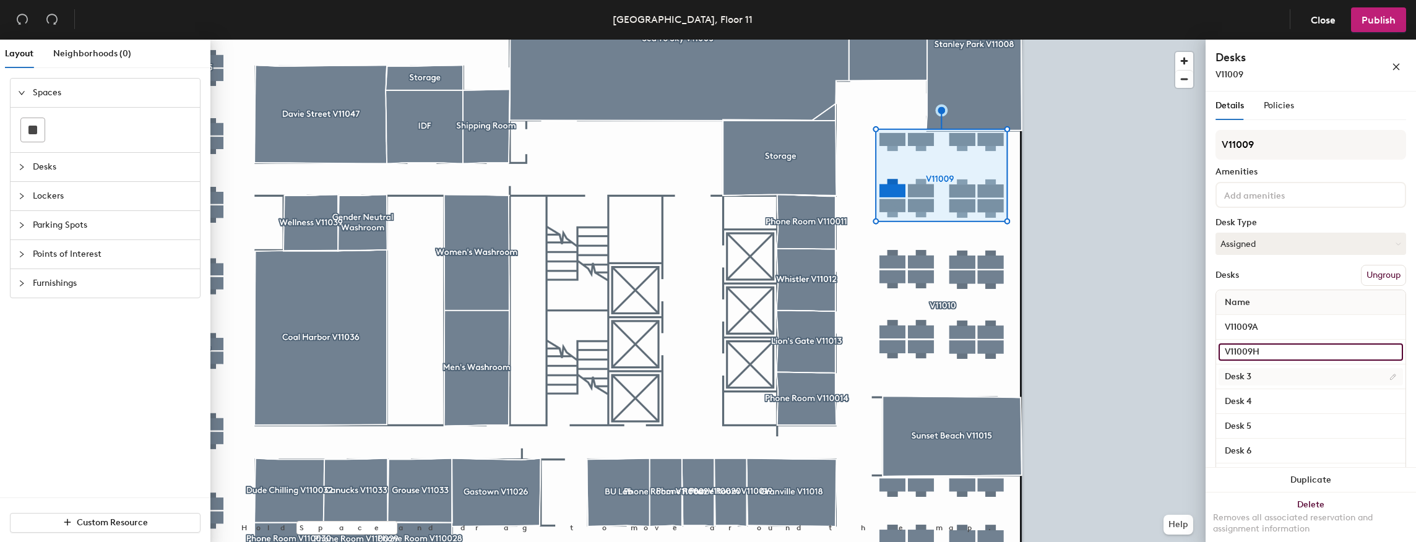
type input "V11009H"
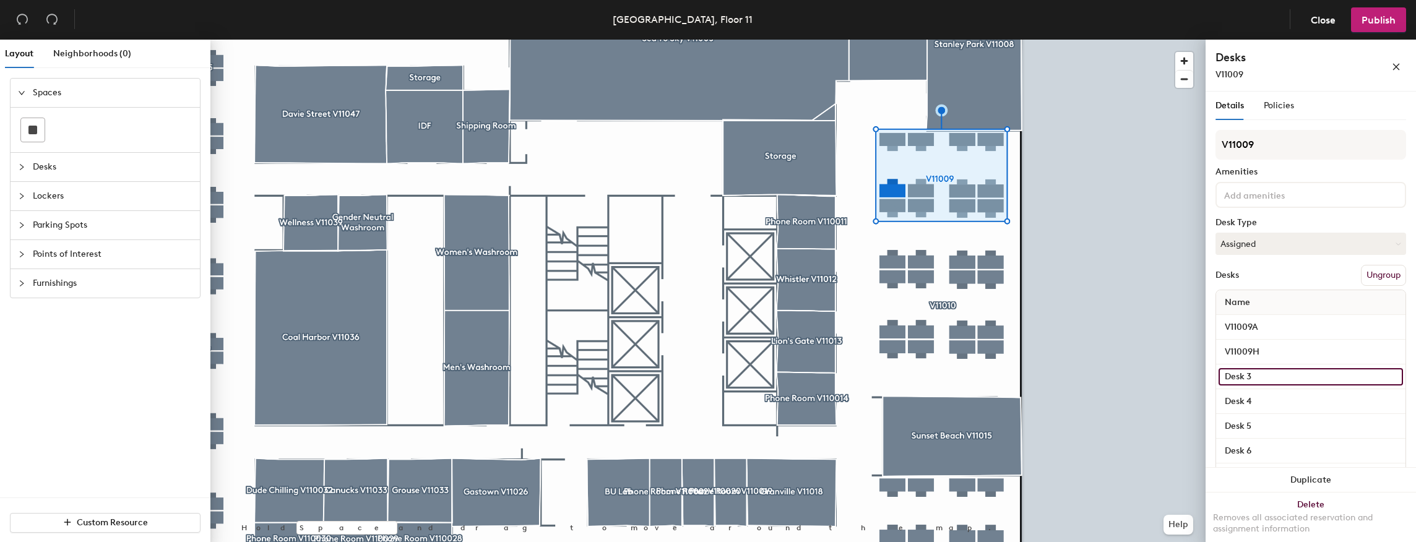
click at [1284, 373] on input "Desk 3" at bounding box center [1311, 376] width 184 height 17
paste input "V11009"
type input "V11009G"
click at [1276, 394] on input "Desk 4" at bounding box center [1311, 401] width 184 height 17
paste input "V11009"
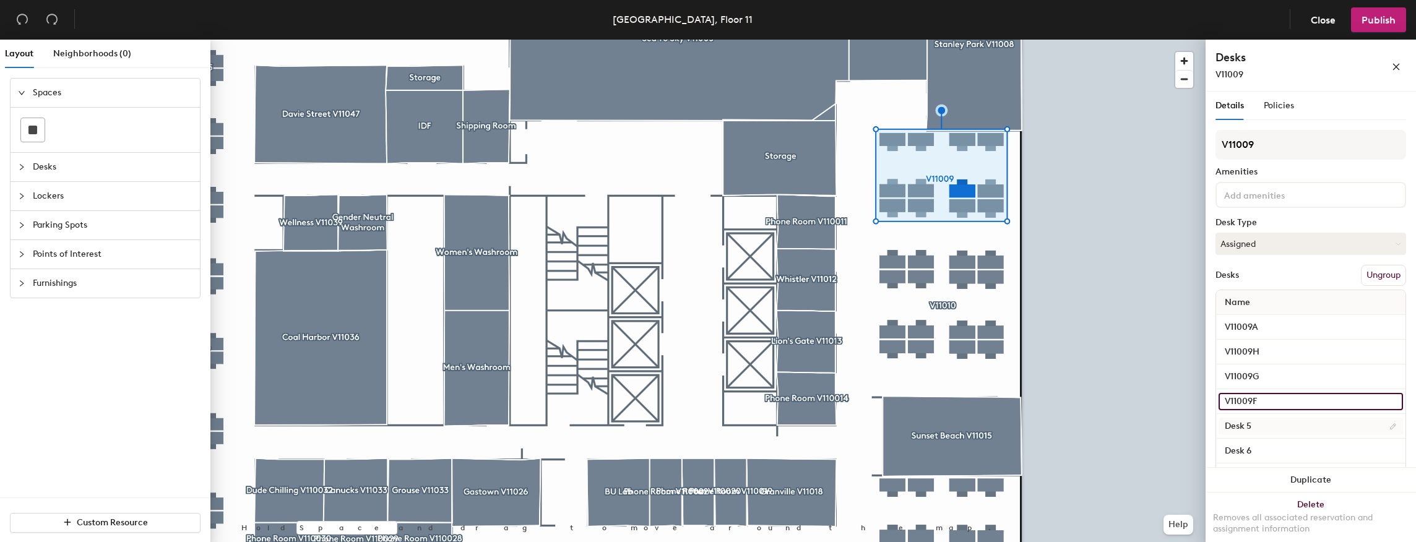
type input "V11009F"
click at [1269, 421] on input "Desk 5" at bounding box center [1311, 426] width 184 height 17
paste input "V11009"
type input "V11009E"
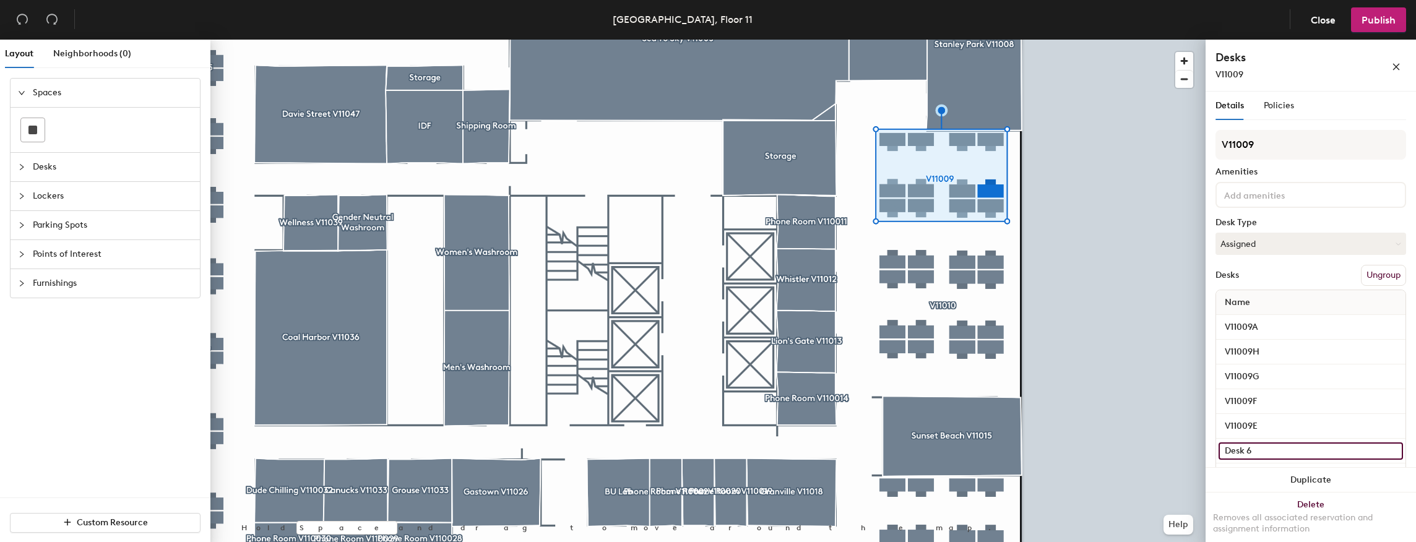
click at [1260, 451] on input "Desk 6" at bounding box center [1311, 451] width 184 height 17
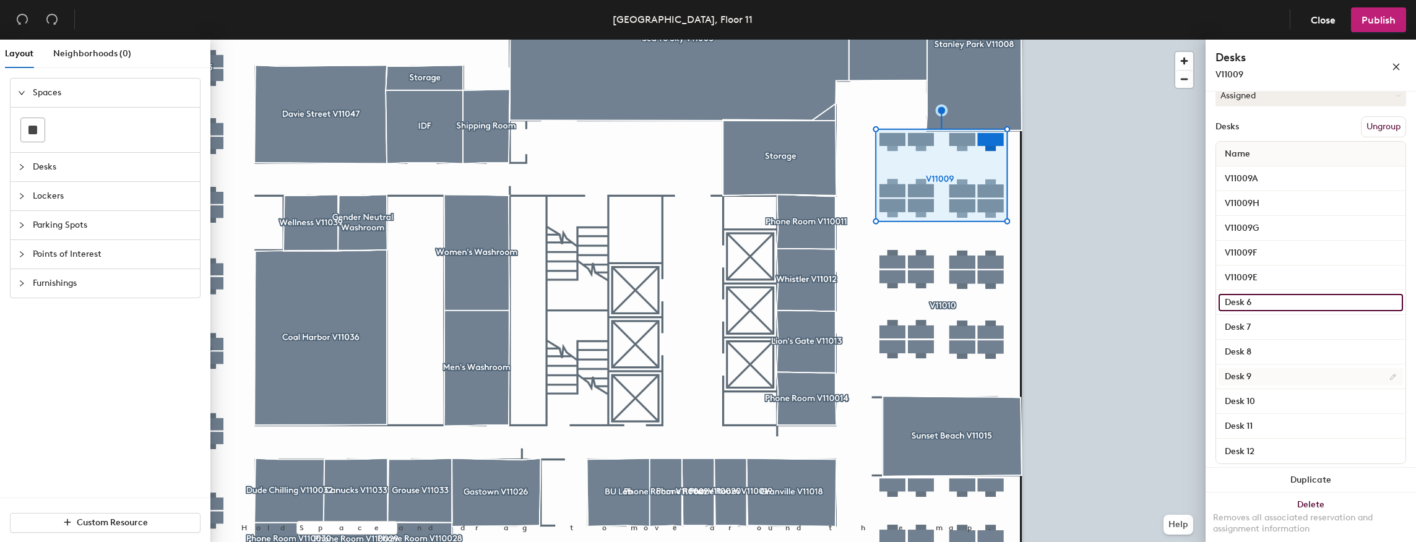
scroll to position [161, 0]
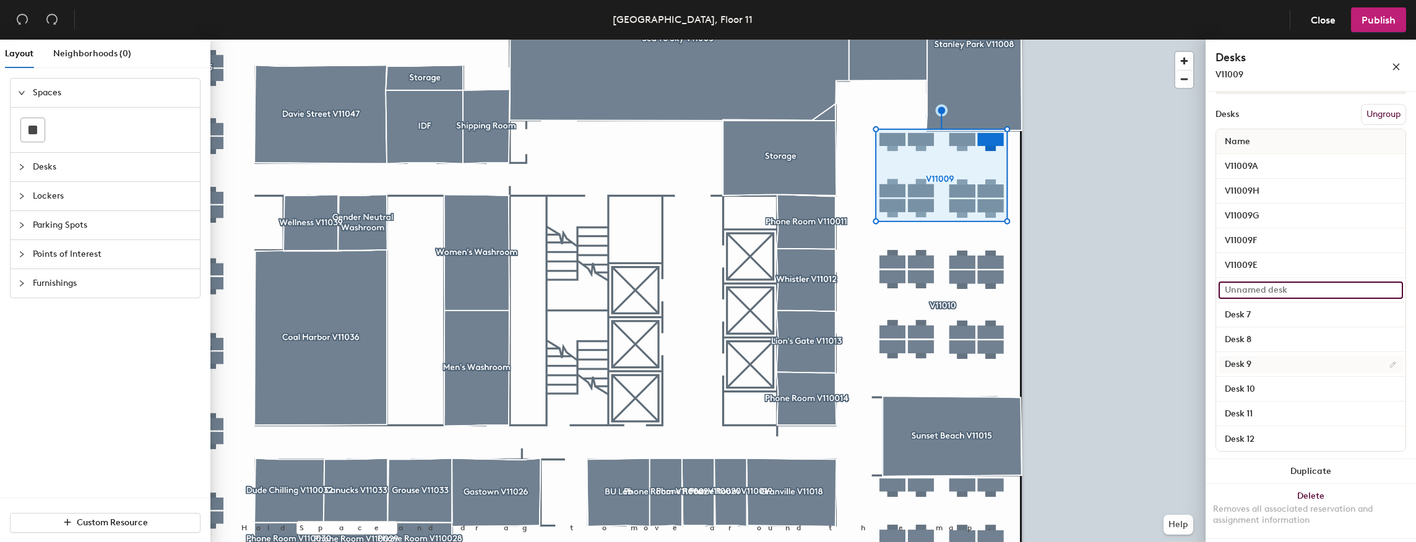
paste input "V11009"
type input "V11009D"
click at [1277, 308] on input "Desk 7" at bounding box center [1311, 314] width 184 height 17
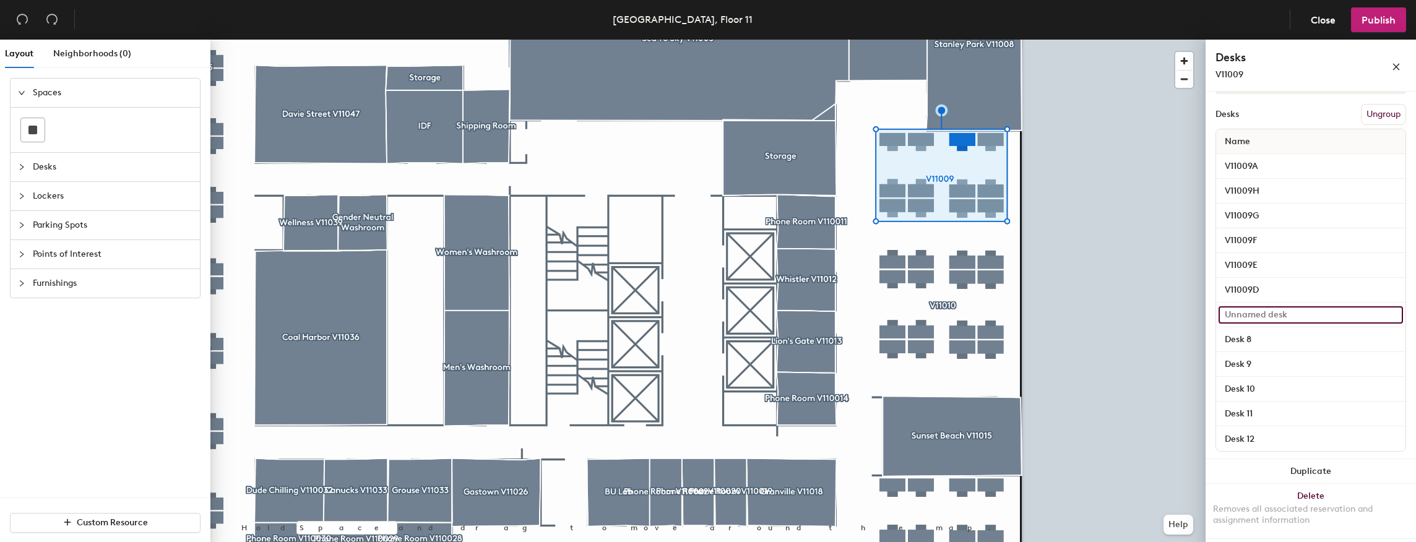
paste input "V11009"
type input "V11009C"
click at [1276, 337] on input "Desk 8" at bounding box center [1311, 339] width 184 height 17
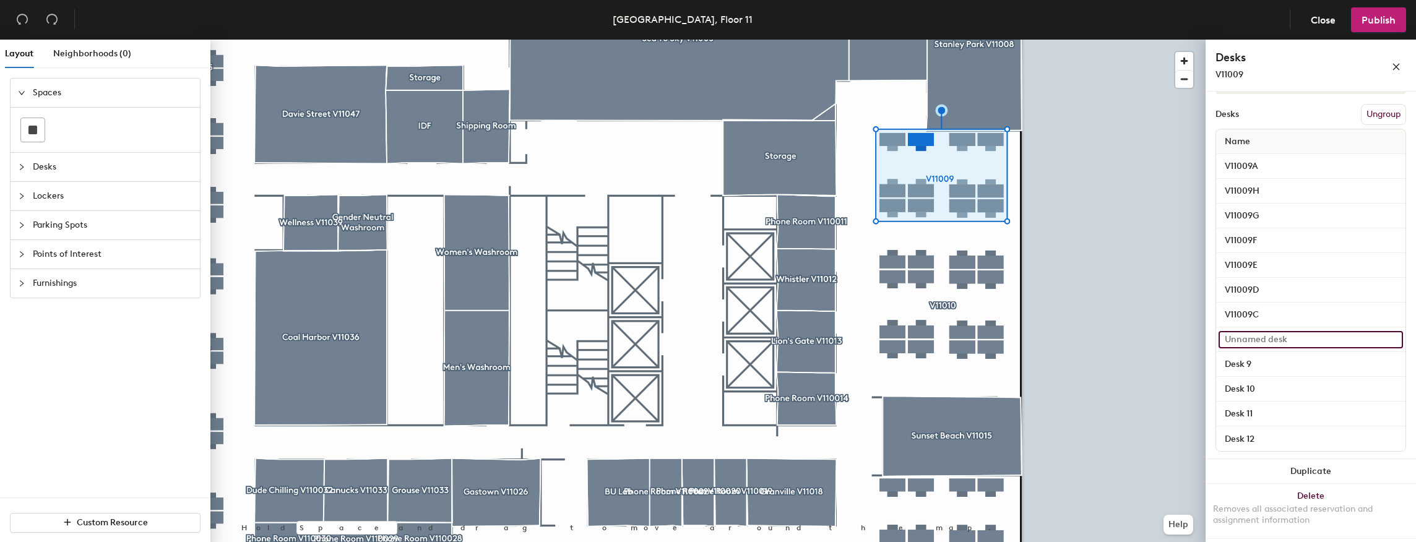
paste input "V11009"
type input "V11009B"
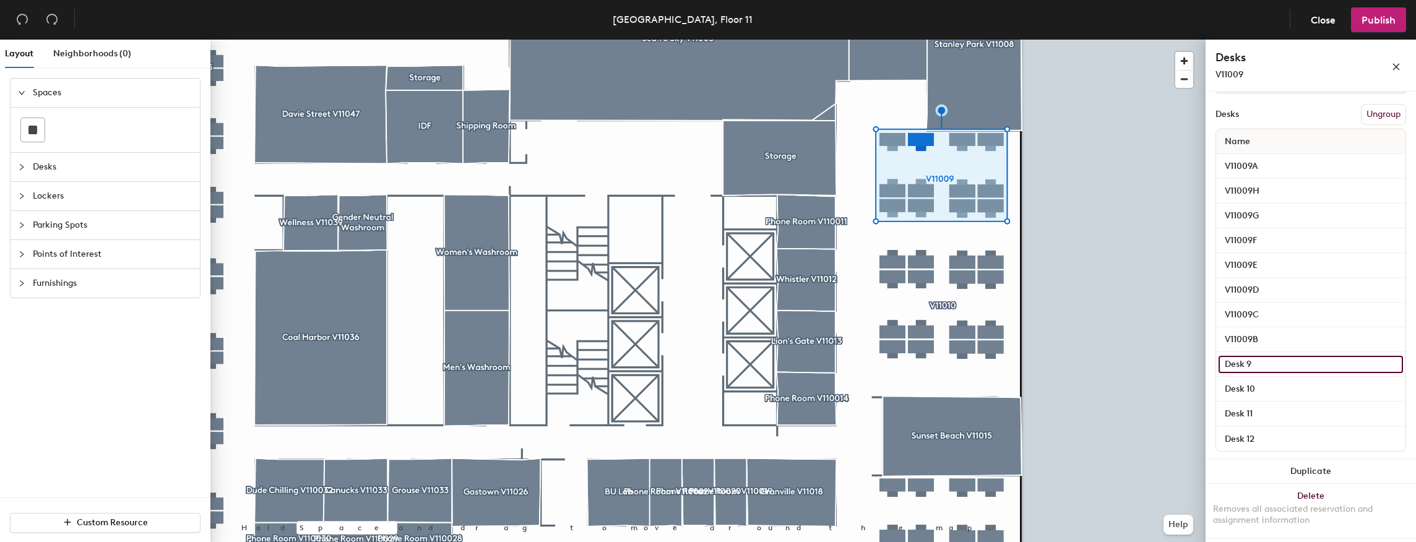
click at [1276, 361] on input "Desk 9" at bounding box center [1311, 364] width 184 height 17
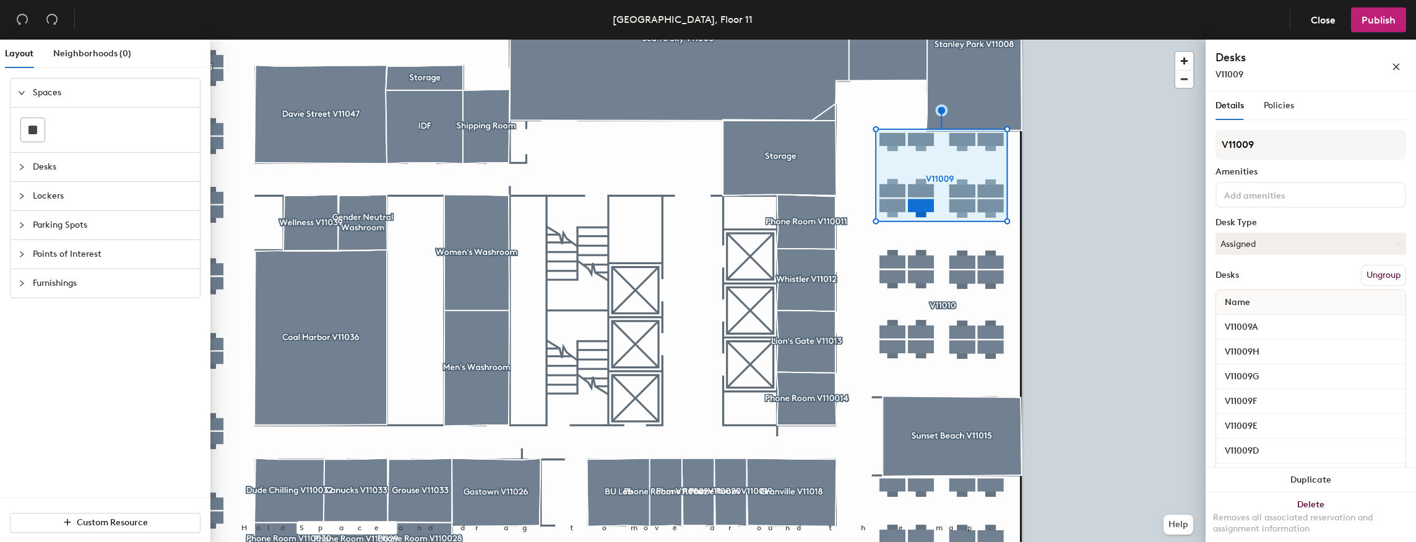
scroll to position [161, 0]
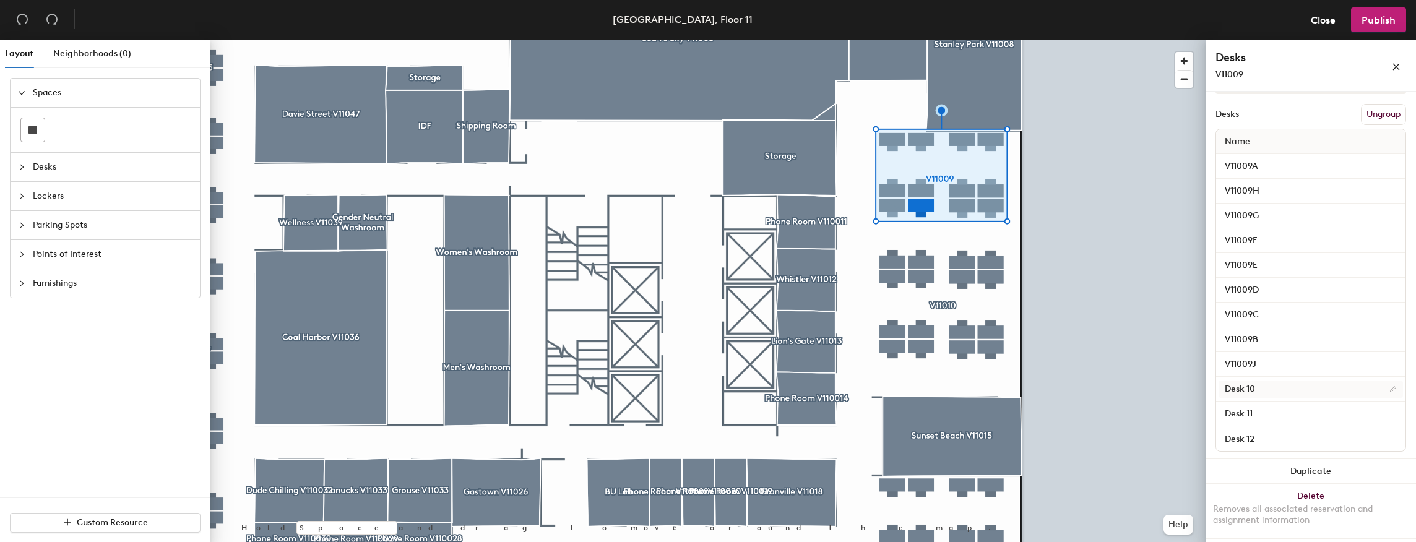
type input "V11009J"
click at [1263, 389] on input "Desk 10" at bounding box center [1311, 389] width 184 height 17
paste input "V11009"
type input "V11009I"
click at [1263, 410] on input "Desk 11" at bounding box center [1311, 413] width 184 height 17
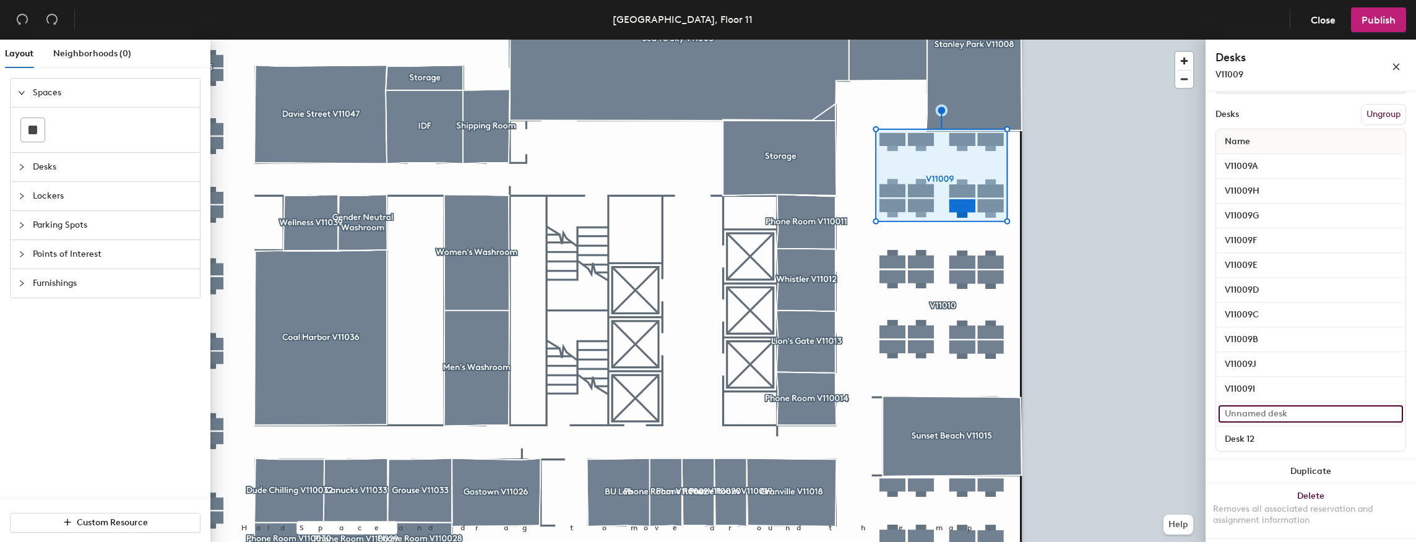
paste input "V11009"
type input "V11009K"
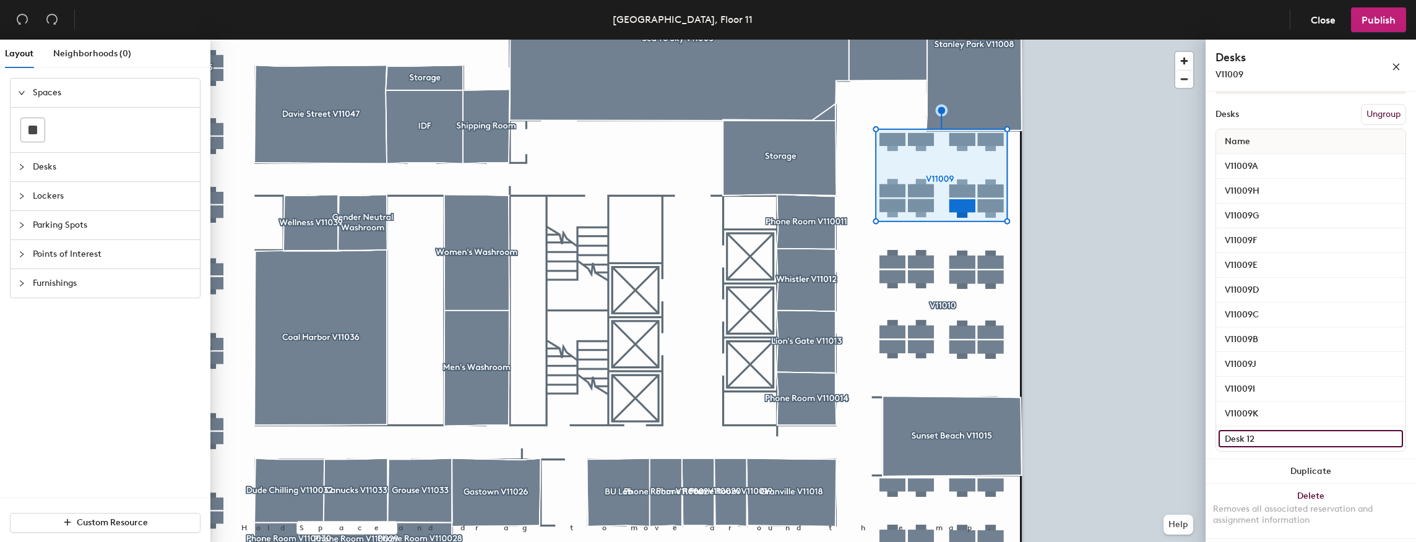
click at [1262, 432] on input "Desk 12" at bounding box center [1311, 438] width 184 height 17
paste input "V11009"
type input "V11009L"
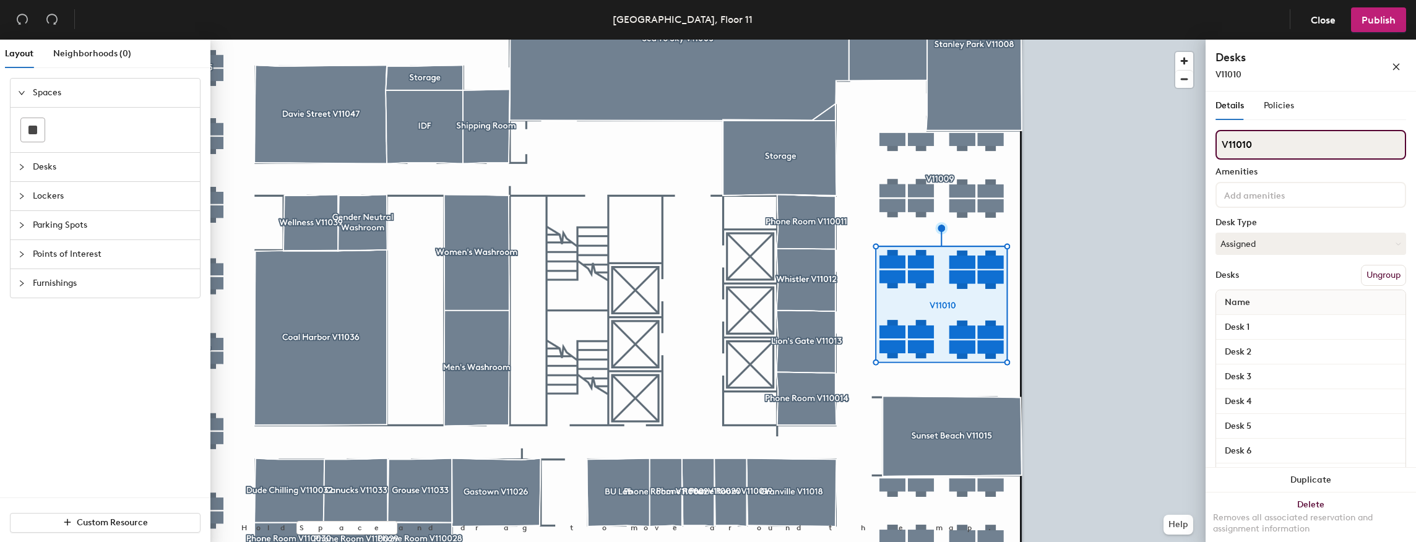
click at [1193, 141] on div "Layout Neighborhoods (0) Spaces Desks Lockers Parking Spots Points of Interest …" at bounding box center [708, 294] width 1416 height 508
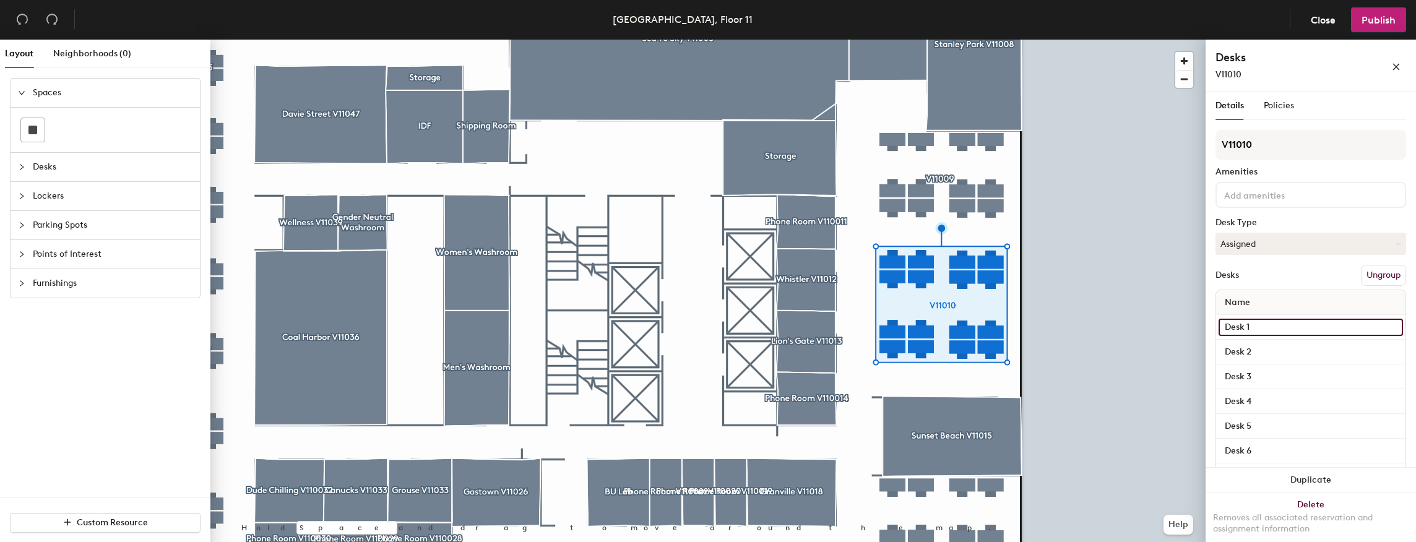
click at [1270, 319] on input "Desk 1" at bounding box center [1311, 327] width 184 height 17
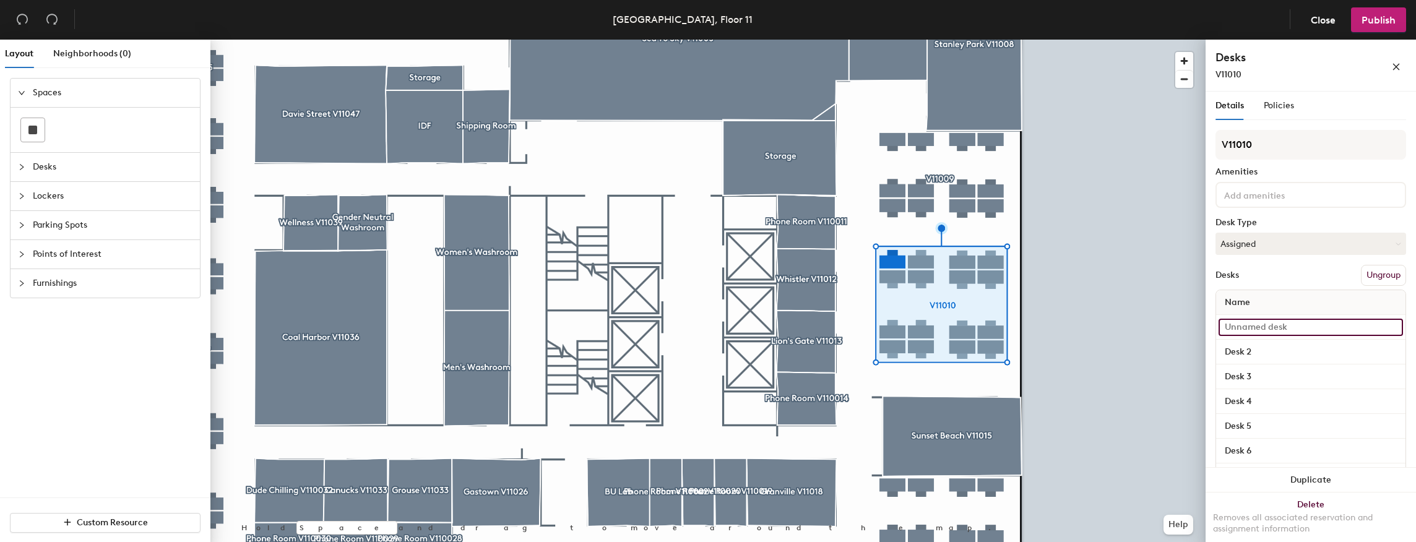
paste input "V11010"
type input "V11010A"
click at [1271, 344] on input "Desk 2" at bounding box center [1311, 352] width 184 height 17
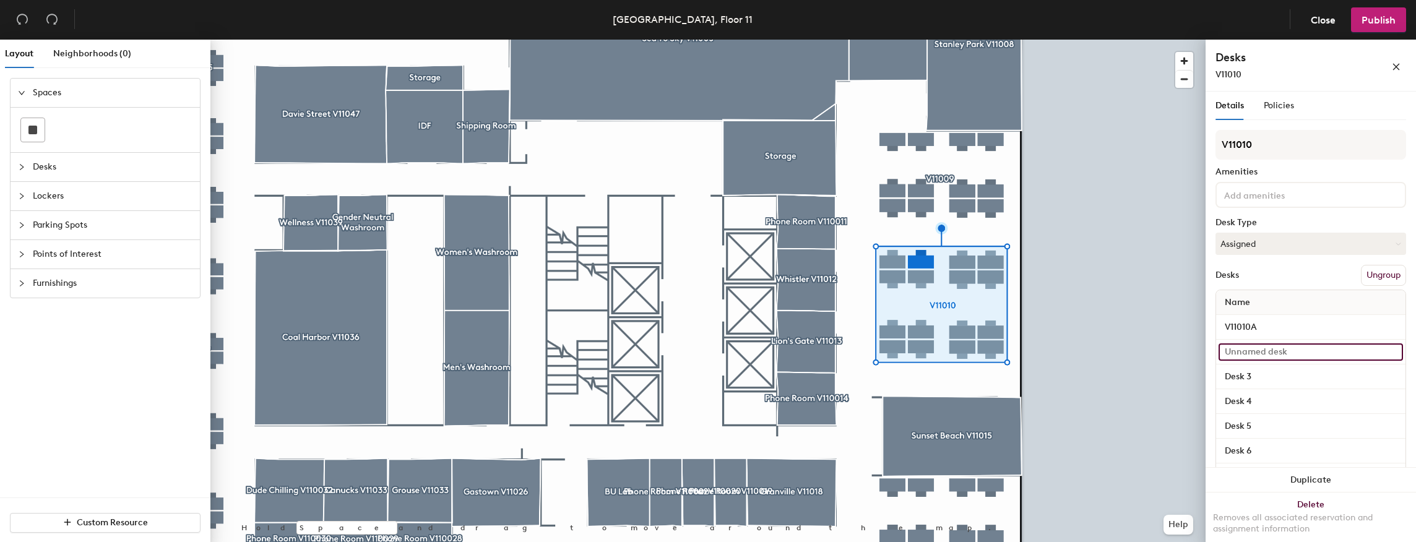
paste input "V11010"
type input "V11010B"
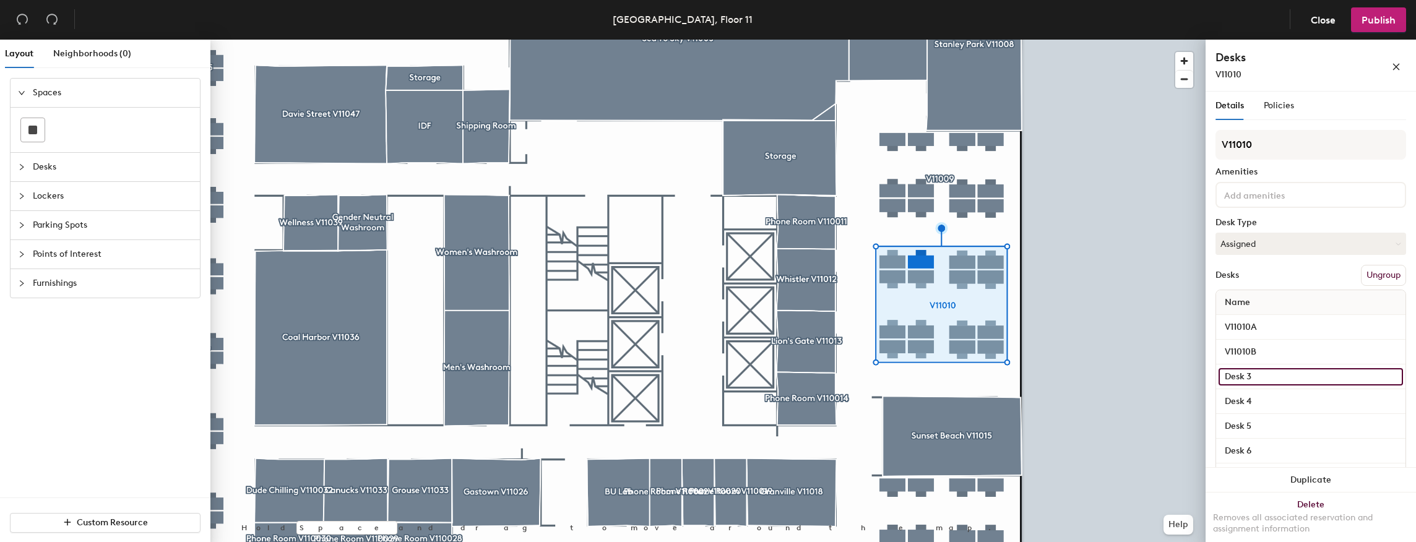
click at [1274, 378] on input "Desk 3" at bounding box center [1311, 376] width 184 height 17
paste input "V11010"
type input "V11010C"
click at [1268, 399] on input "Desk 4" at bounding box center [1311, 401] width 184 height 17
paste input "V11010"
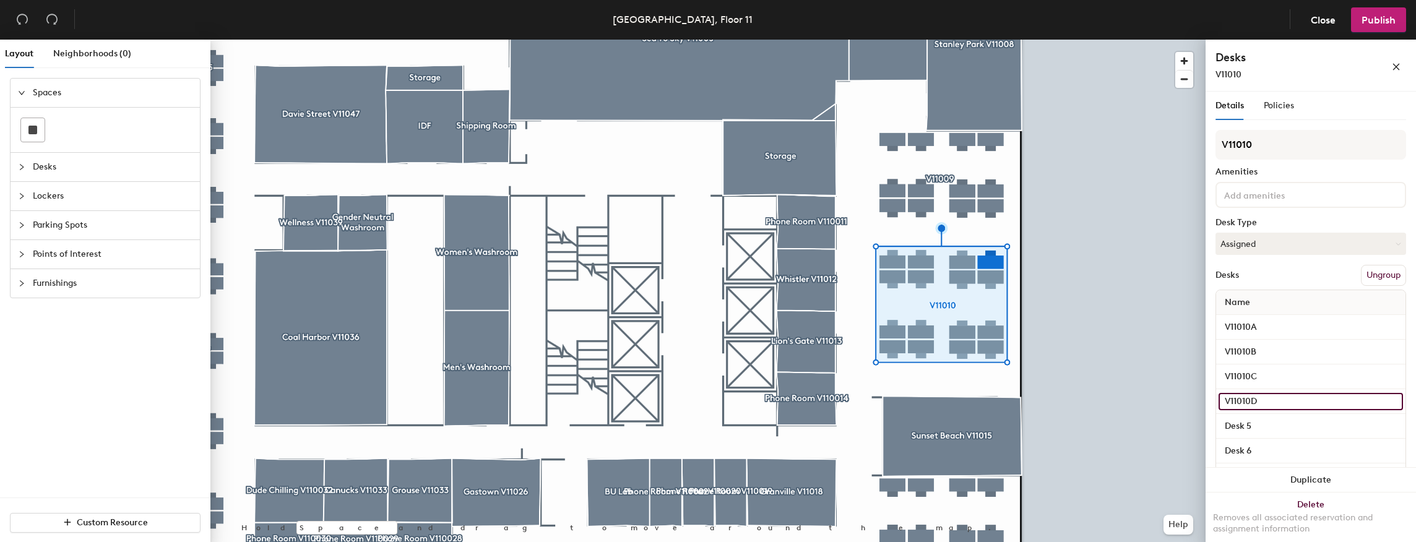
type input "V11010D"
click at [1213, 345] on div "Details Policies V11010 Amenities Desk Type Assigned Desks Ungroup Name V11010A…" at bounding box center [1311, 320] width 210 height 456
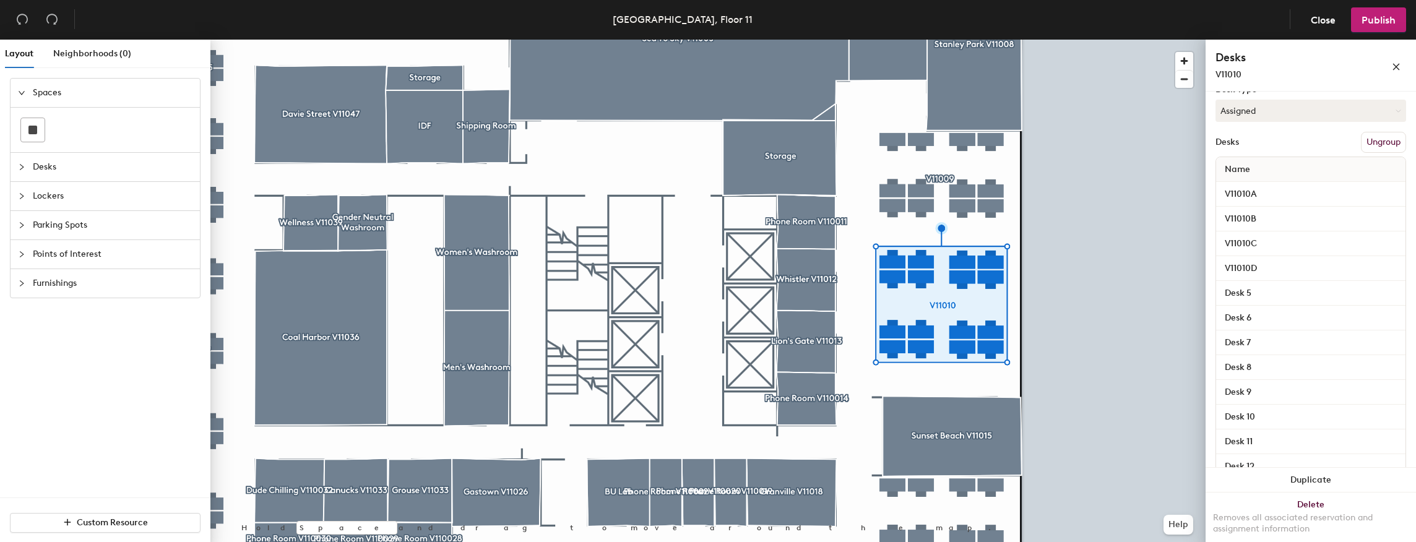
scroll to position [165, 0]
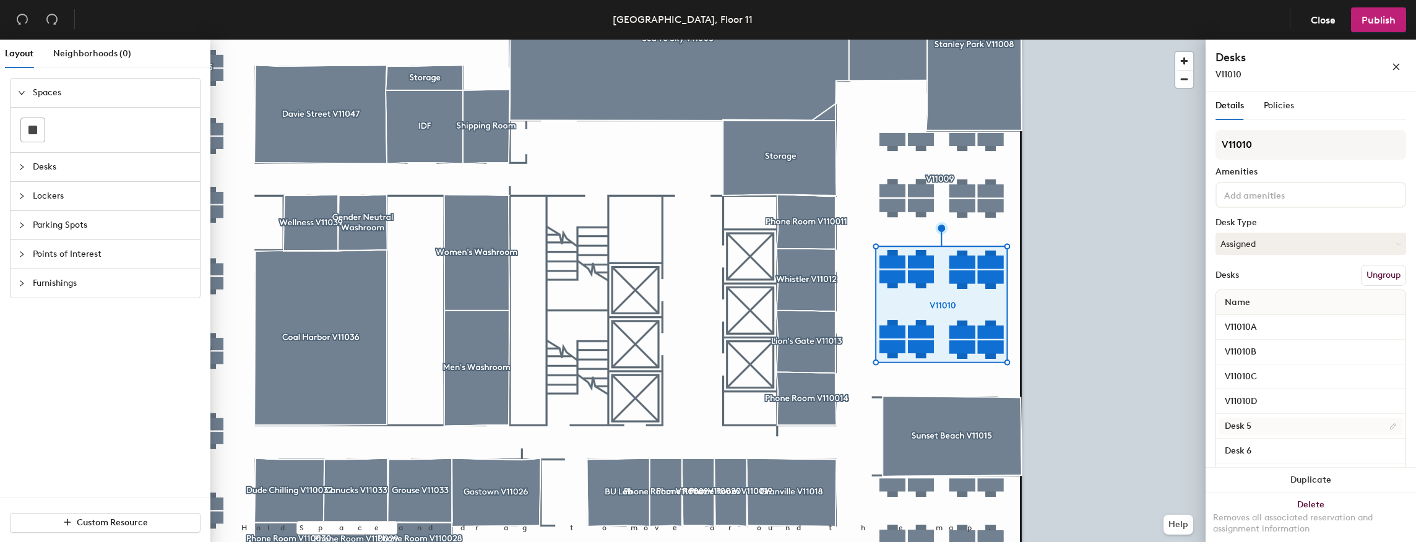
scroll to position [165, 0]
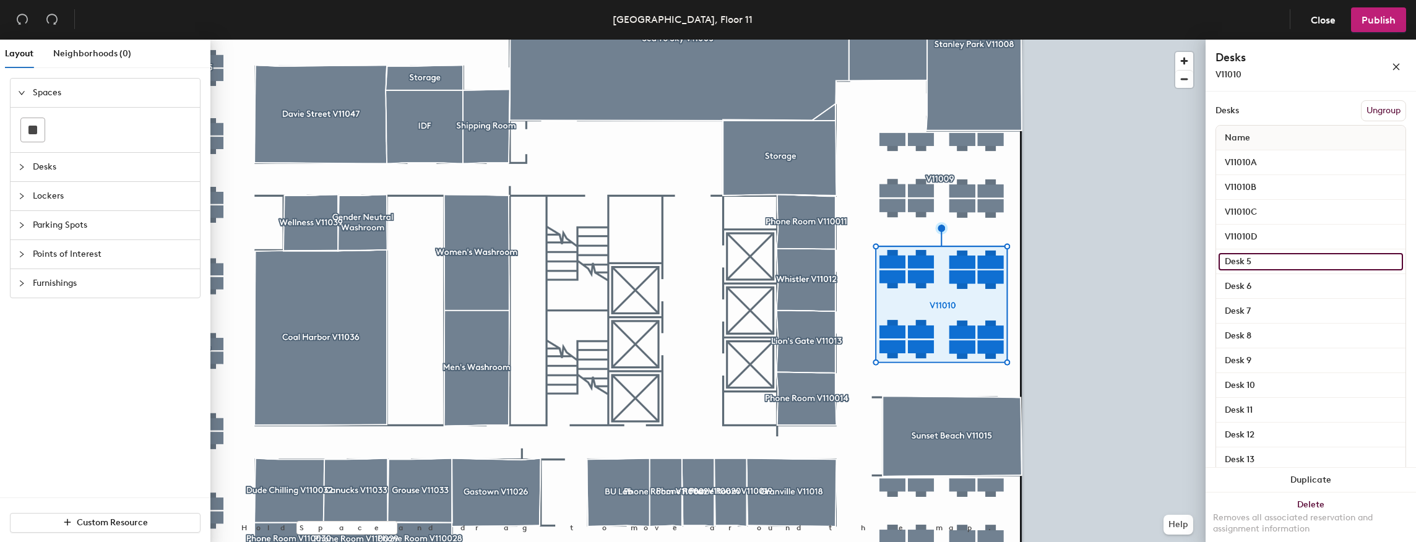
click at [1262, 264] on input "Desk 5" at bounding box center [1311, 261] width 184 height 17
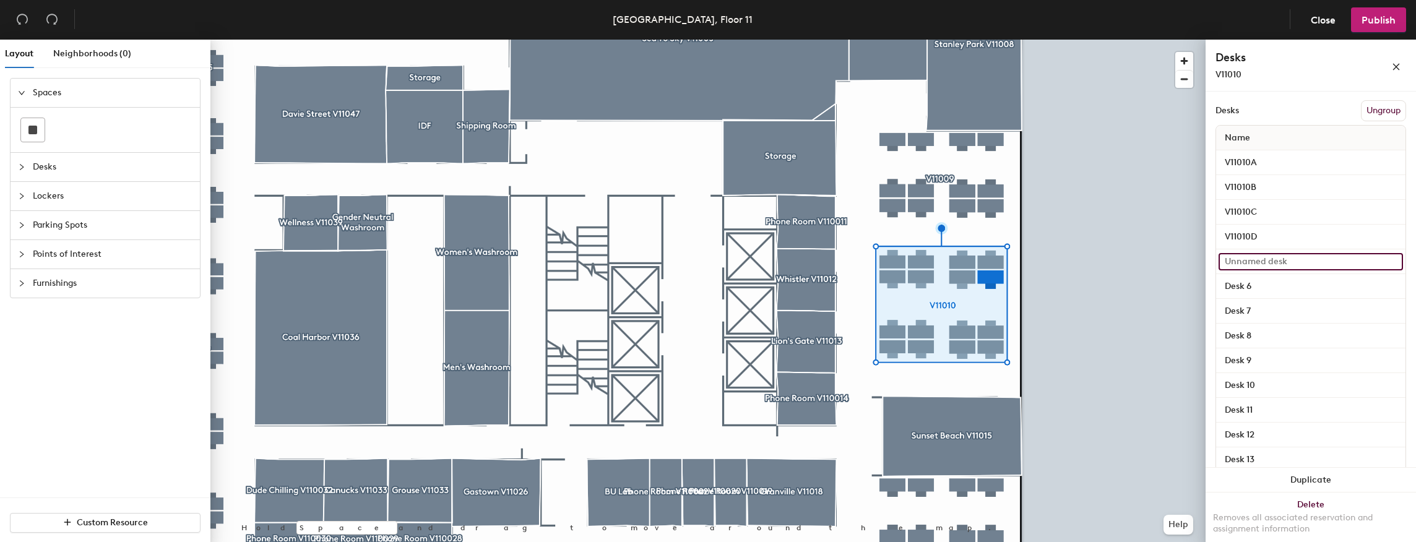
paste input "V11010"
type input "V11010E"
click at [1268, 282] on input "Desk 6" at bounding box center [1311, 286] width 184 height 17
paste input "V11010"
type input "V11010F"
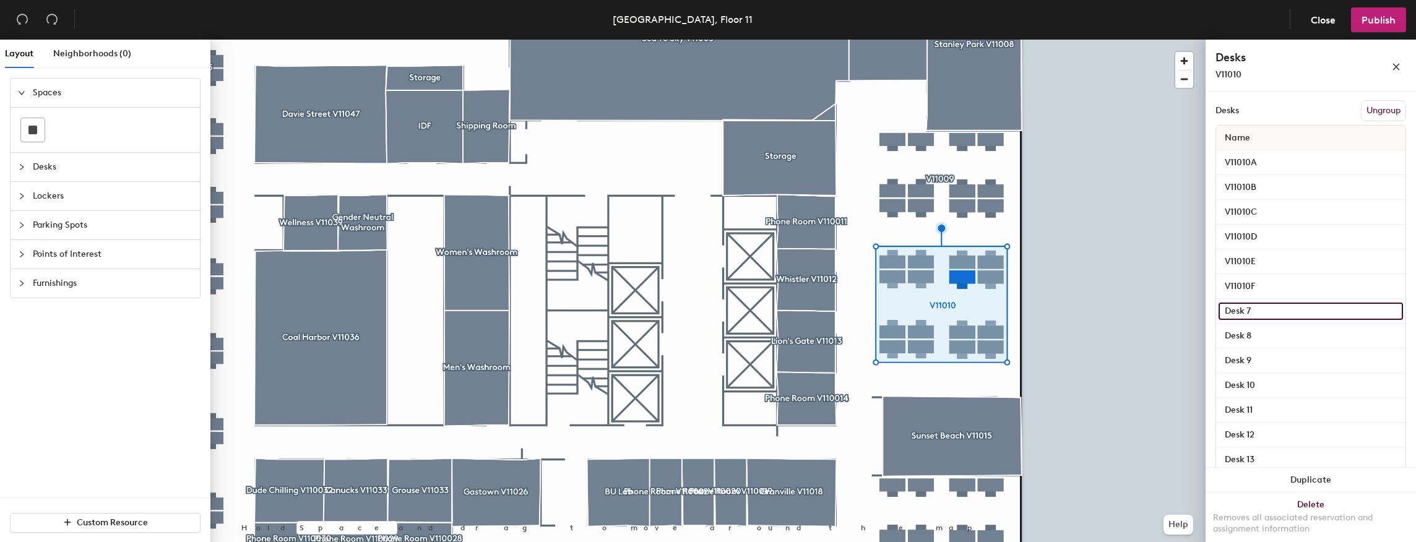
click at [1269, 306] on input "Desk 7" at bounding box center [1311, 311] width 184 height 17
paste input "V11010"
type input "V11010G"
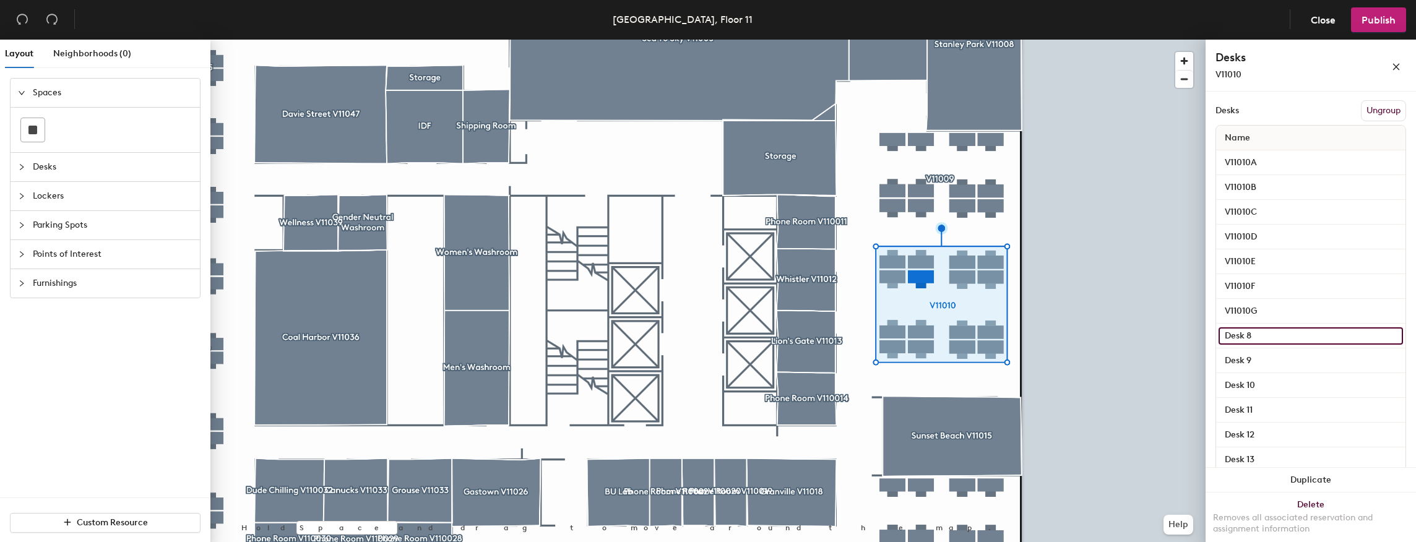
click at [1271, 336] on input "Desk 8" at bounding box center [1311, 335] width 184 height 17
paste input "V11010"
type input "V11010H"
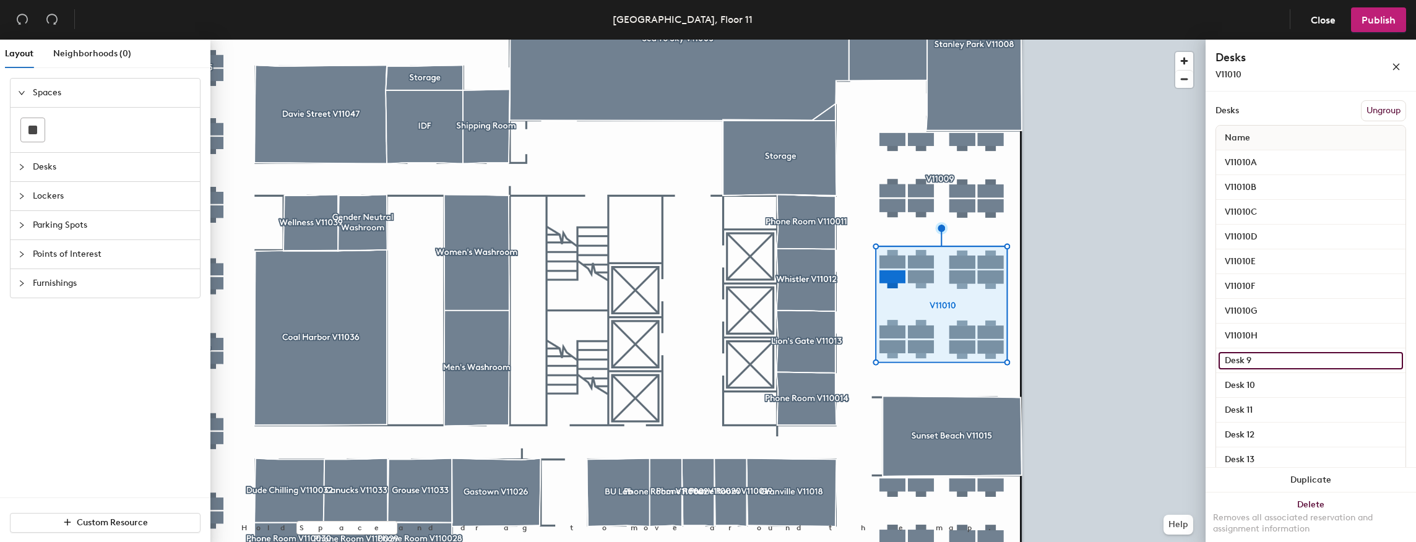
click at [1272, 358] on input "Desk 9" at bounding box center [1311, 360] width 184 height 17
paste input "V11010"
type input "V11010I"
click at [1272, 384] on input "Desk 10" at bounding box center [1311, 385] width 184 height 17
paste input "V11010"
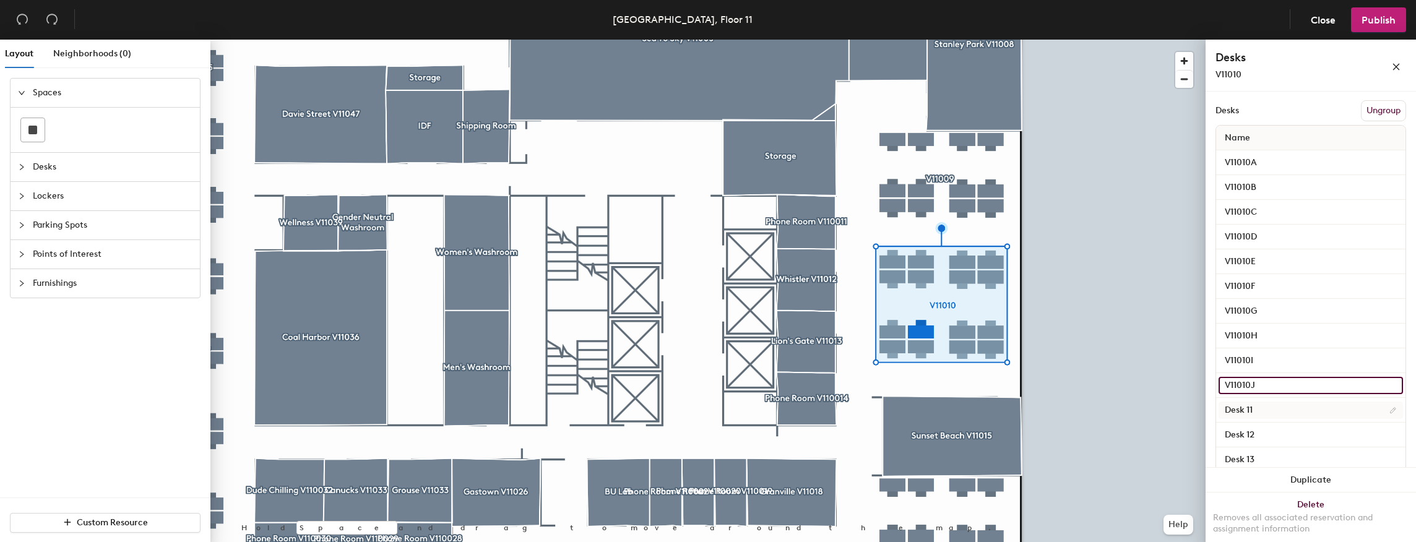
type input "V11010J"
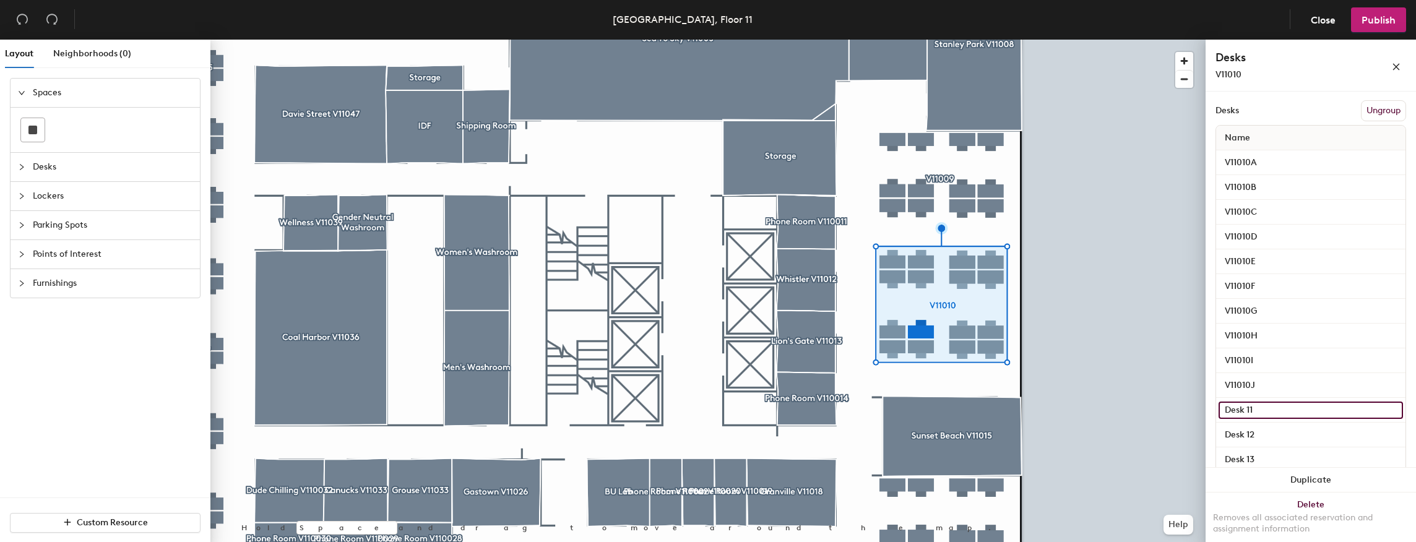
click at [1271, 404] on input "Desk 11" at bounding box center [1311, 410] width 184 height 17
paste input "V11010"
type input "V11010K"
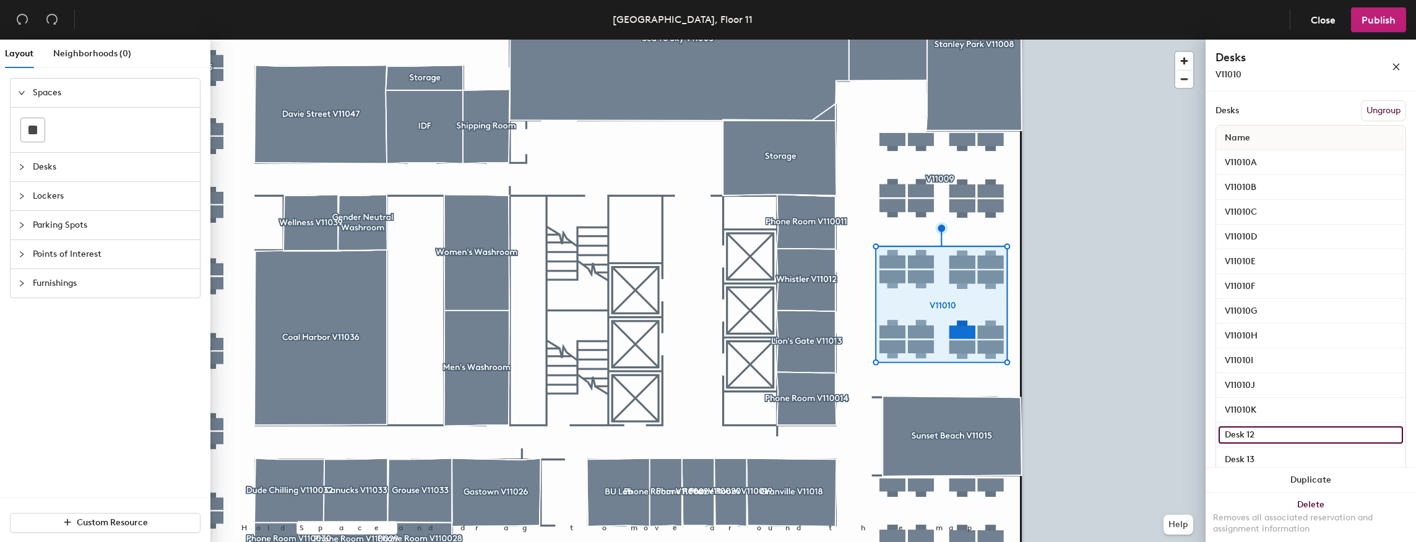
click at [1264, 431] on input "Desk 12" at bounding box center [1311, 434] width 184 height 17
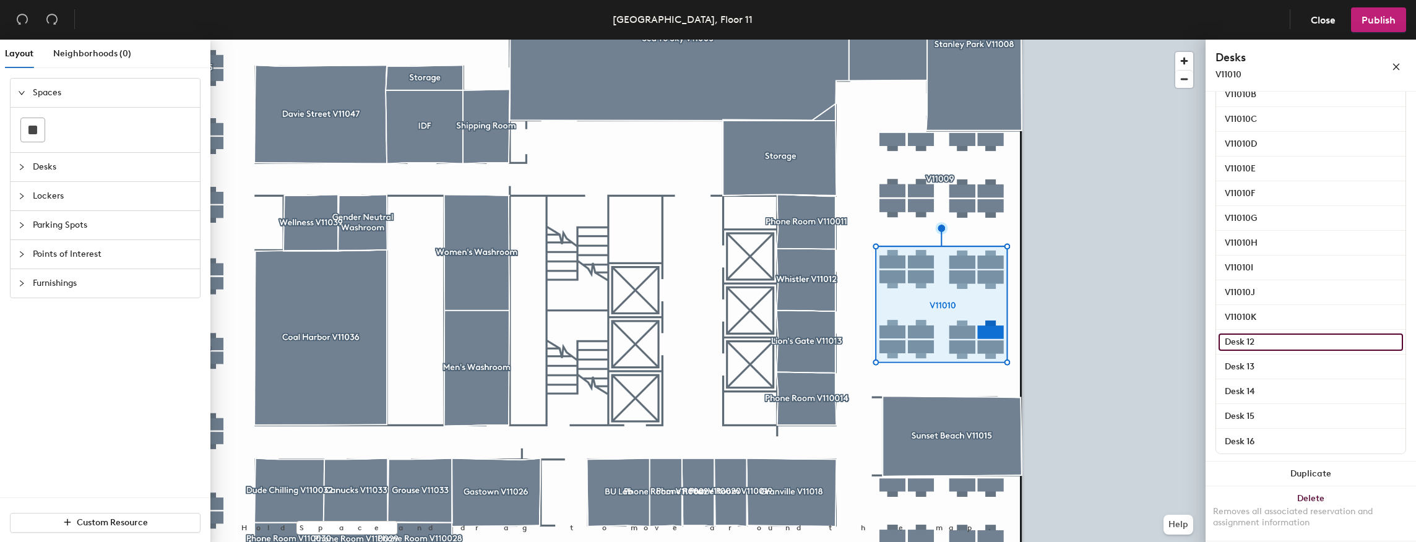
scroll to position [260, 0]
paste input "V11010"
type input "V11010L"
click at [1260, 360] on input "Desk 13" at bounding box center [1311, 364] width 184 height 17
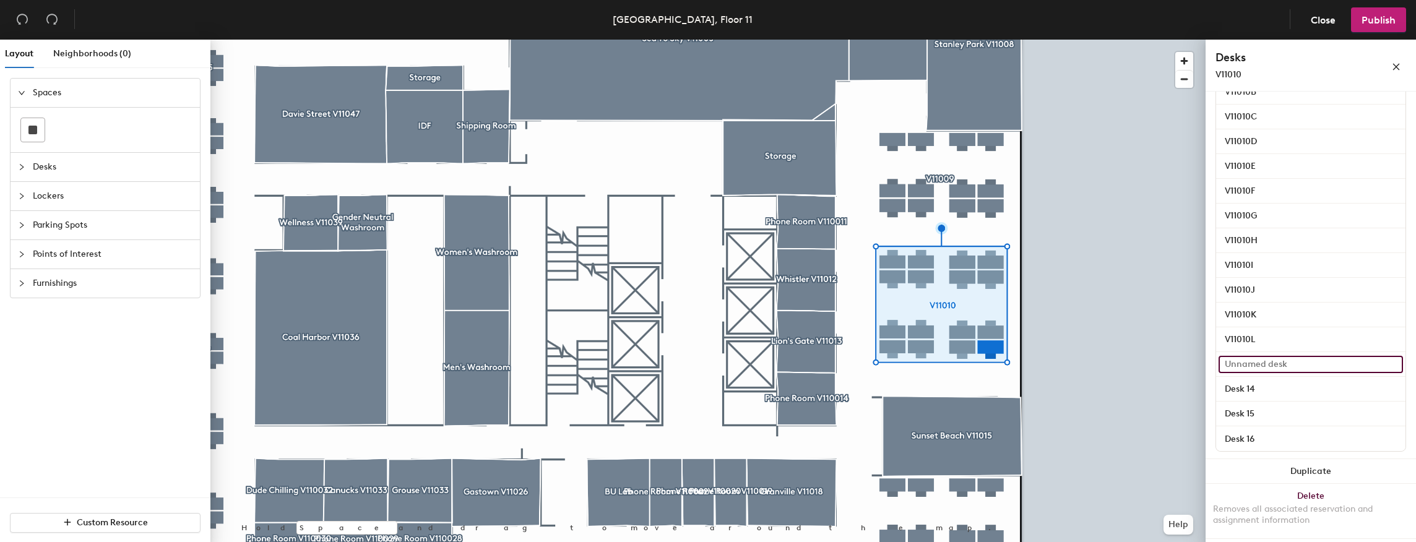
paste input "V11010"
type input "V11010M"
click at [1259, 384] on input "Desk 14" at bounding box center [1311, 389] width 184 height 17
paste input "V11010"
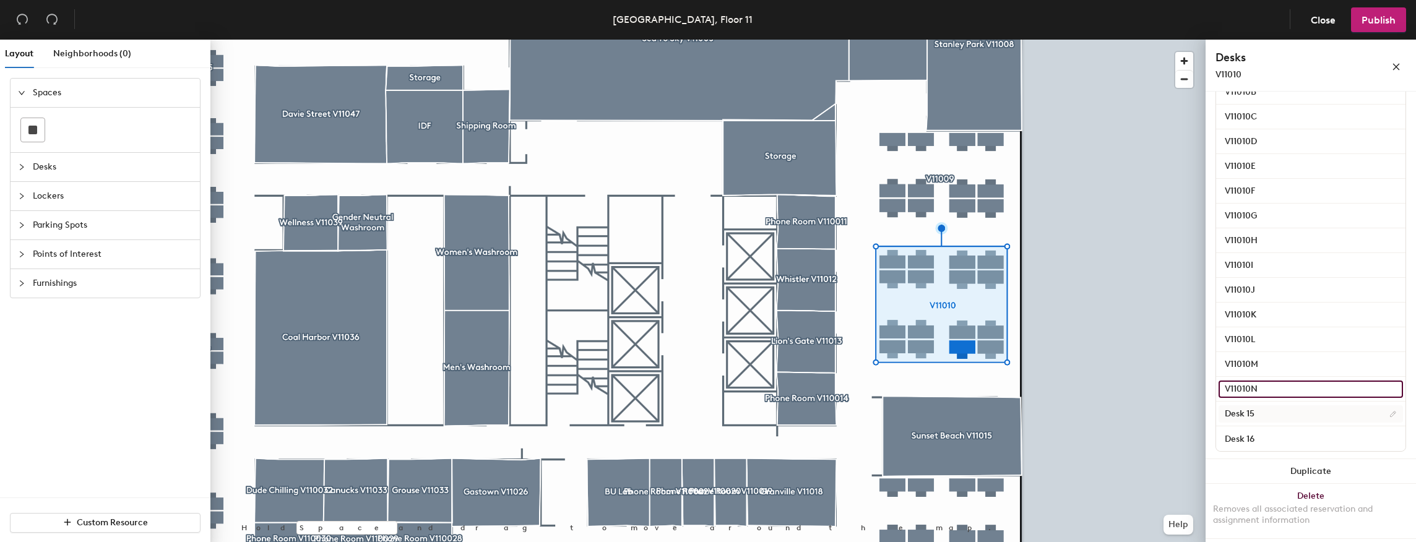
type input "V11010N"
click at [1258, 410] on input "Desk 15" at bounding box center [1311, 413] width 184 height 17
paste input "V11010"
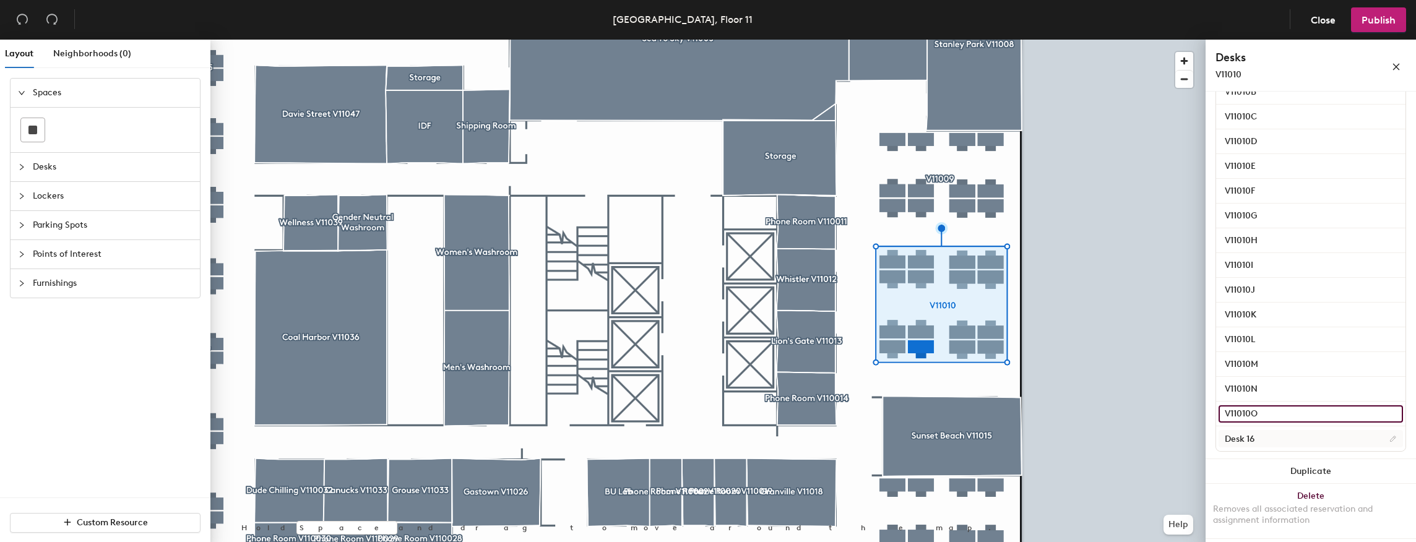
type input "V11010O"
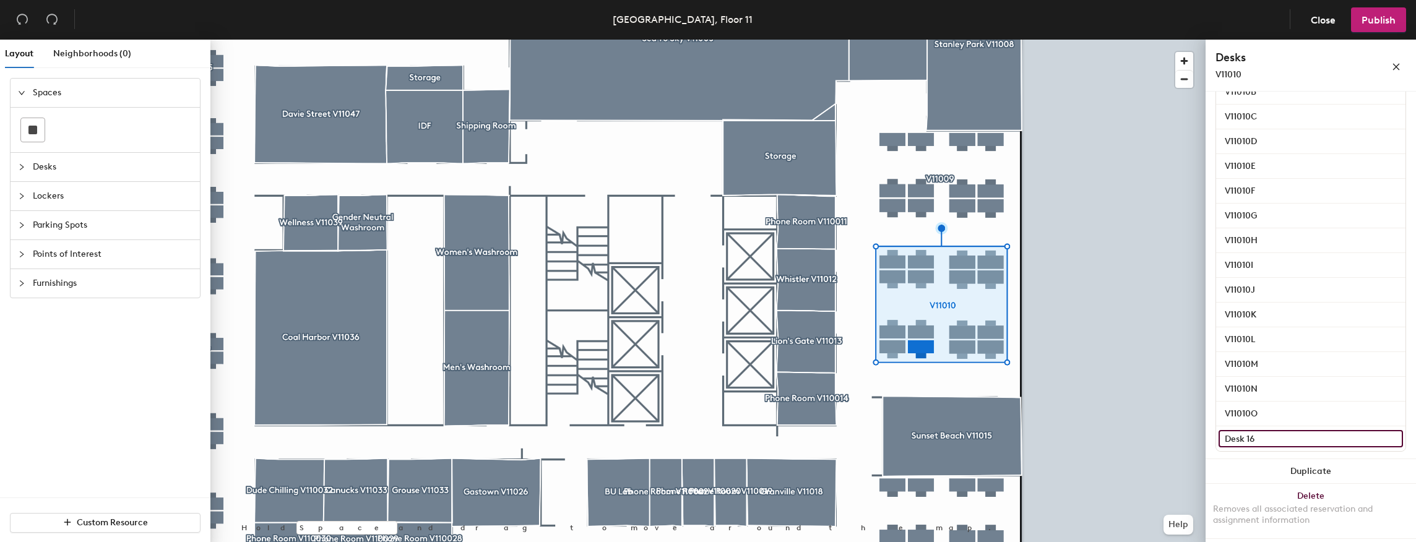
click at [1261, 433] on input "Desk 16" at bounding box center [1311, 438] width 184 height 17
paste input "V11010"
type input "V11010P"
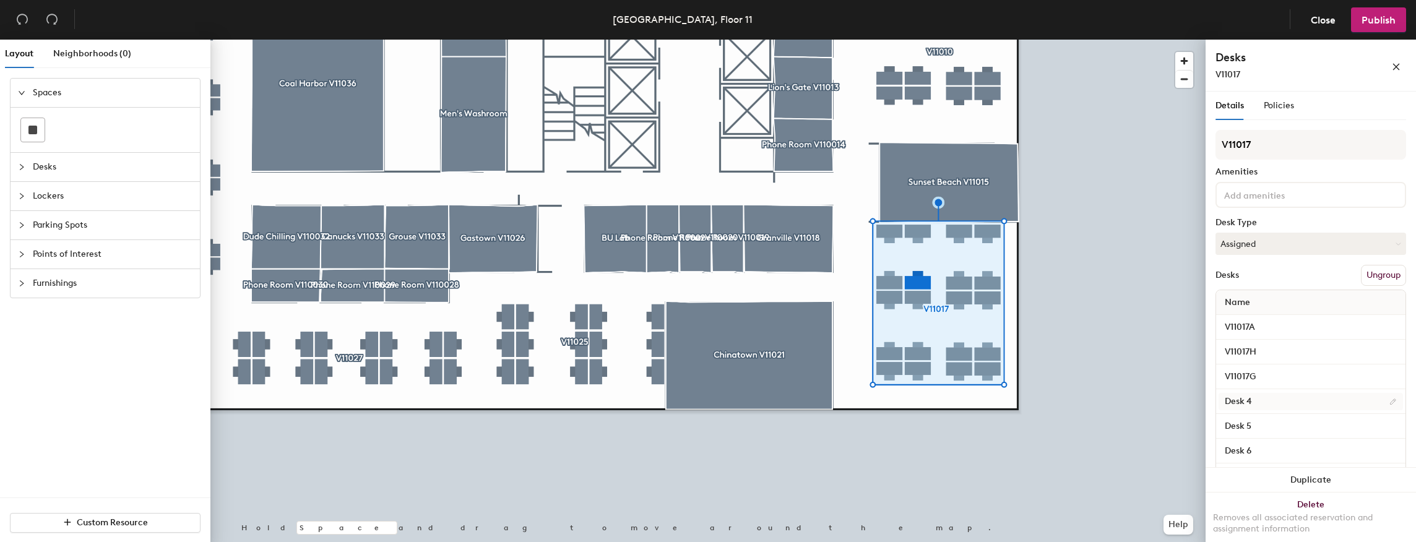
type input "V11017G"
click at [1257, 402] on input "Desk 4" at bounding box center [1311, 401] width 184 height 17
paste input "V11017"
type input "V11017F"
click at [1269, 426] on input "Desk 5" at bounding box center [1311, 426] width 184 height 17
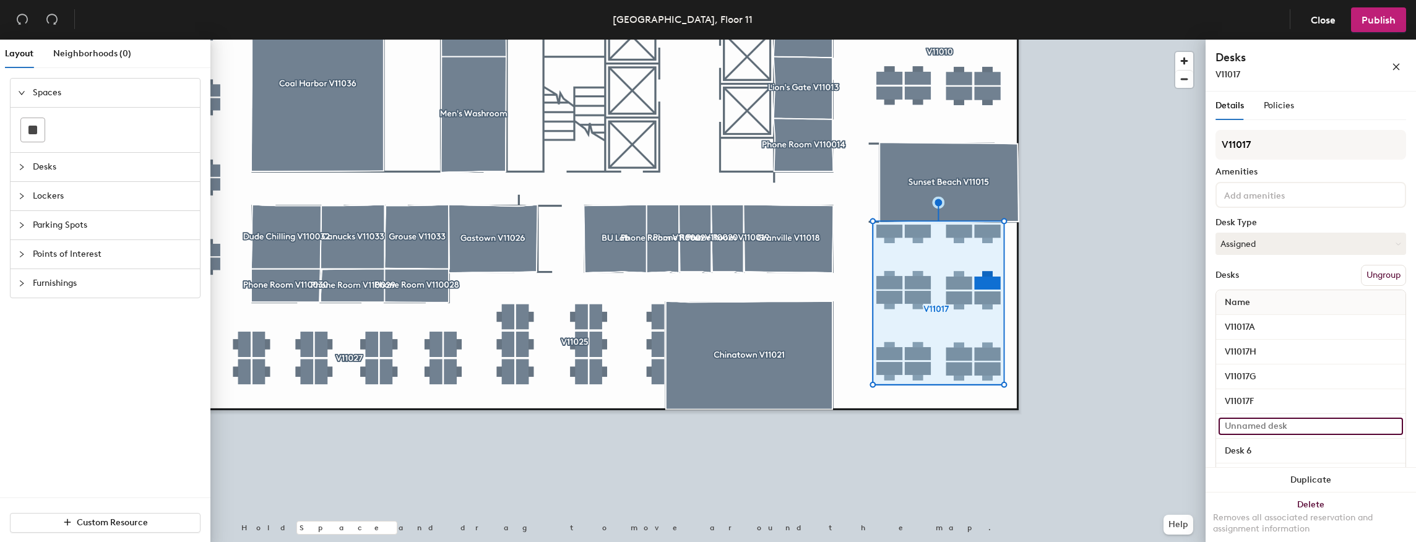
paste input "V11017"
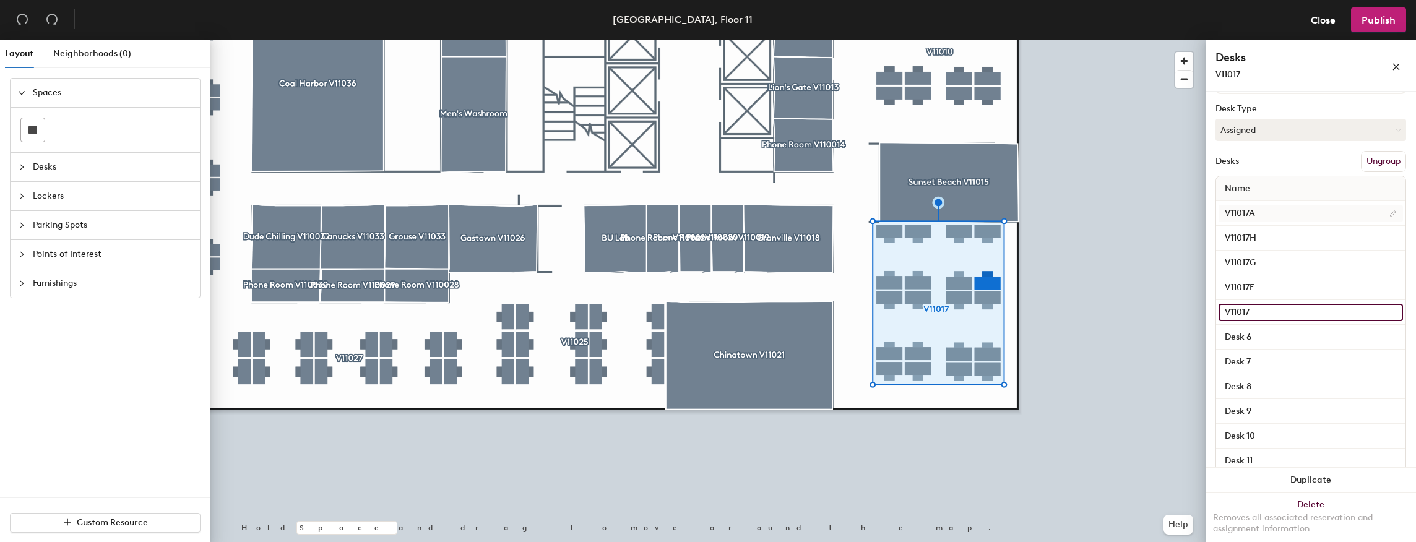
scroll to position [124, 0]
type input "V11017E"
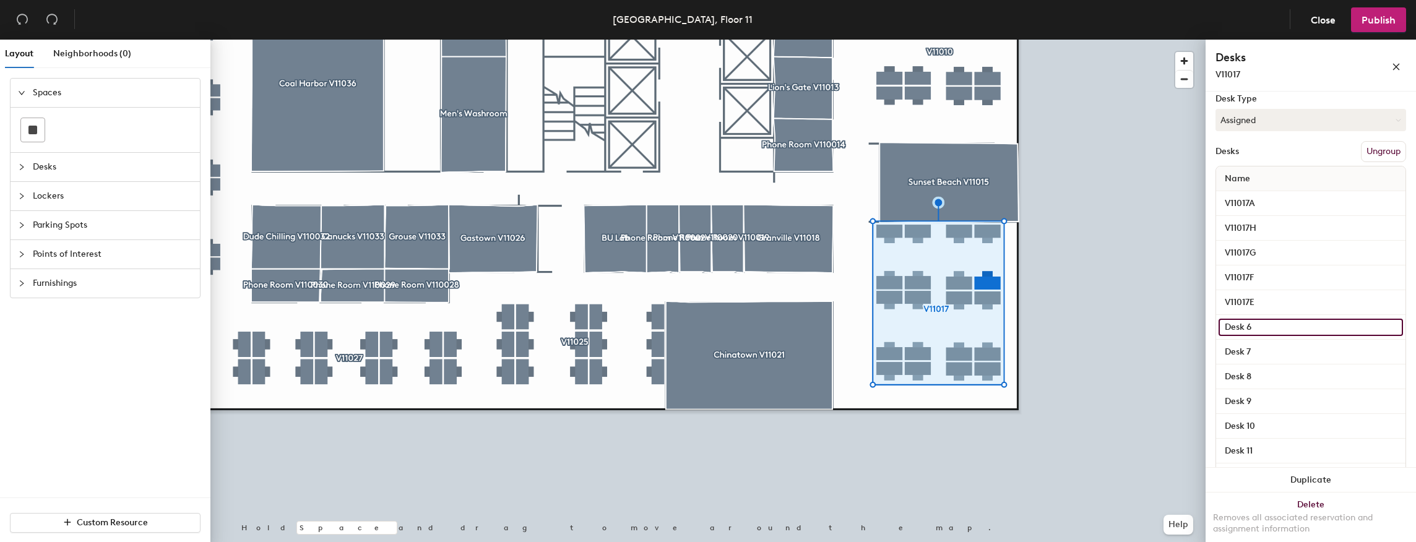
click at [1263, 331] on input "Desk 6" at bounding box center [1311, 327] width 184 height 17
paste input "V11017"
type input "V11017D"
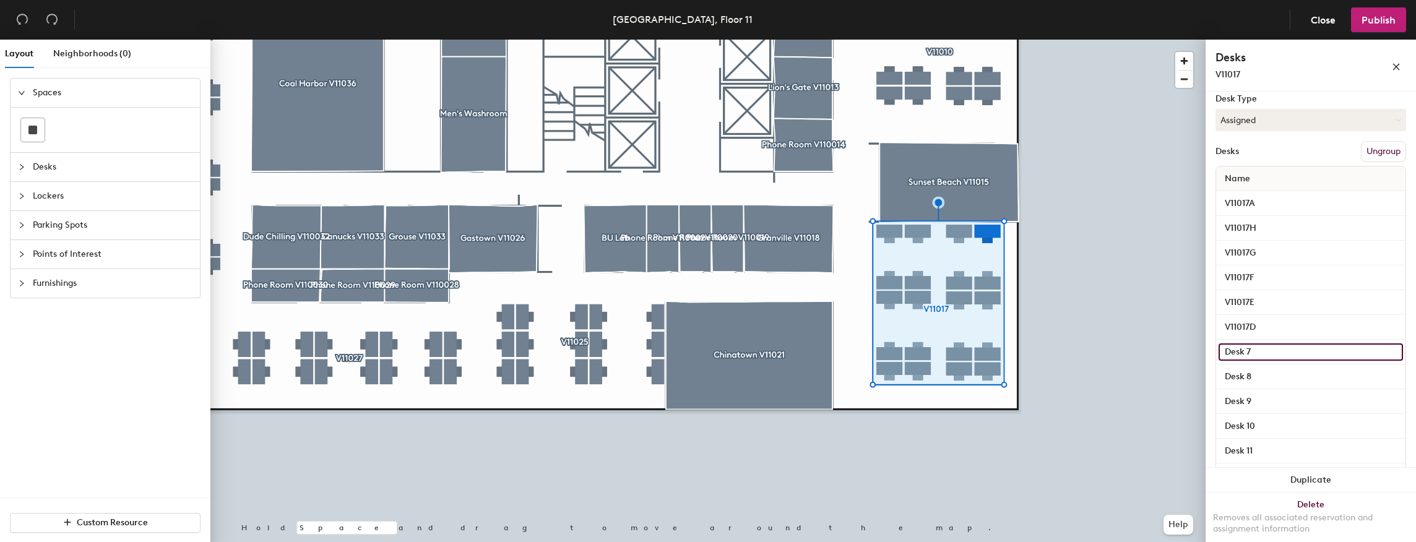
click at [1267, 347] on input "Desk 7" at bounding box center [1311, 352] width 184 height 17
paste input "V11017"
type input "V11017C"
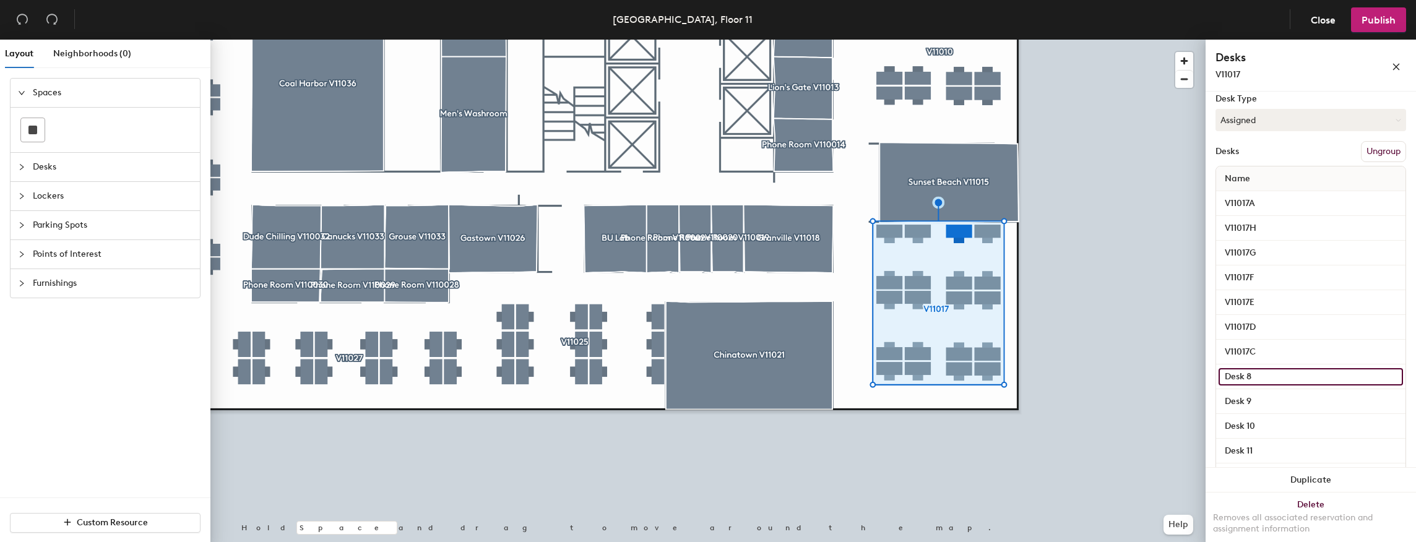
click at [1283, 377] on input "Desk 8" at bounding box center [1311, 376] width 184 height 17
paste input "V11017"
type input "V11017B"
click at [1284, 398] on input "Desk 9" at bounding box center [1311, 401] width 184 height 17
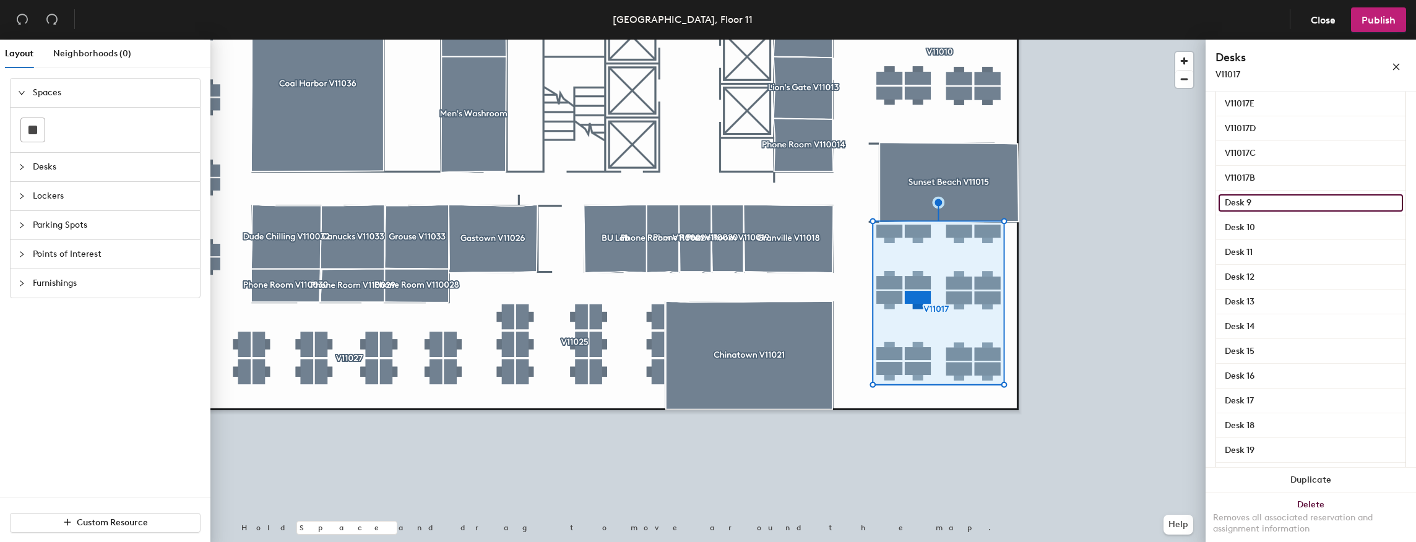
scroll to position [330, 0]
paste input "V11017"
type input "V11017J"
click at [1279, 224] on input "Desk 10" at bounding box center [1311, 220] width 184 height 17
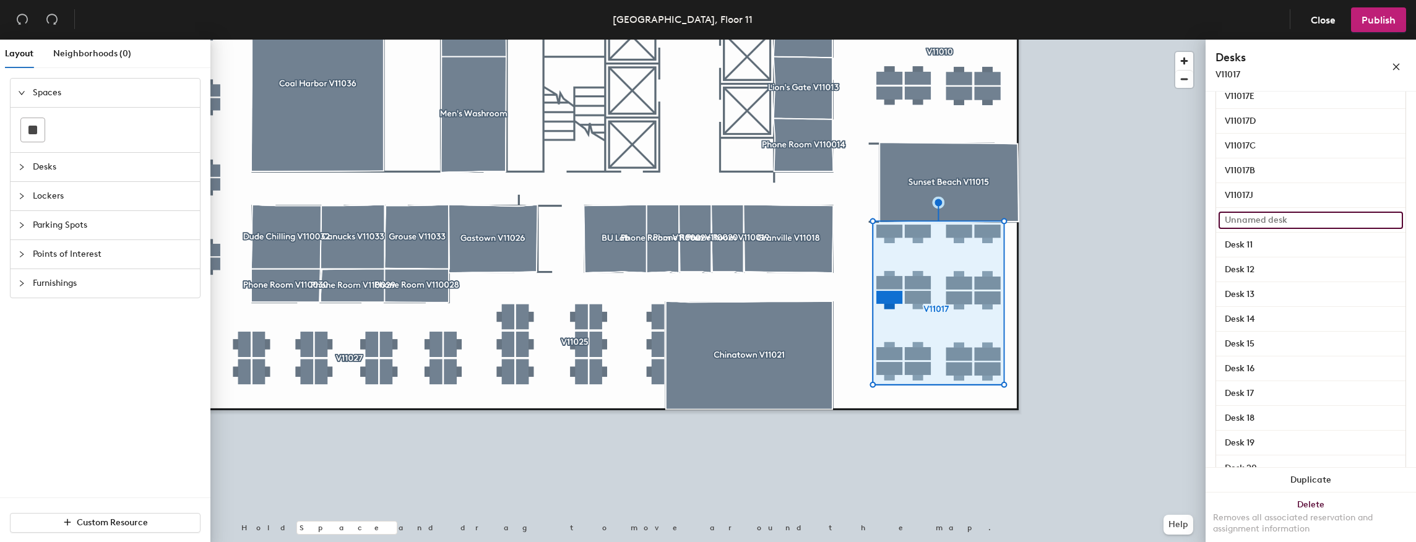
paste input "V11017"
type input "V11017I"
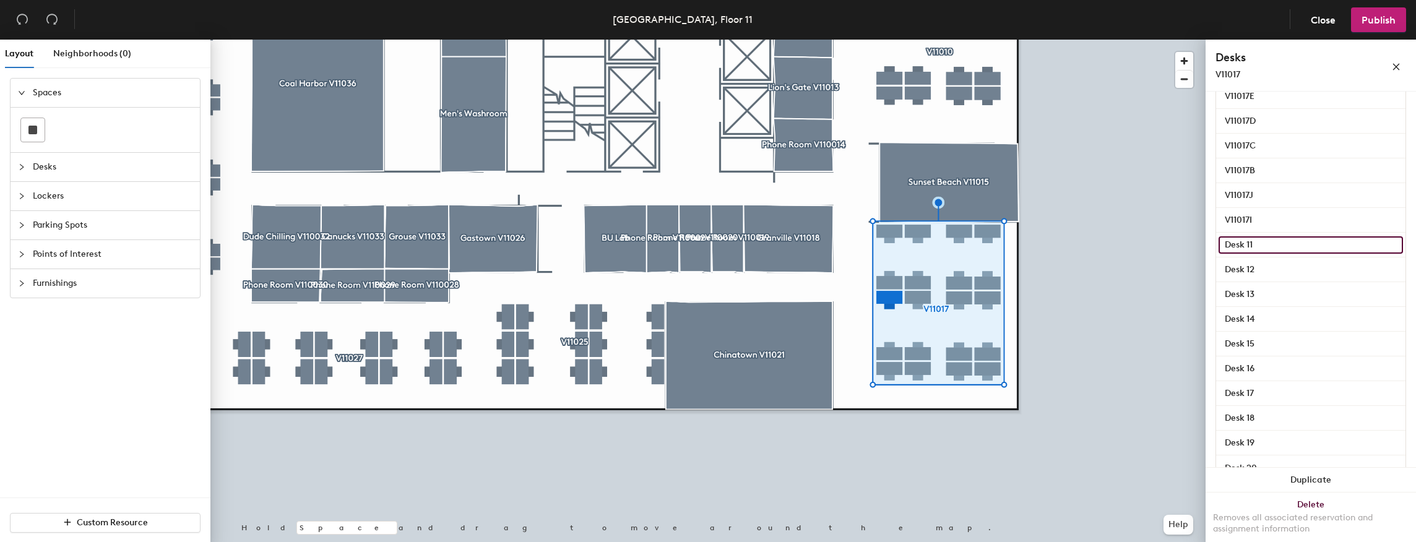
click at [1282, 237] on input "Desk 11" at bounding box center [1311, 244] width 184 height 17
paste input "V11017"
type input "V11017P"
click at [1279, 266] on input "Desk 12" at bounding box center [1311, 269] width 184 height 17
paste input "V11017"
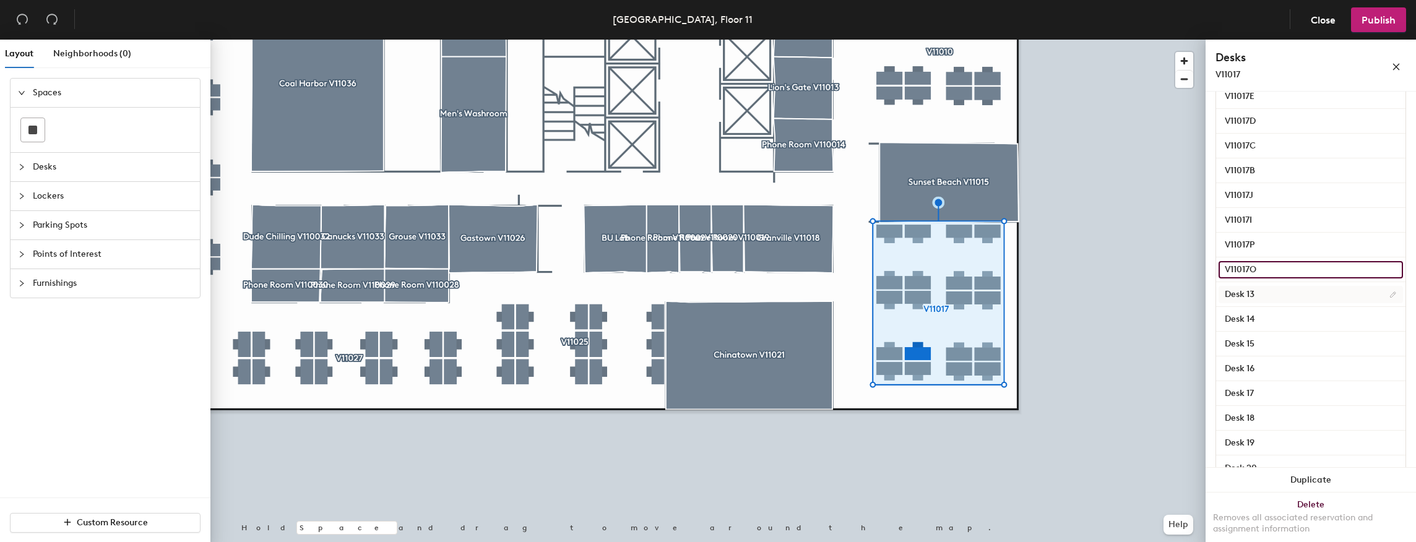
type input "V11017O"
click at [1281, 292] on input "Desk 13" at bounding box center [1311, 294] width 184 height 17
paste input "V11017"
type input "V11017N"
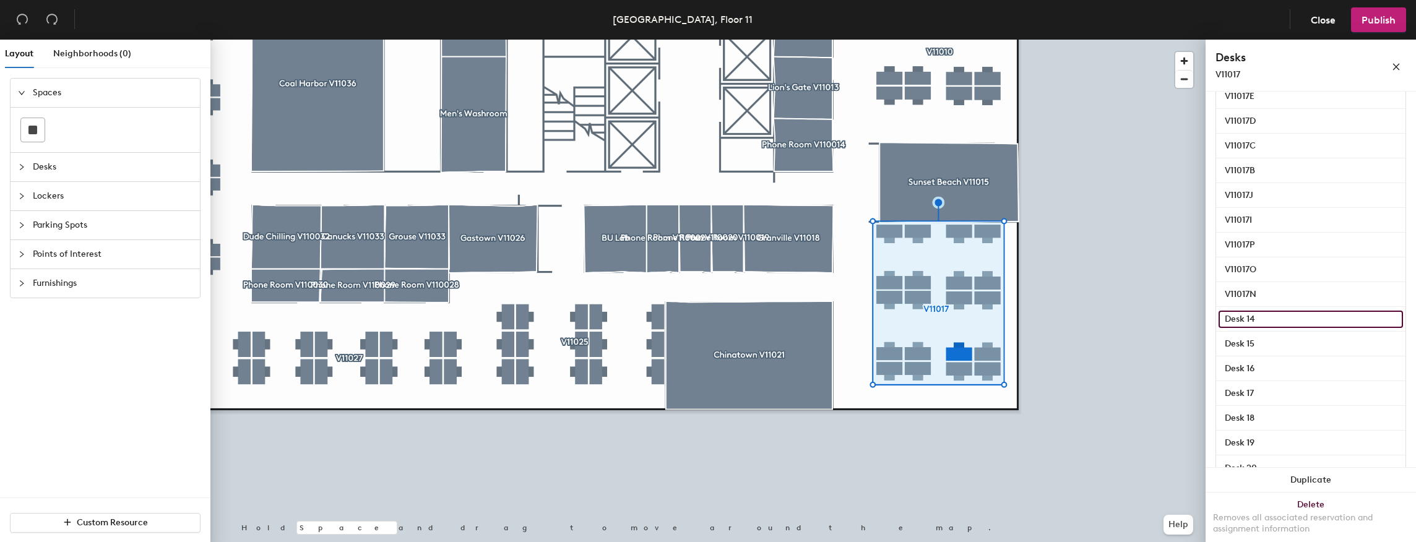
click at [1276, 314] on input "Desk 14" at bounding box center [1311, 319] width 184 height 17
paste input "V11017"
type input "V11017M"
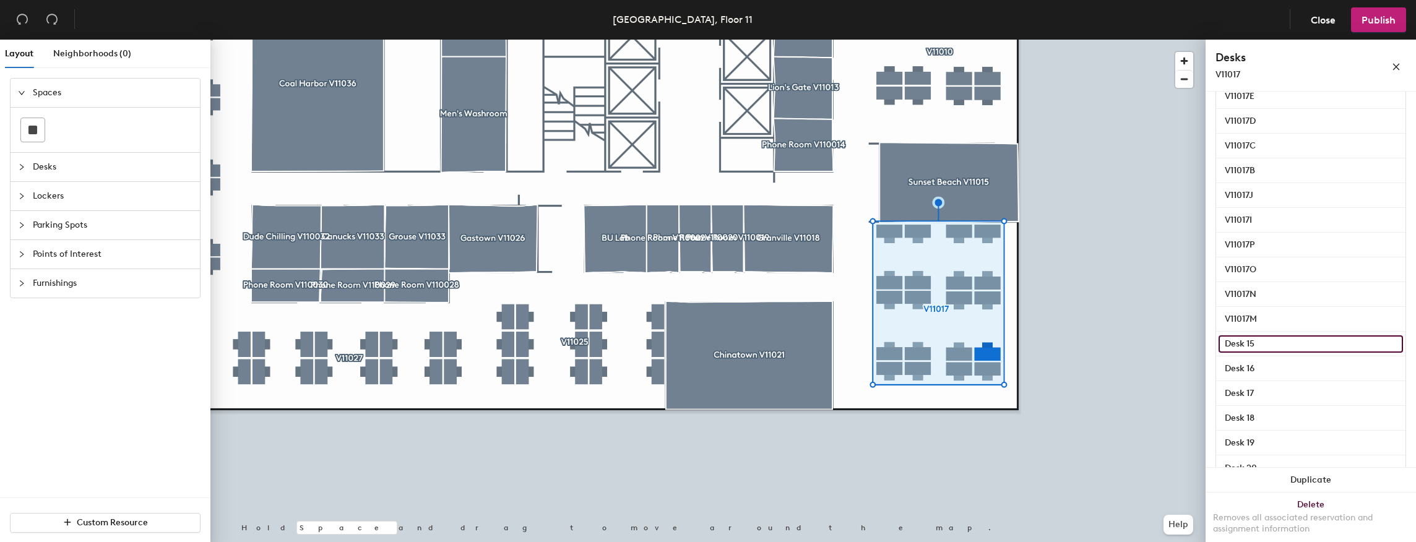
click at [1262, 341] on input "Desk 15" at bounding box center [1311, 343] width 184 height 17
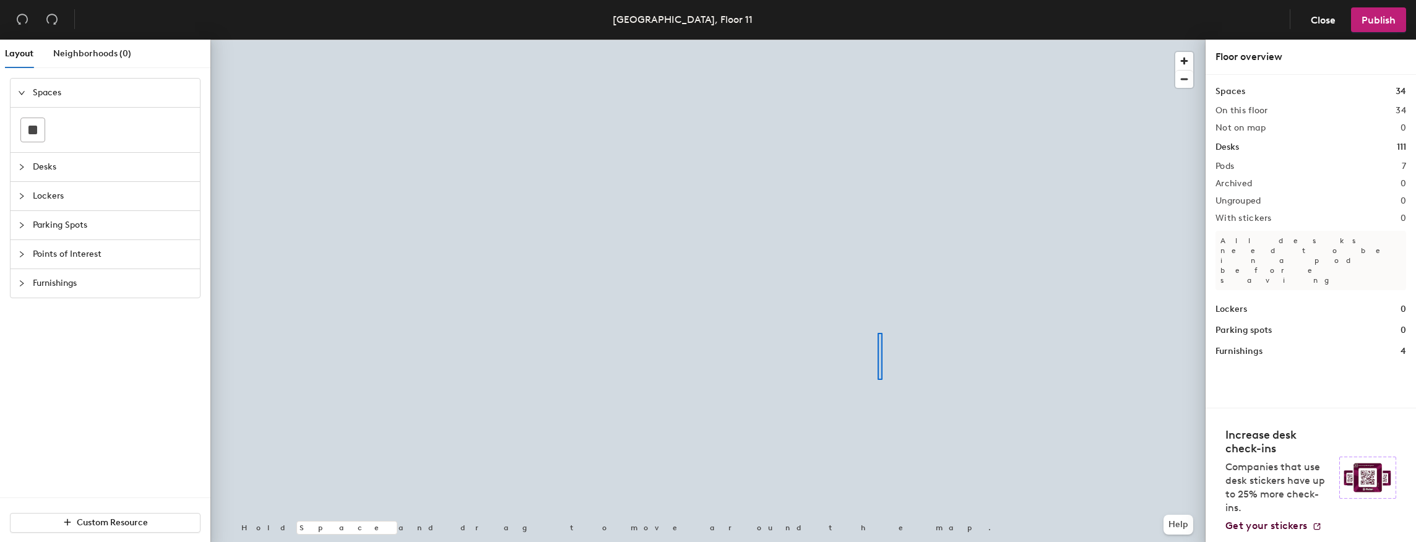
click at [878, 40] on div at bounding box center [707, 40] width 995 height 0
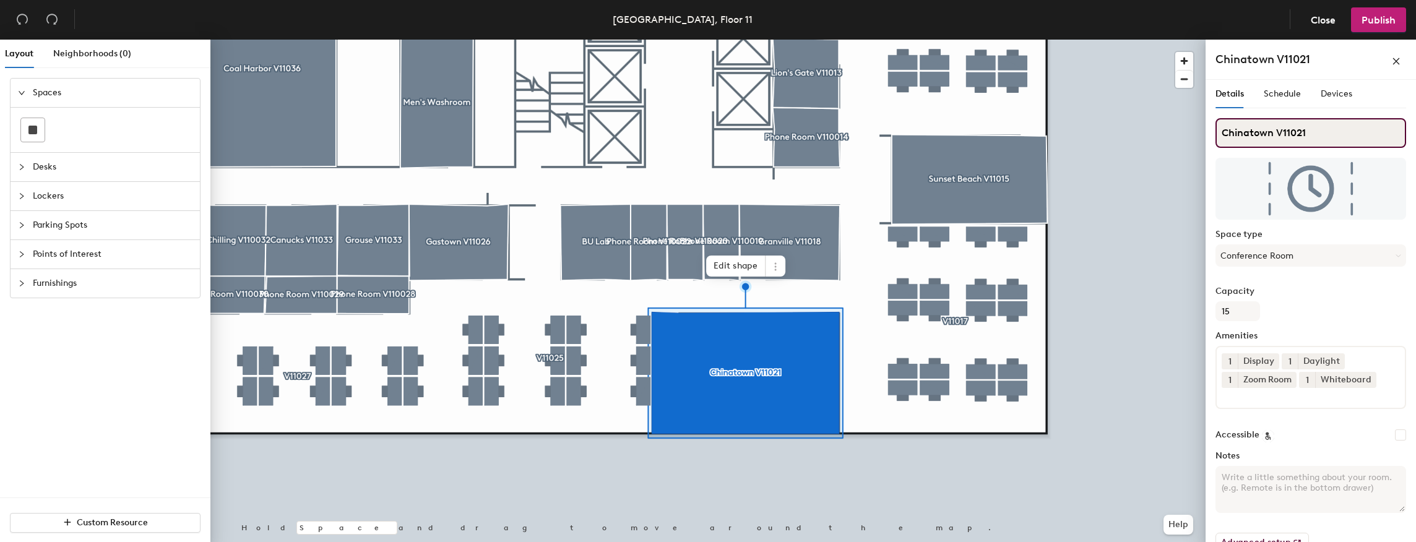
click at [1313, 134] on input "Chinatown V11021" at bounding box center [1311, 133] width 191 height 30
type input "Chinatown V11018"
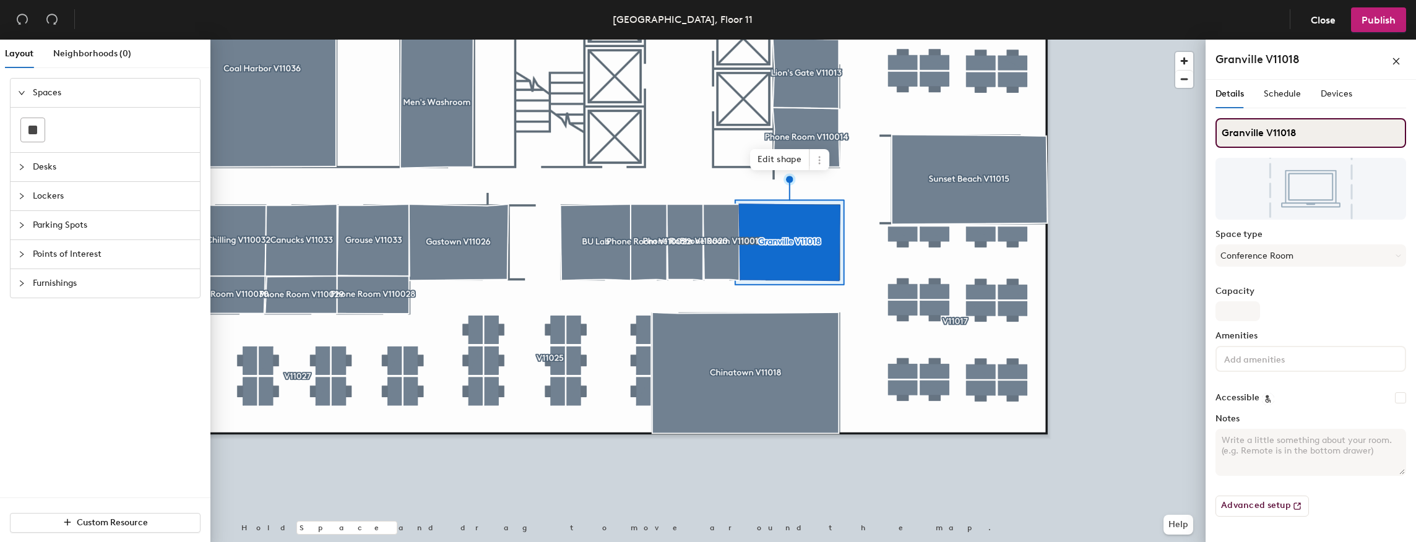
click at [1293, 129] on input "Granville V11018" at bounding box center [1311, 133] width 191 height 30
click at [1300, 130] on input "Granville V11018" at bounding box center [1311, 133] width 191 height 30
type input "Granville V11019"
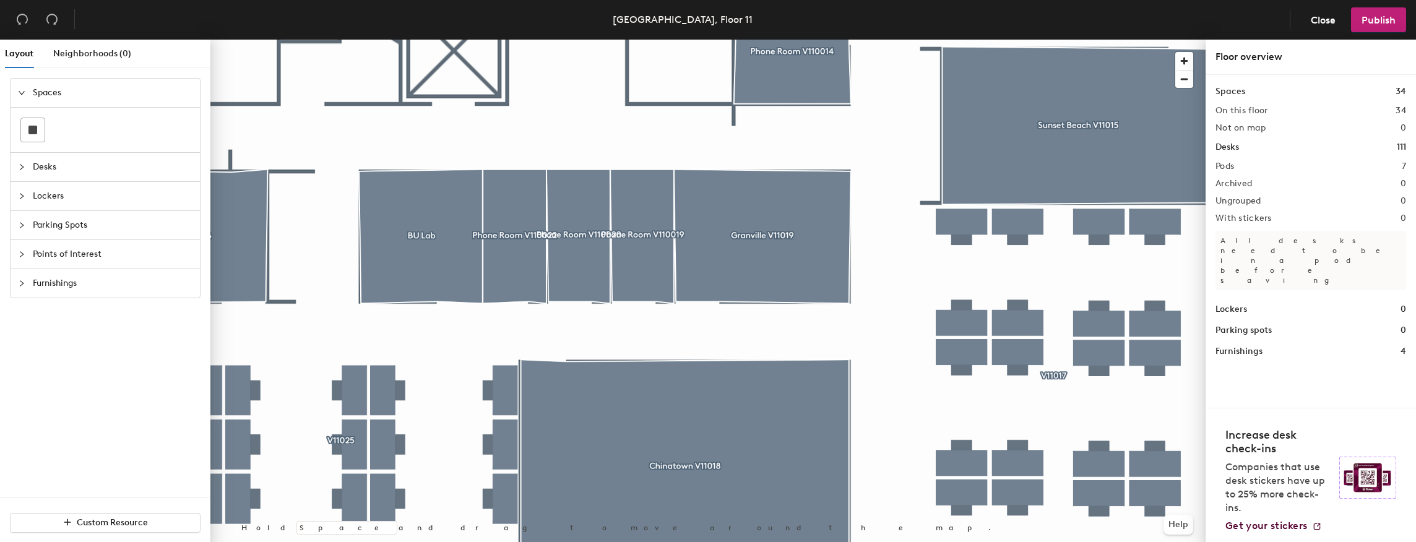
click at [631, 40] on div at bounding box center [707, 40] width 995 height 0
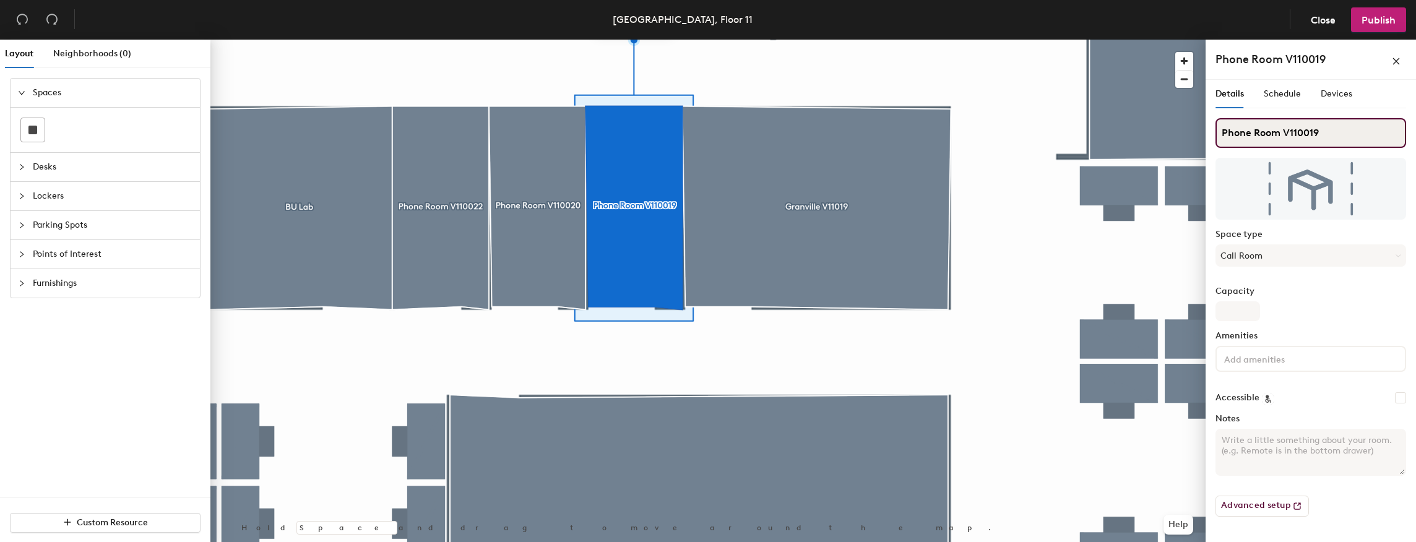
click at [1338, 134] on input "Phone Room V110019" at bounding box center [1311, 133] width 191 height 30
type input "Phone Room V110020"
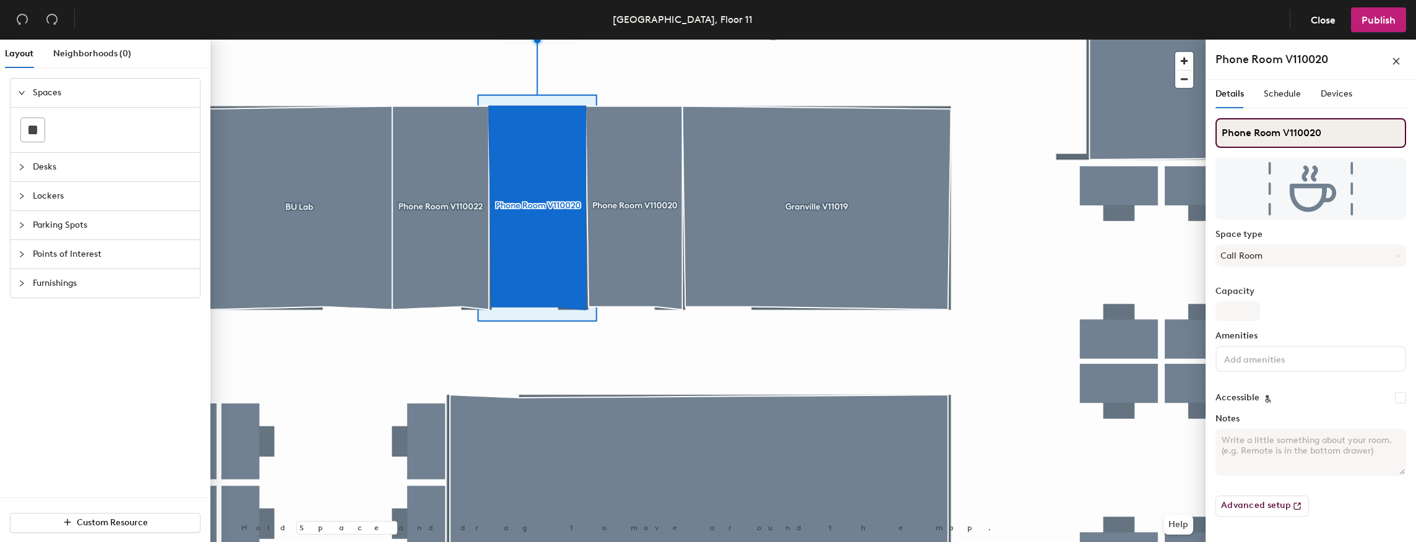
click at [1330, 132] on input "Phone Room V110020" at bounding box center [1311, 133] width 191 height 30
type input "Phone Room V110021"
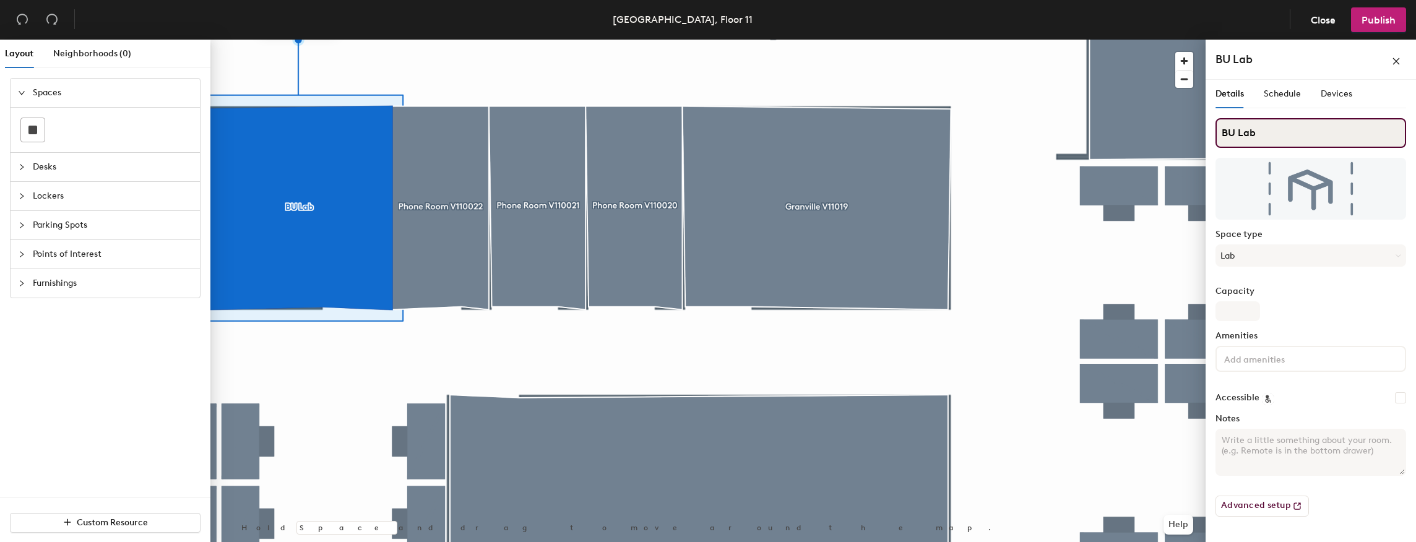
click at [1307, 126] on input "BU Lab" at bounding box center [1311, 133] width 191 height 30
type input "BU Lab V11023"
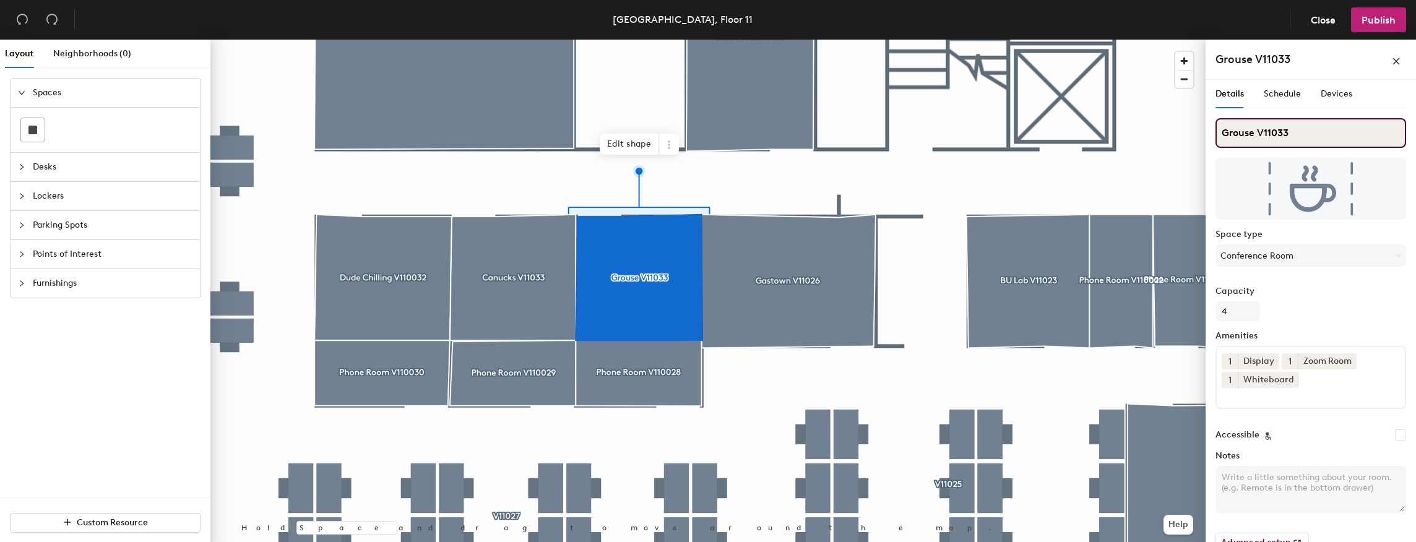
click at [1300, 121] on input "Grouse V11033" at bounding box center [1311, 133] width 191 height 30
type input "Grouse V11034"
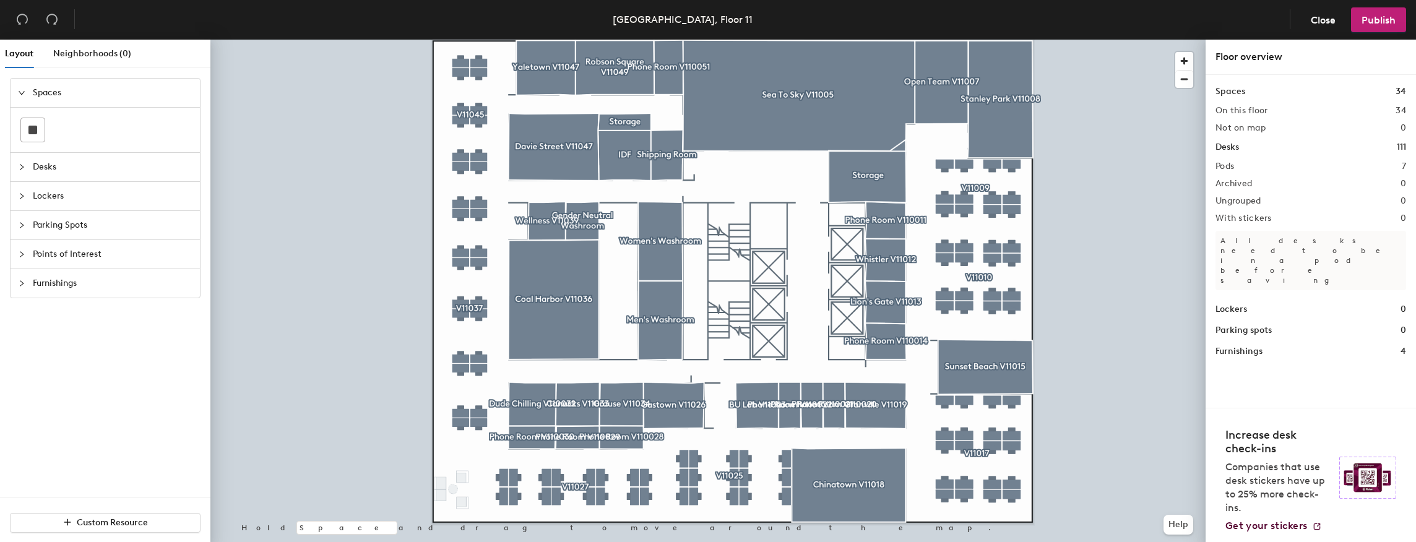
click at [478, 40] on div at bounding box center [707, 40] width 995 height 0
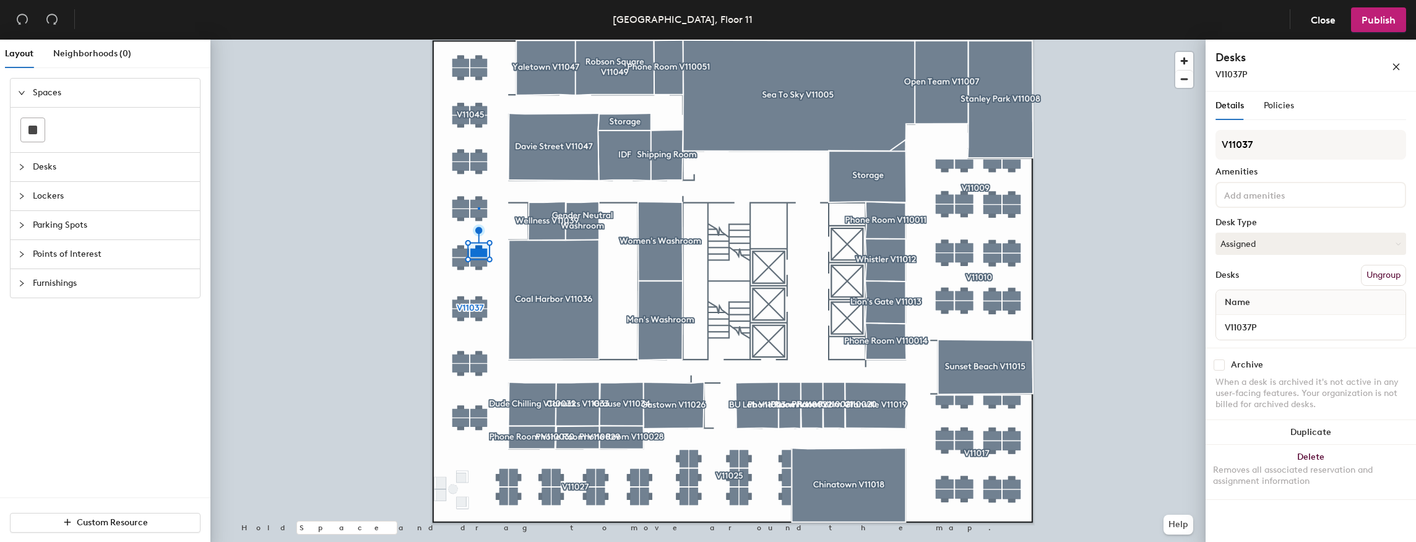
click at [478, 40] on div at bounding box center [707, 40] width 995 height 0
click at [1384, 24] on span "Publish" at bounding box center [1379, 20] width 34 height 12
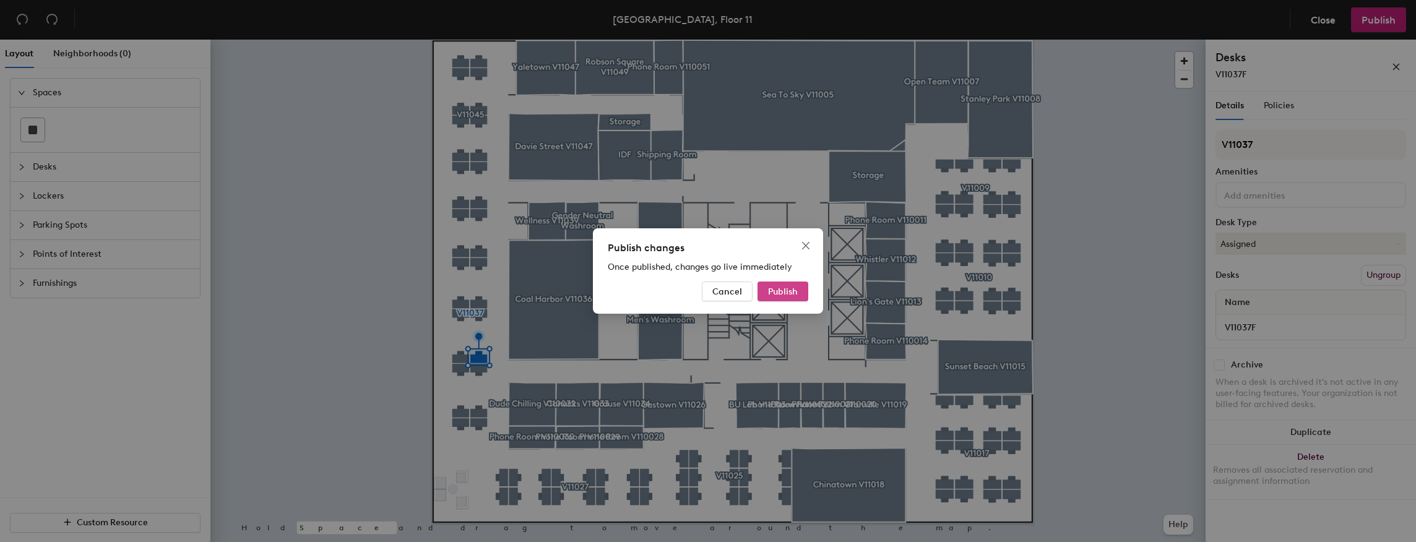
click at [781, 283] on button "Publish" at bounding box center [783, 292] width 51 height 20
